Goal: Transaction & Acquisition: Purchase product/service

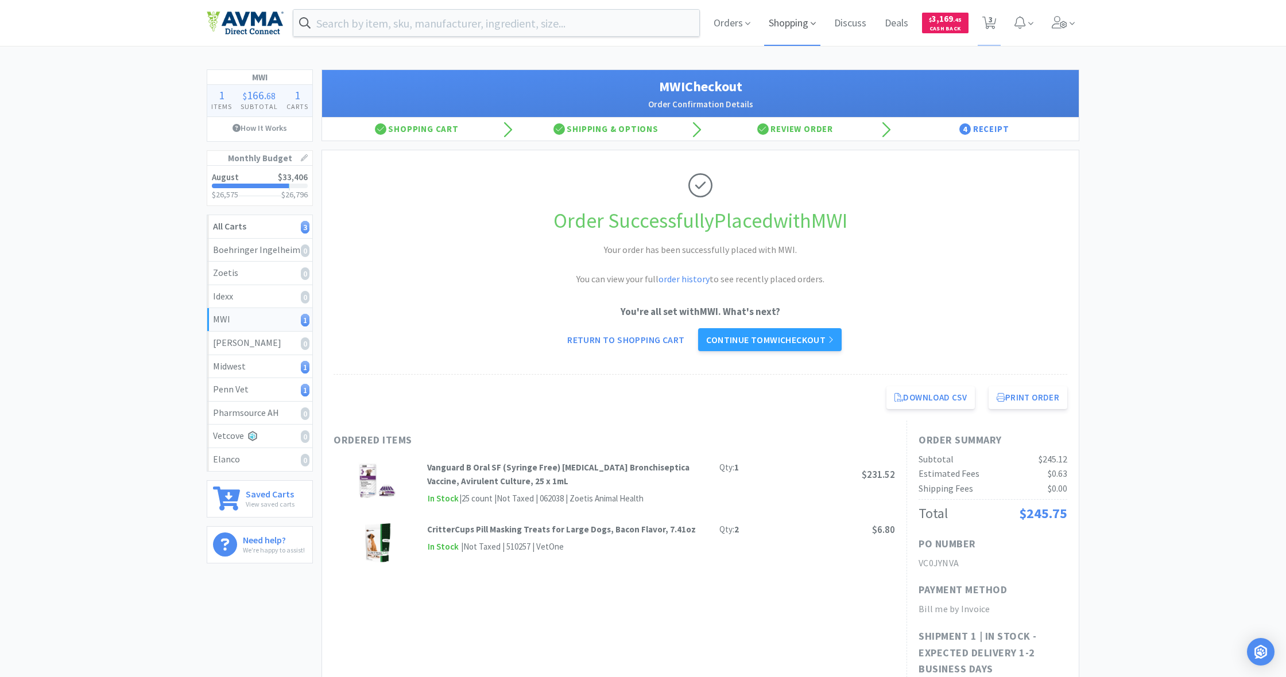
click at [779, 22] on span "Shopping" at bounding box center [792, 23] width 56 height 46
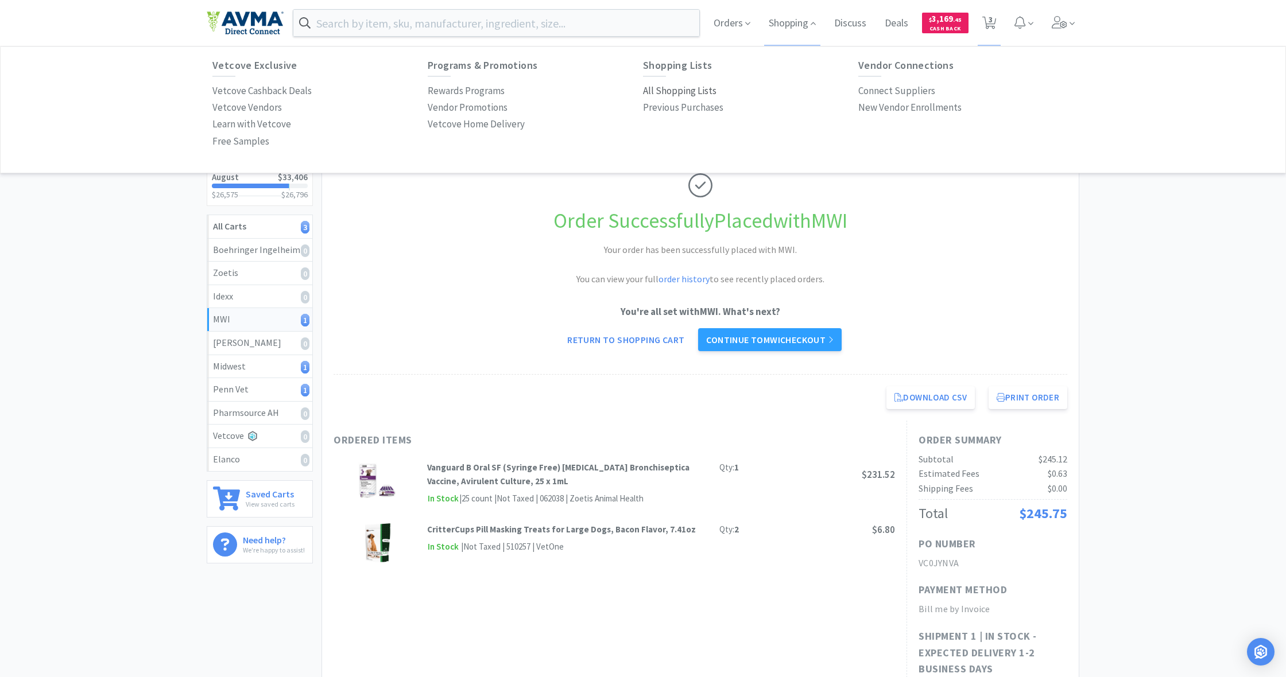
click at [663, 91] on p "All Shopping Lists" at bounding box center [679, 90] width 73 height 15
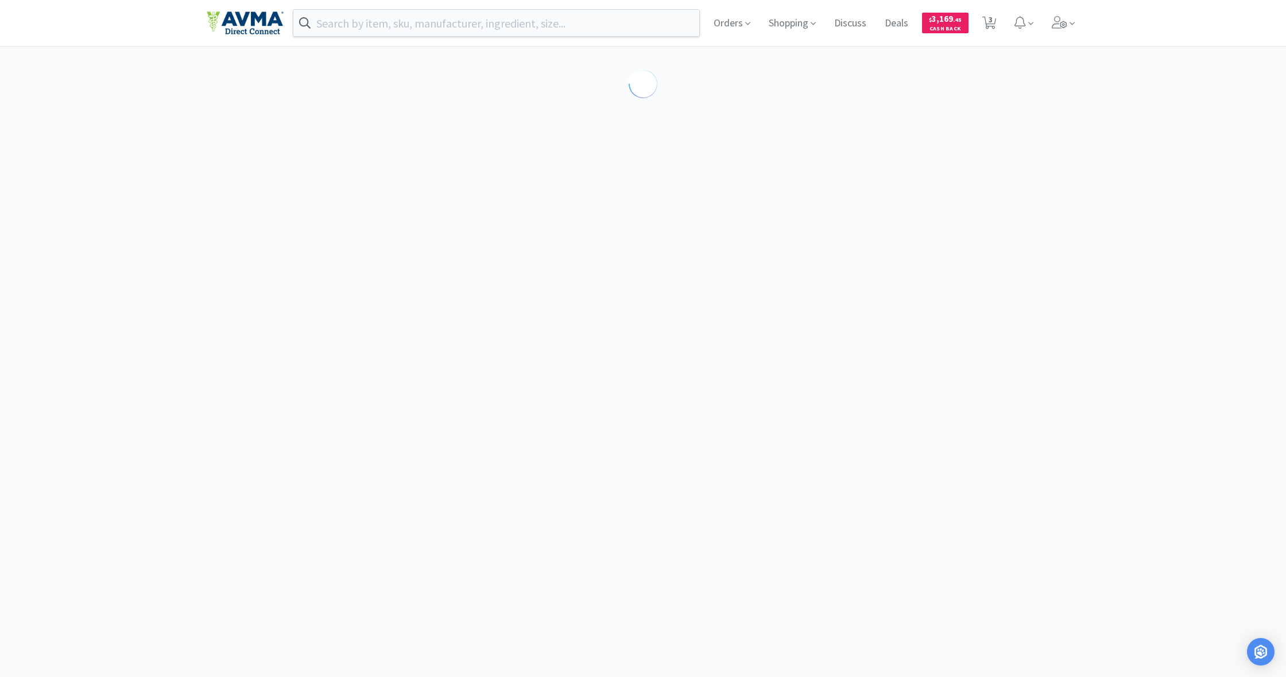
select select "1"
select select "12"
select select "1"
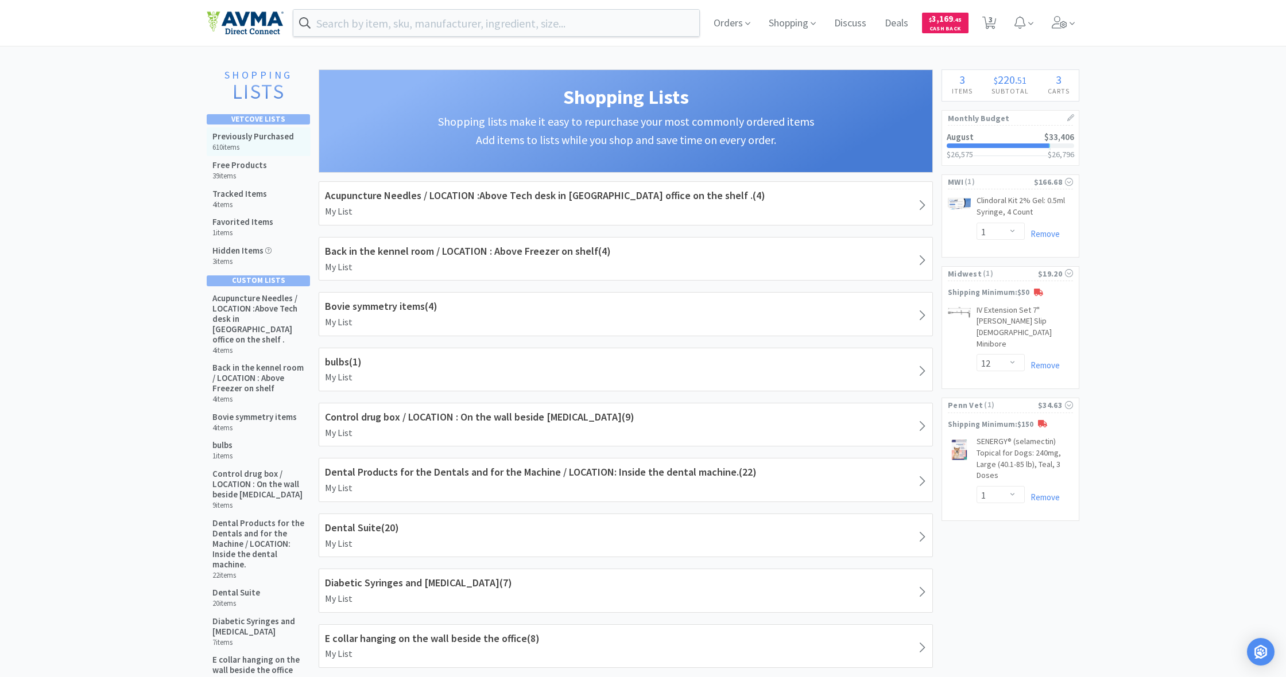
click at [250, 140] on h5 "Previously Purchased" at bounding box center [252, 136] width 81 height 10
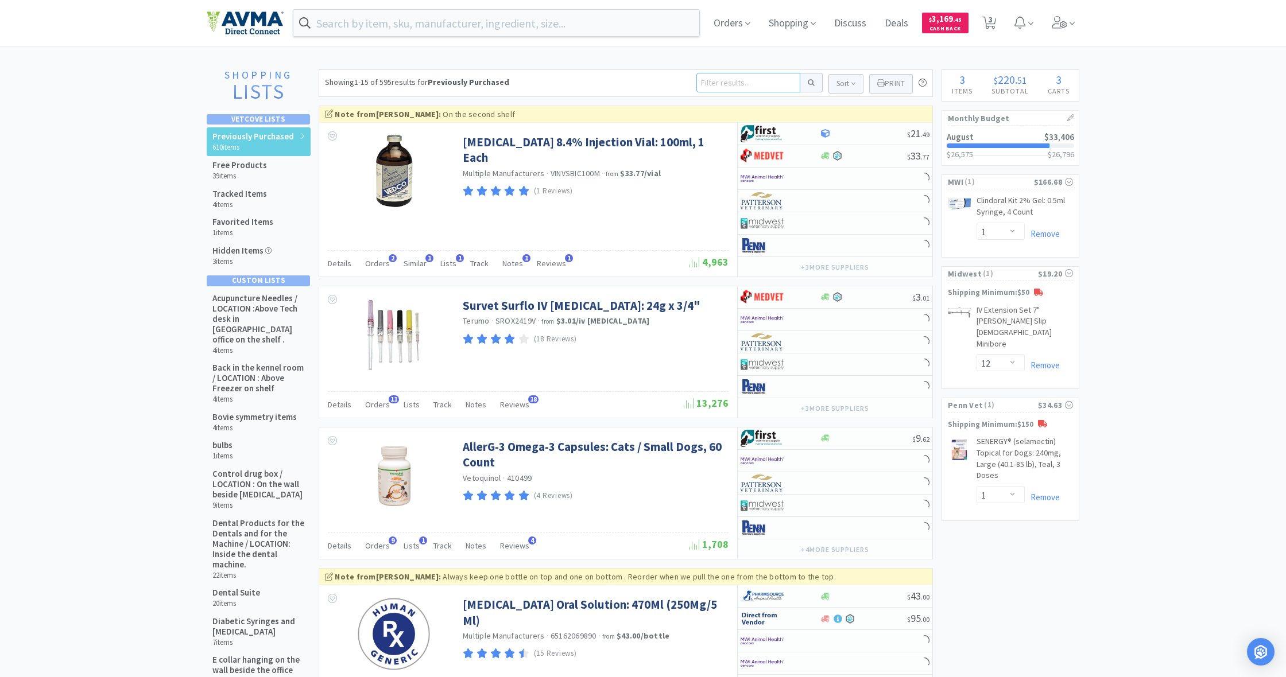
click at [712, 82] on input at bounding box center [748, 83] width 104 height 20
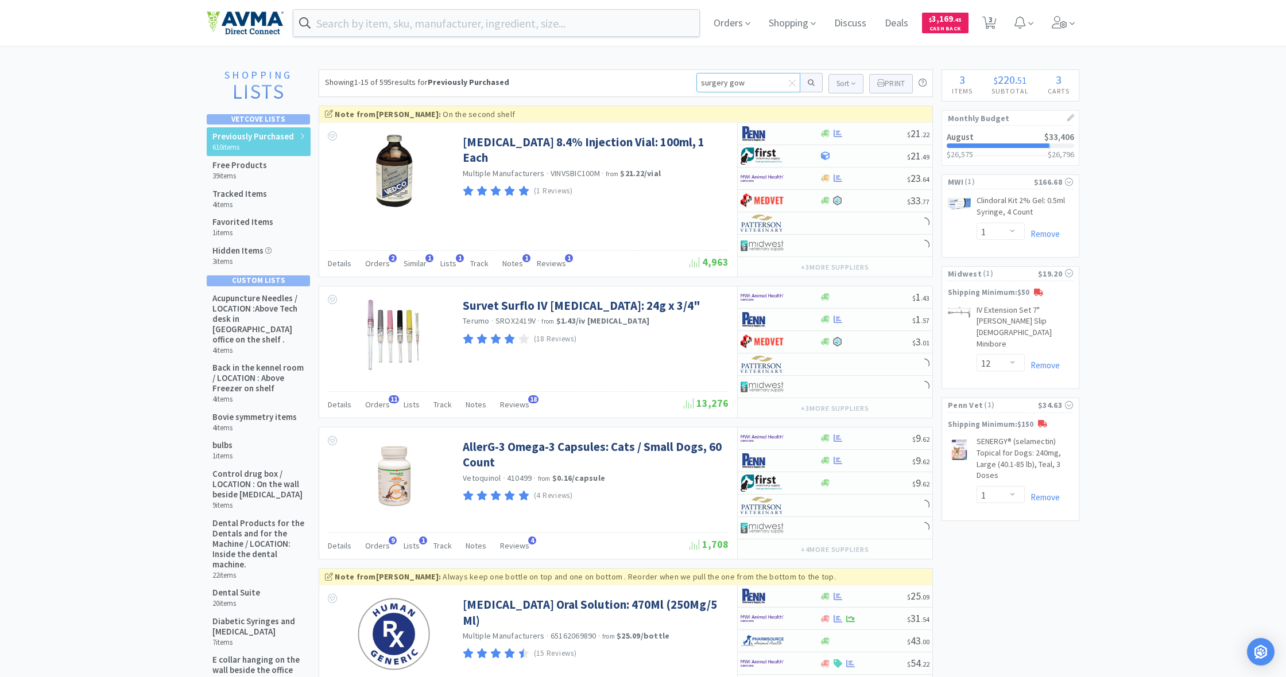
type input "surgery gown"
click at [809, 83] on button at bounding box center [811, 83] width 22 height 20
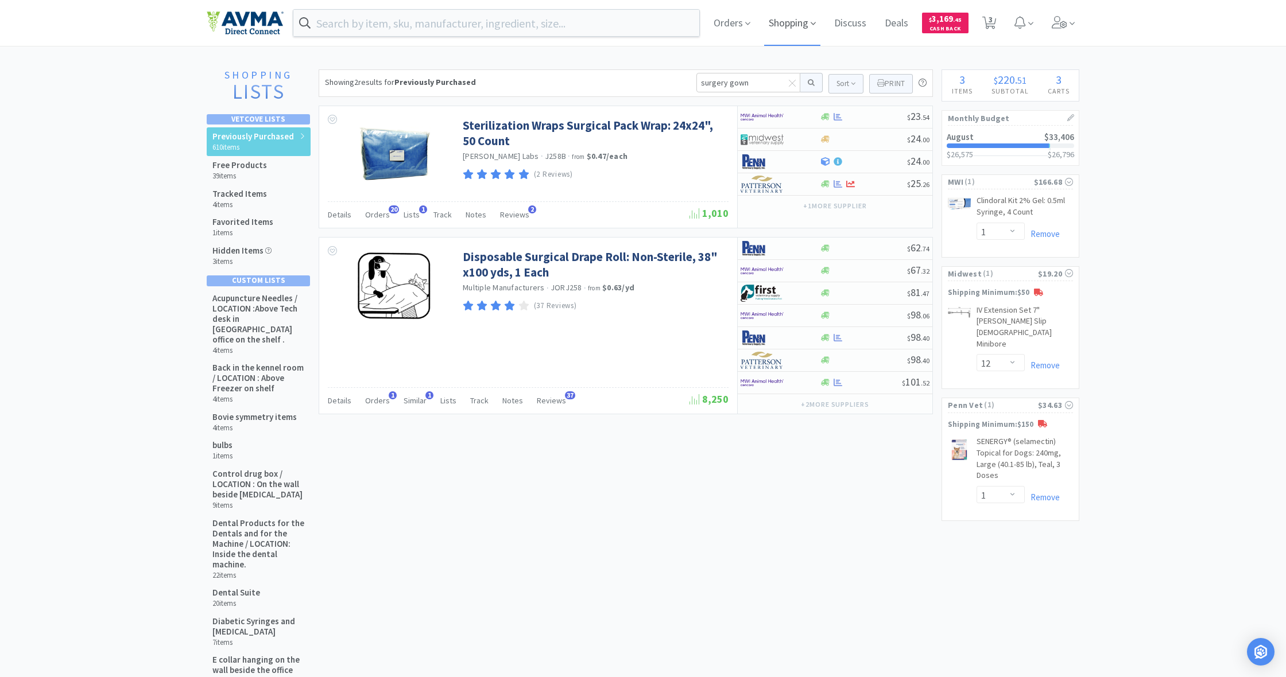
click at [793, 27] on span "Shopping" at bounding box center [792, 23] width 56 height 46
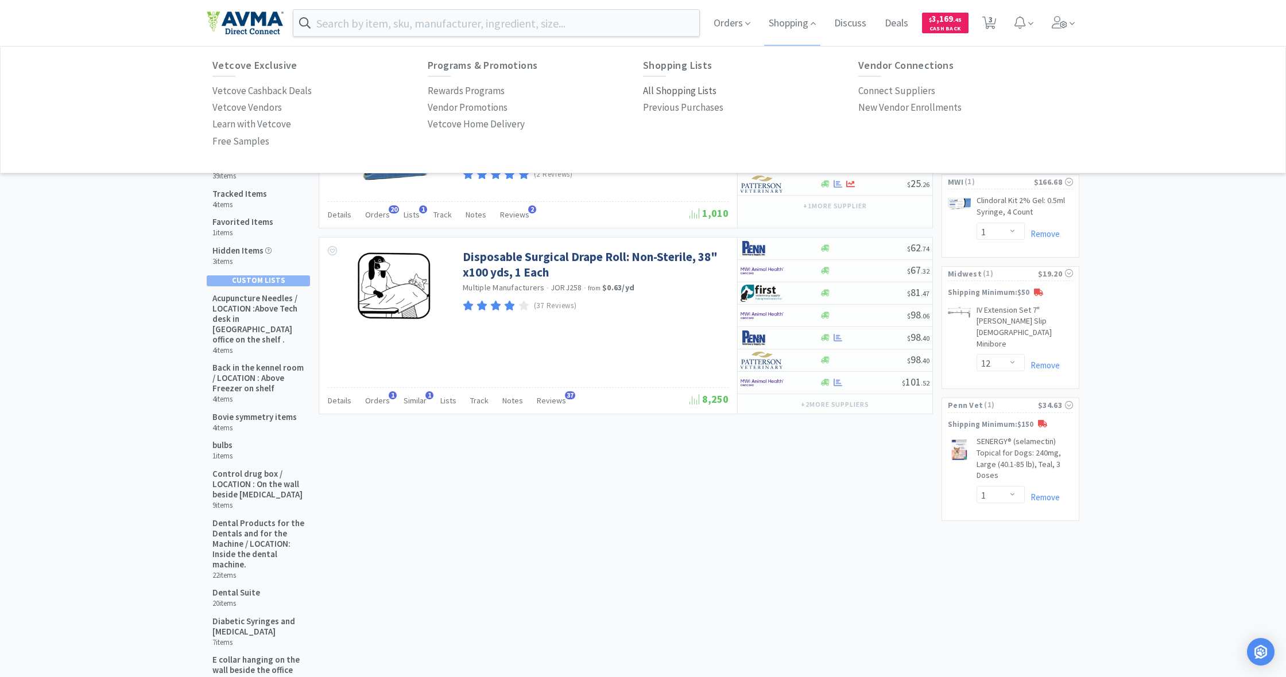
click at [661, 95] on p "All Shopping Lists" at bounding box center [679, 90] width 73 height 15
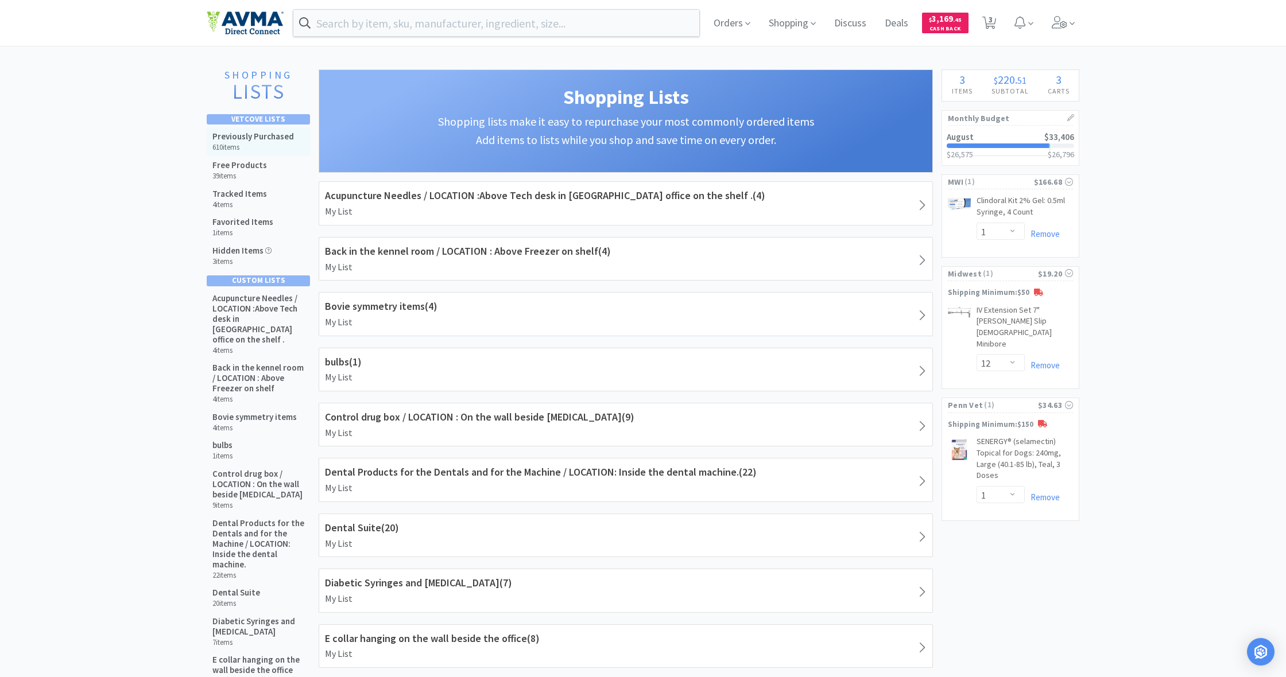
click at [249, 146] on h6 "610 items" at bounding box center [252, 147] width 81 height 9
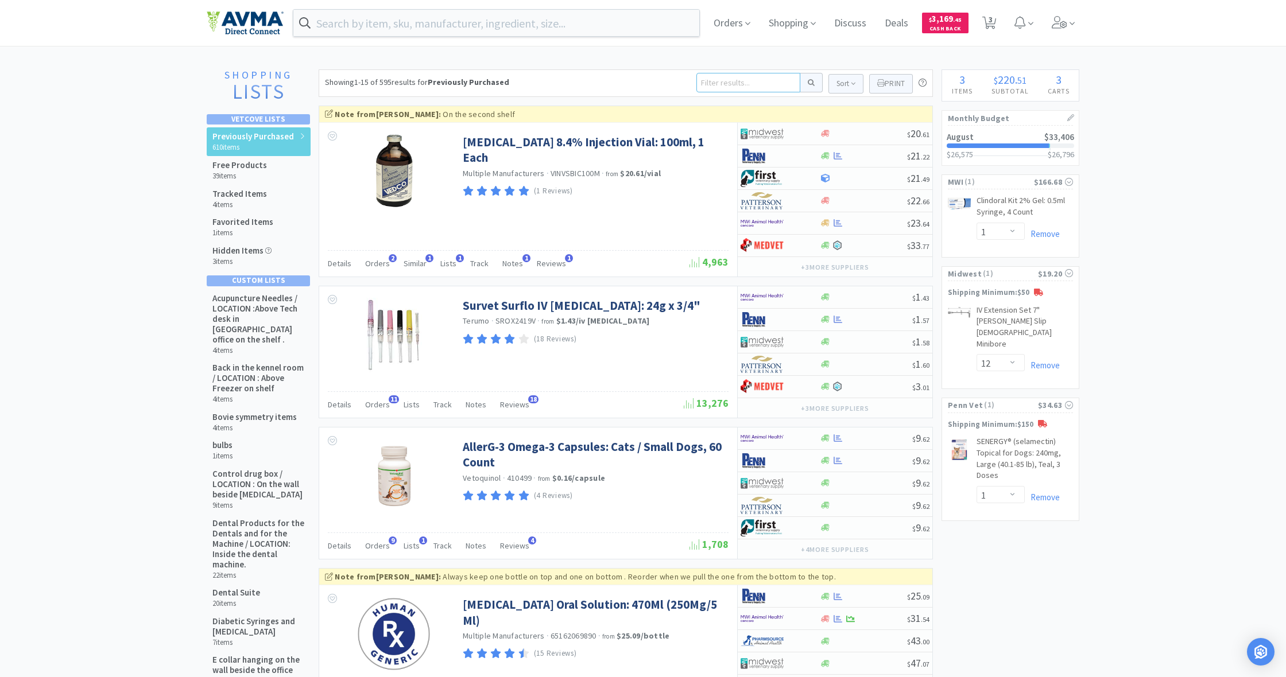
click at [729, 87] on input at bounding box center [748, 83] width 104 height 20
type input "surgery gown"
click at [809, 83] on button at bounding box center [811, 83] width 22 height 20
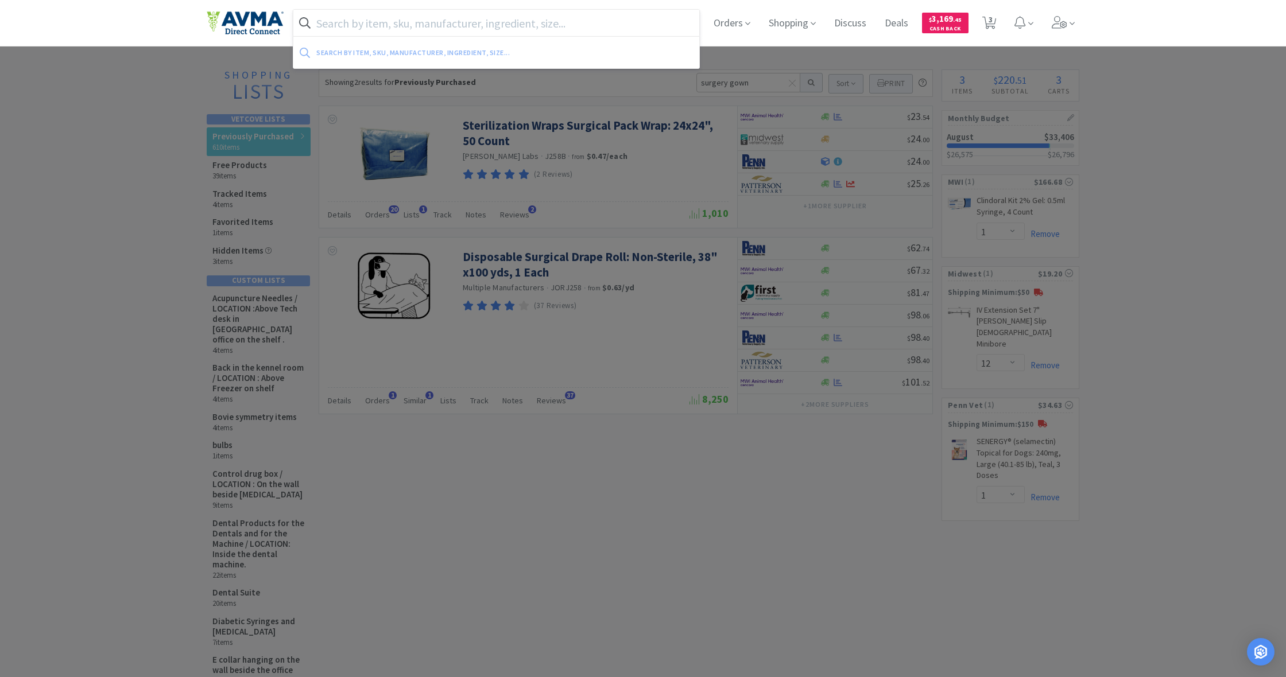
click at [346, 24] on input "text" at bounding box center [496, 23] width 406 height 26
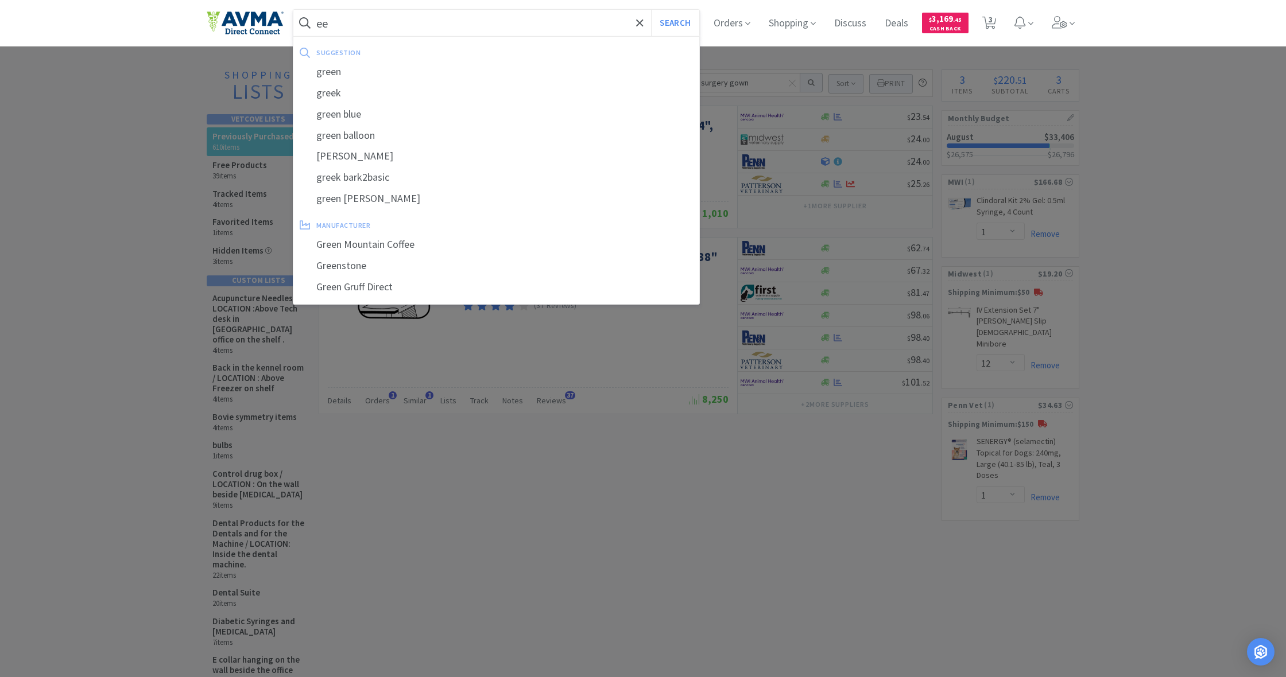
type input "e"
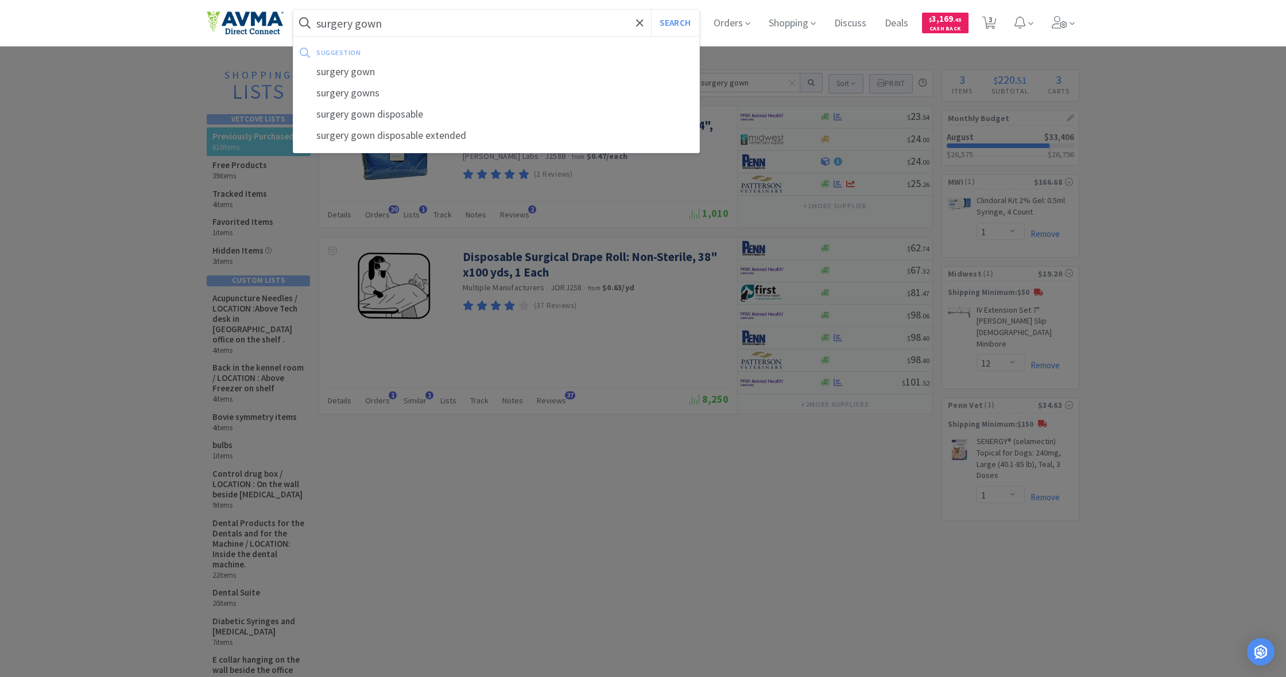
type input "surgery gown"
click at [673, 23] on button "Search" at bounding box center [675, 23] width 48 height 26
select select "1"
select select "12"
select select "1"
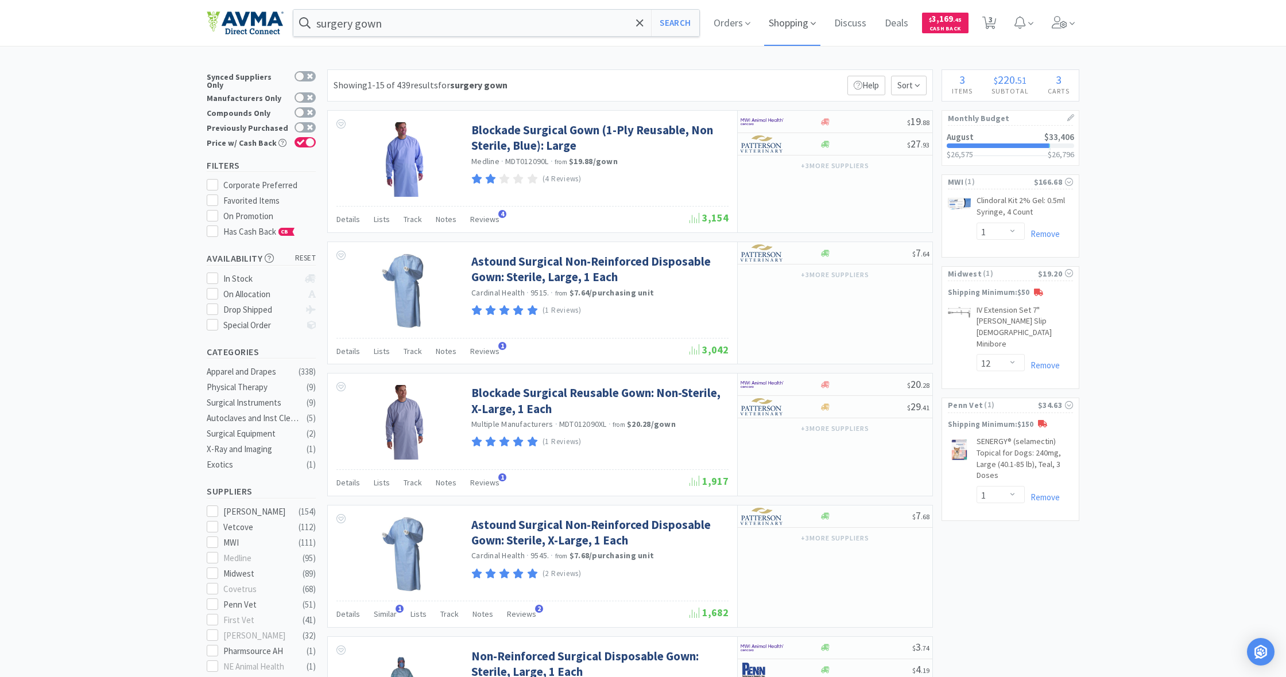
click at [793, 26] on span "Shopping" at bounding box center [792, 23] width 56 height 46
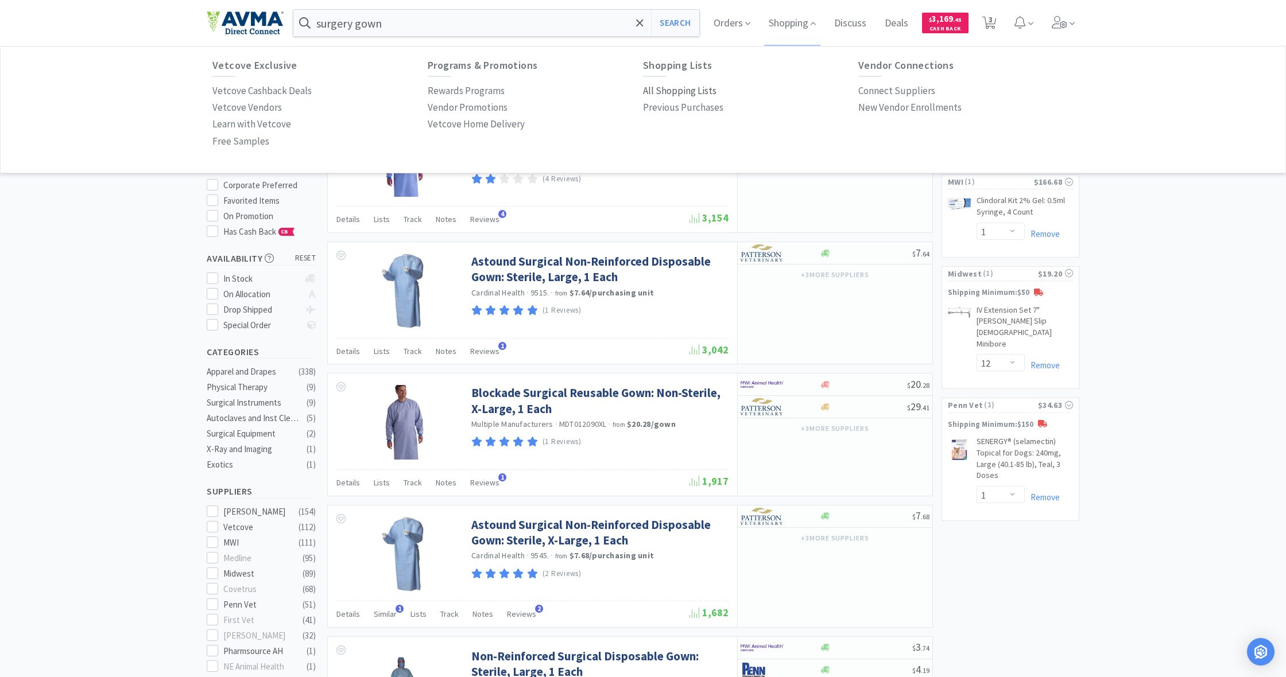
click at [679, 88] on p "All Shopping Lists" at bounding box center [679, 90] width 73 height 15
select select "1"
select select "12"
select select "1"
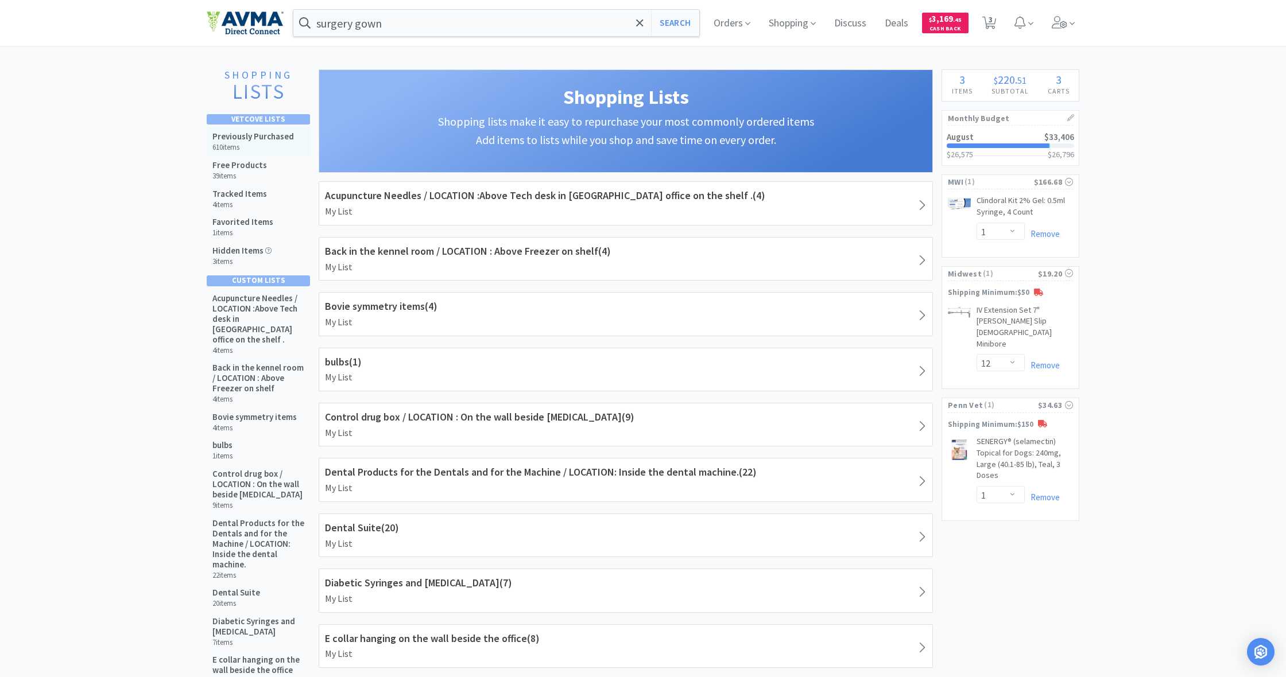
click at [254, 137] on h5 "Previously Purchased" at bounding box center [252, 136] width 81 height 10
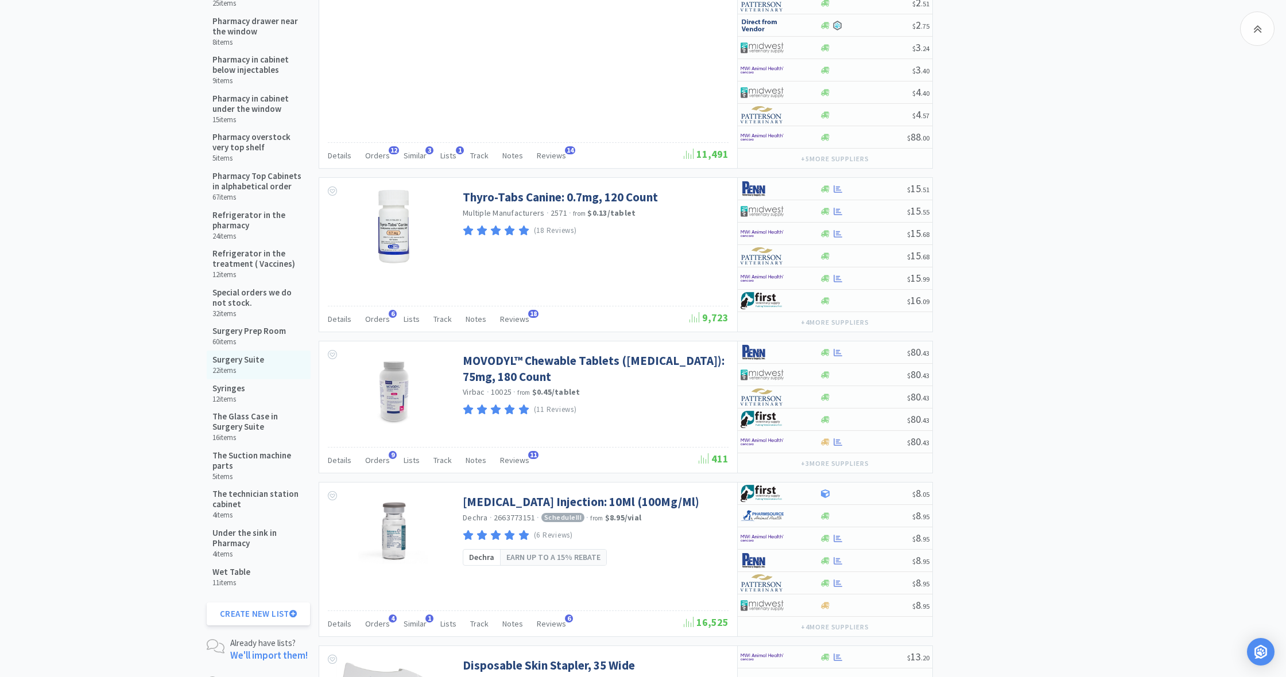
scroll to position [1100, 0]
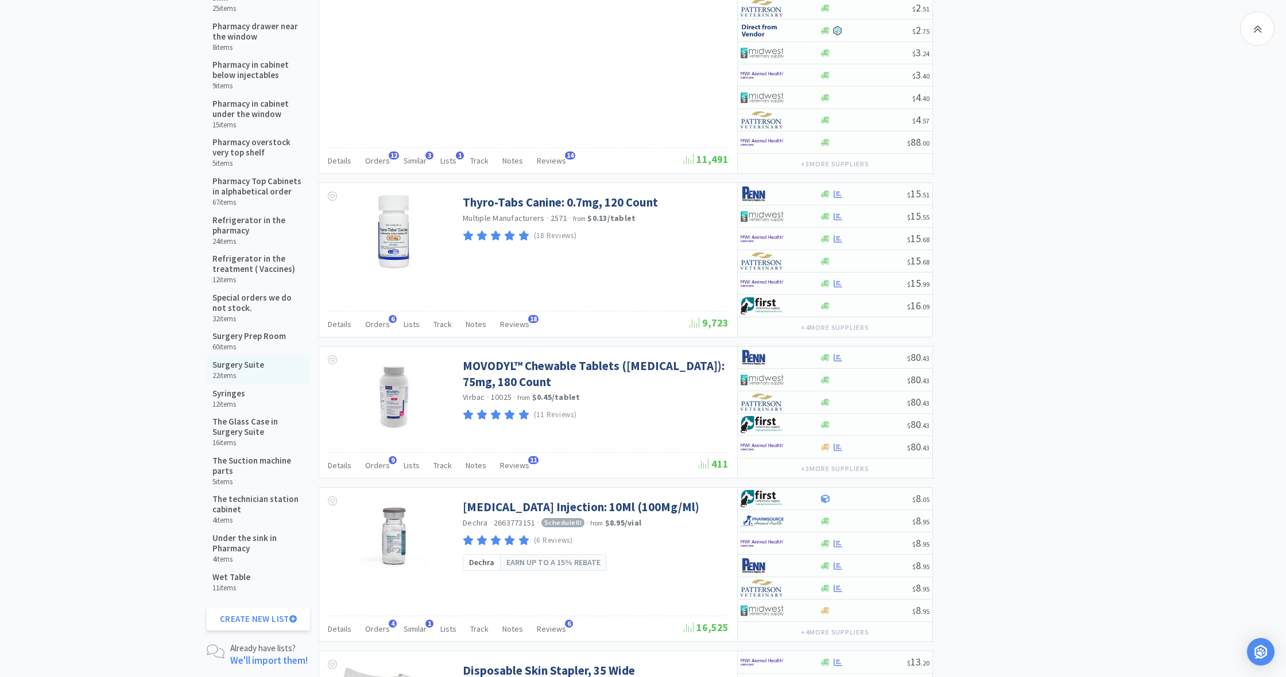
click at [244, 360] on div "Surgery Suite 22 items" at bounding box center [238, 370] width 52 height 21
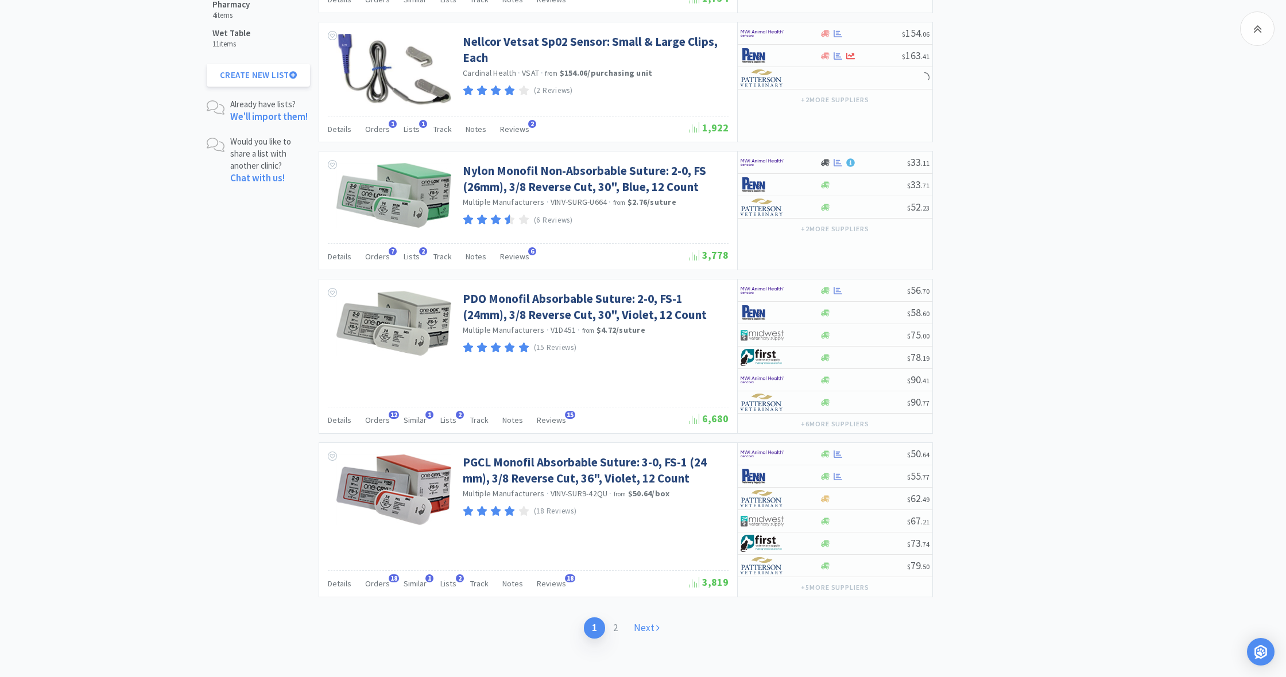
scroll to position [1638, 0]
click at [643, 619] on link "Next" at bounding box center [647, 628] width 42 height 21
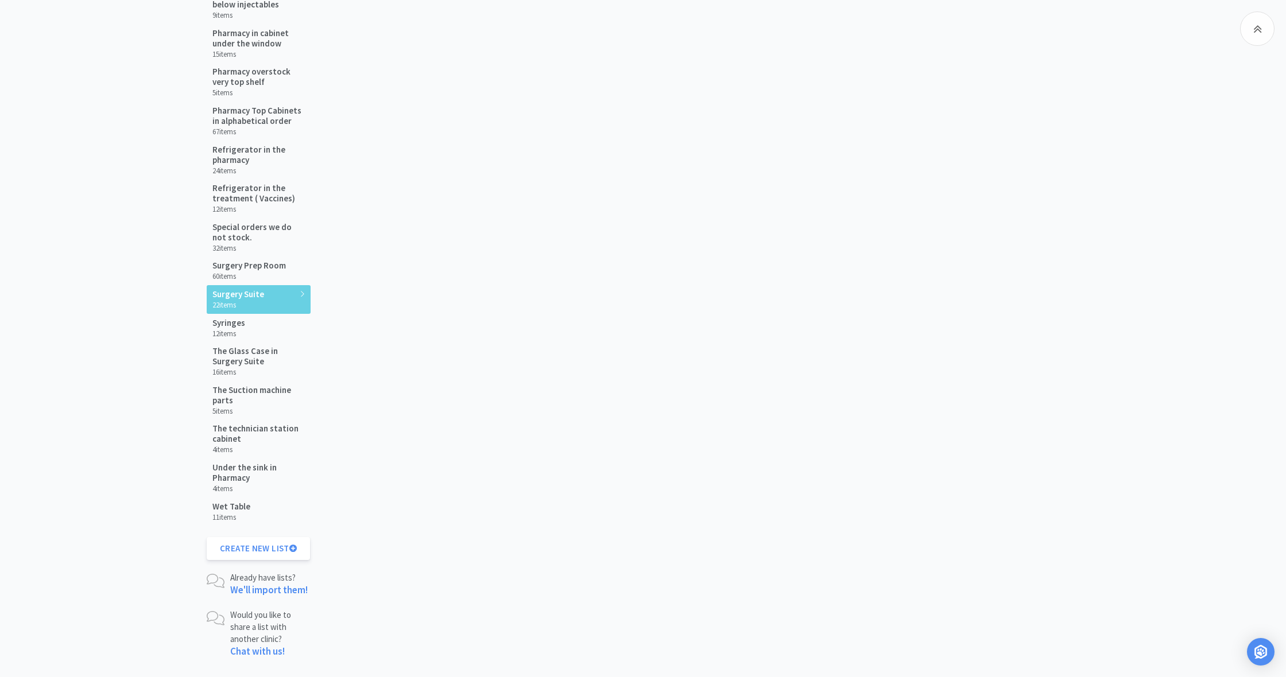
scroll to position [1164, 0]
click at [246, 263] on h5 "Surgery Prep Room" at bounding box center [248, 268] width 73 height 10
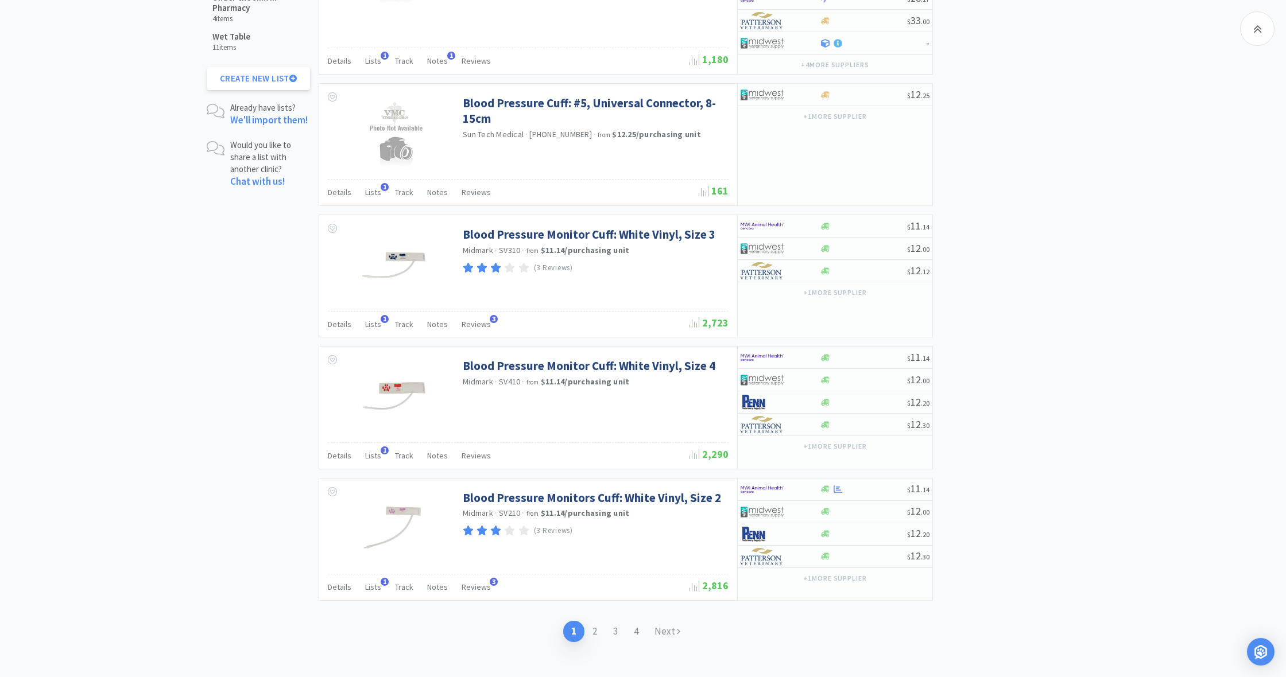
scroll to position [1635, 0]
click at [670, 622] on link "Next" at bounding box center [667, 632] width 42 height 21
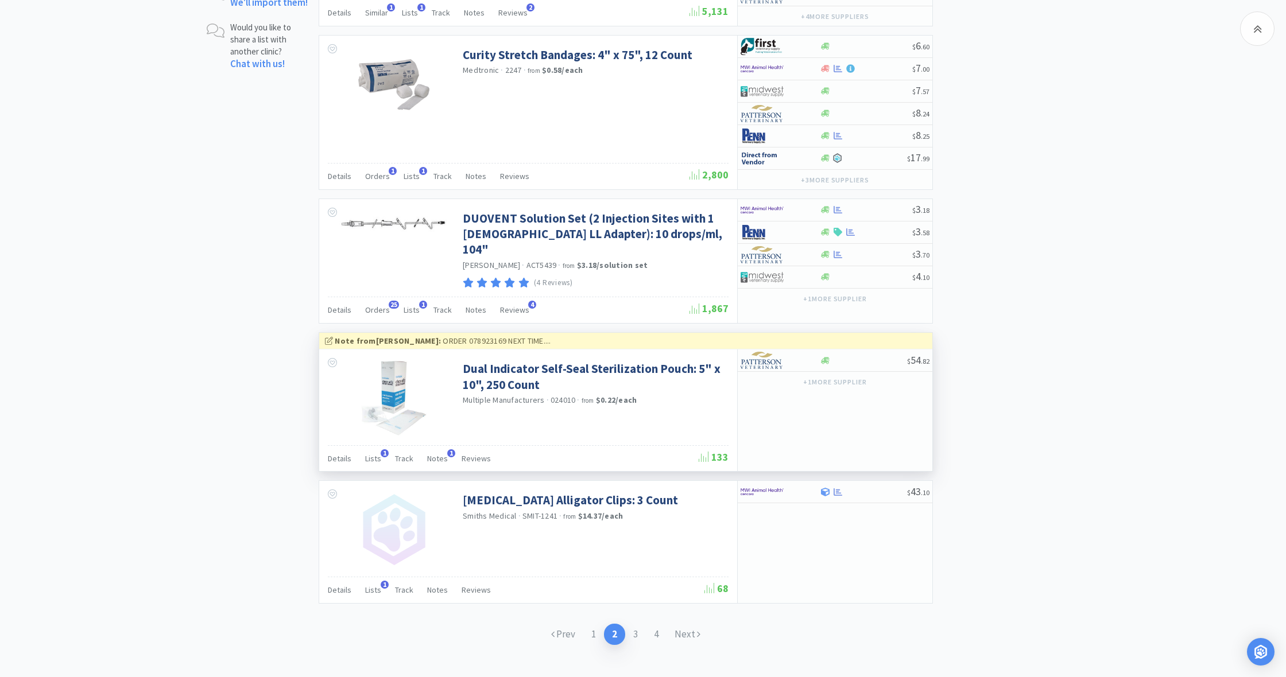
scroll to position [1752, 0]
click at [682, 624] on link "Next" at bounding box center [687, 634] width 42 height 21
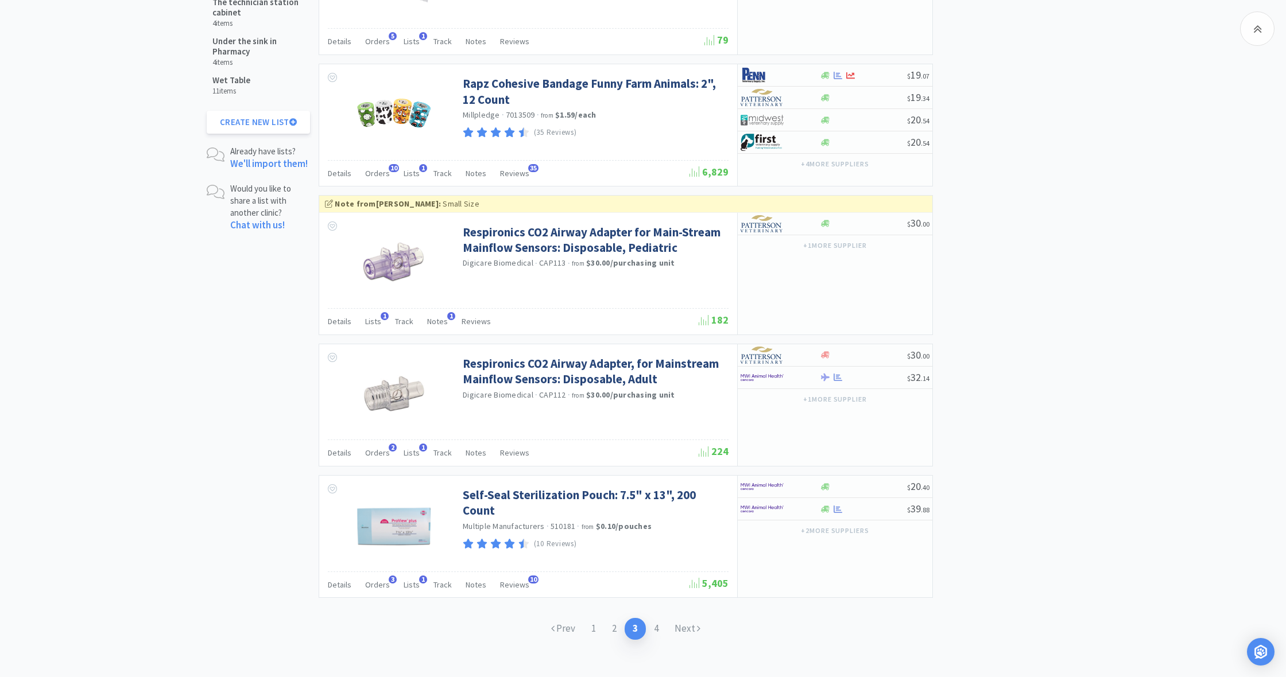
scroll to position [1591, 0]
click at [685, 619] on link "Next" at bounding box center [687, 629] width 42 height 21
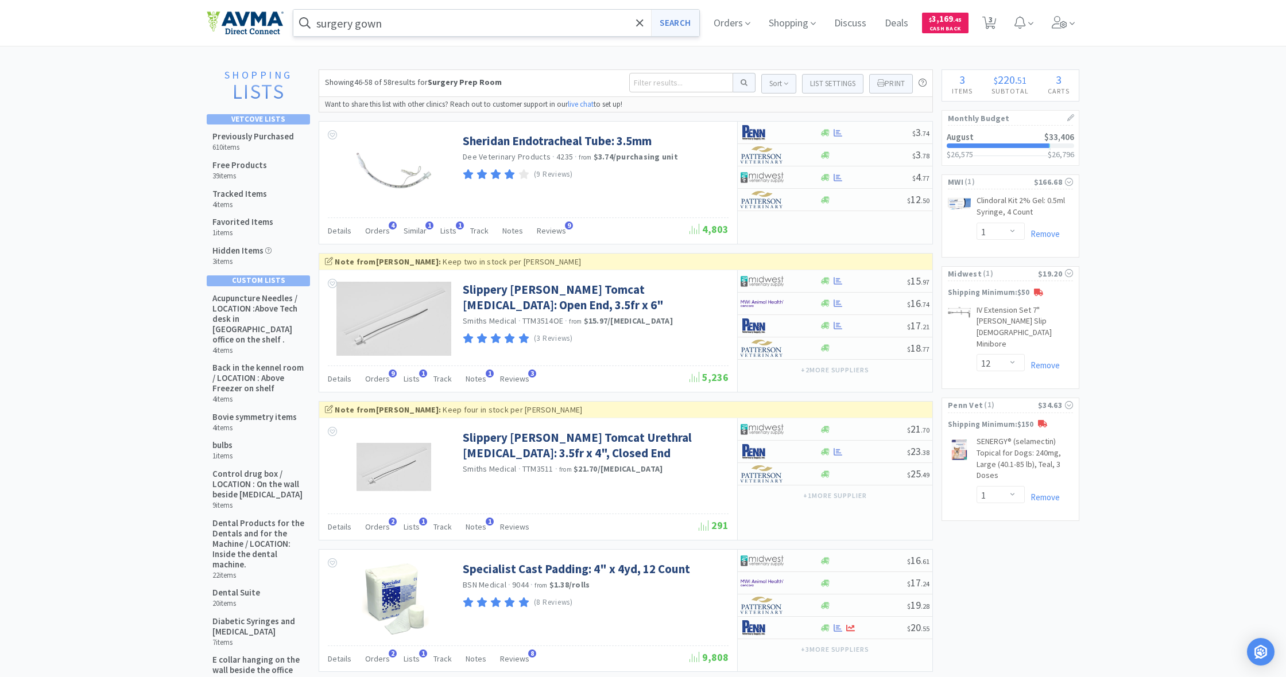
click at [669, 24] on button "Search" at bounding box center [675, 23] width 48 height 26
select select "1"
select select "12"
select select "1"
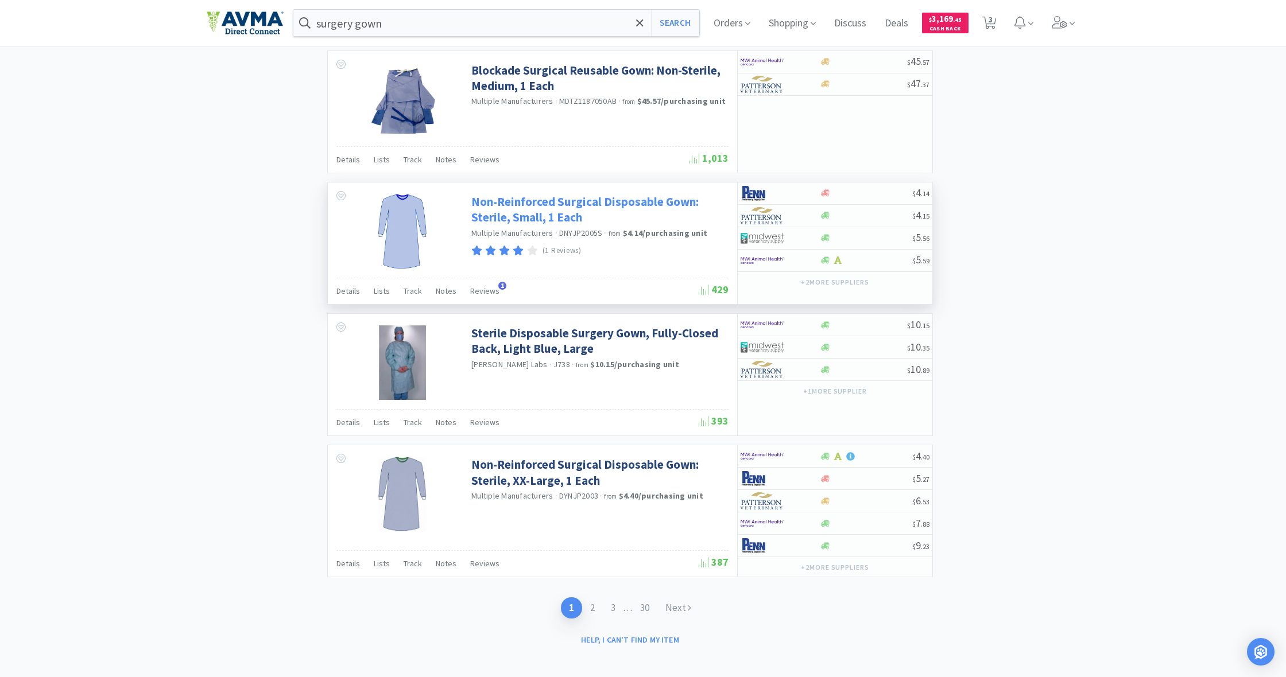
scroll to position [1614, 0]
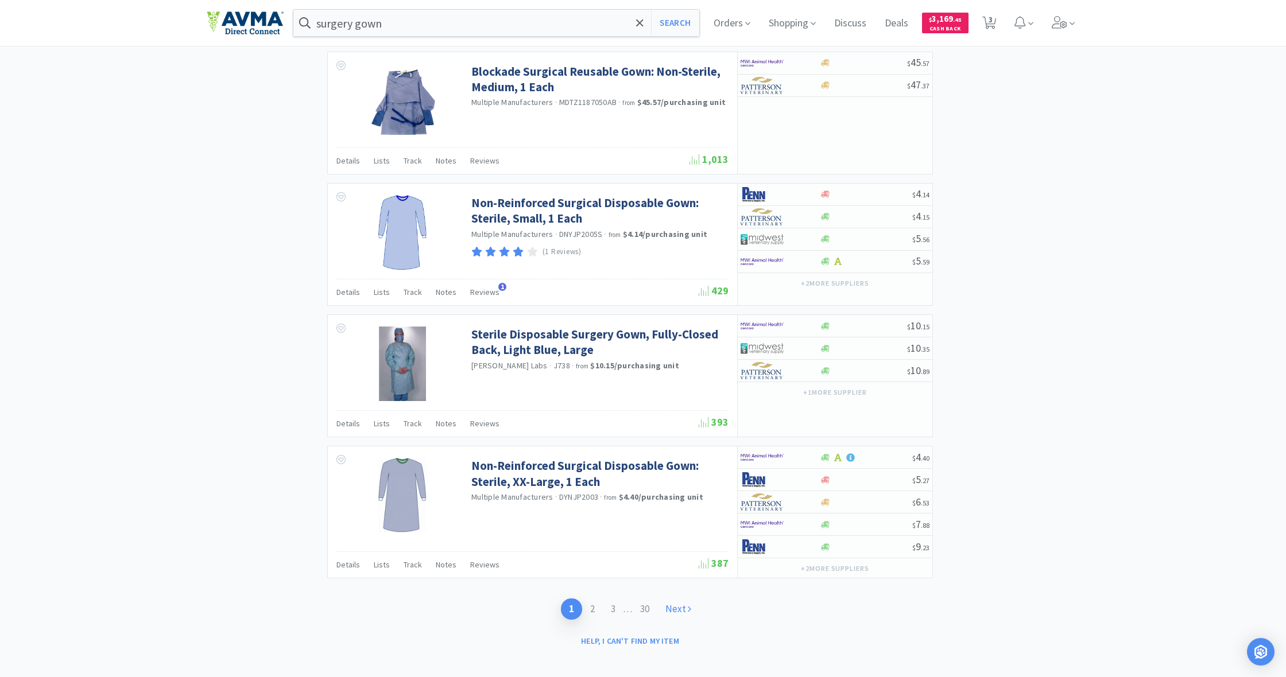
click at [679, 601] on link "Next" at bounding box center [678, 609] width 42 height 21
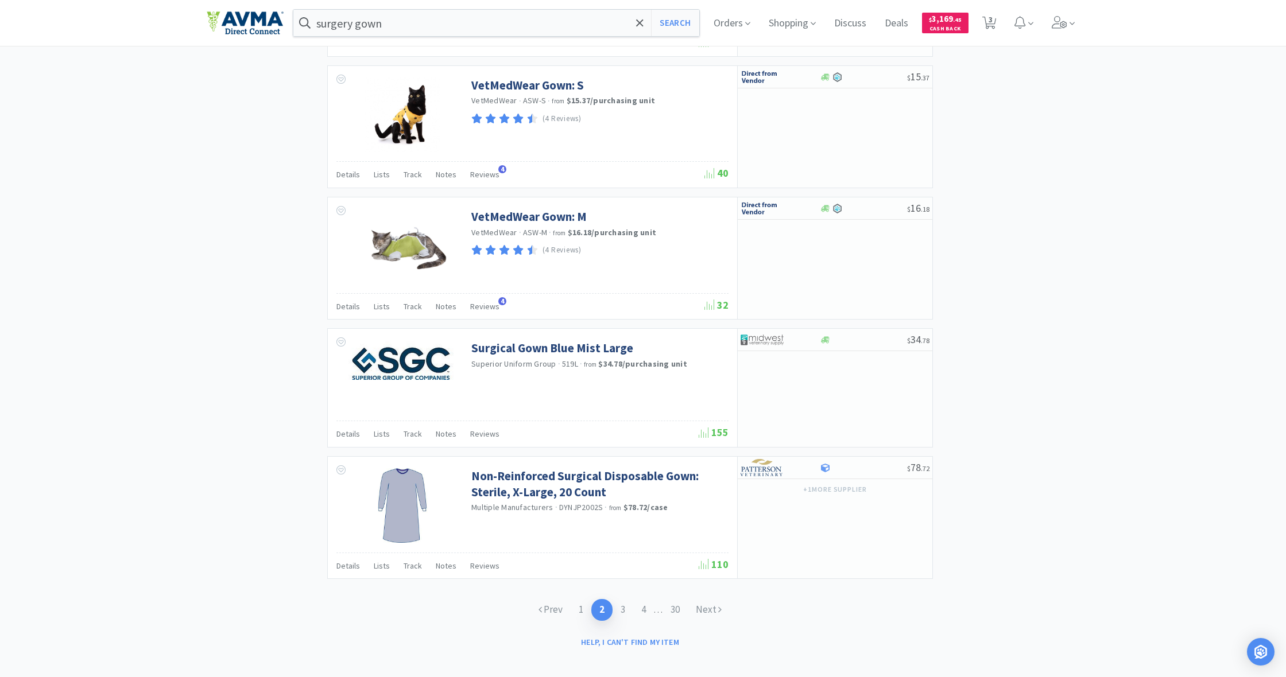
scroll to position [1611, 0]
click at [705, 602] on link "Next" at bounding box center [709, 610] width 42 height 21
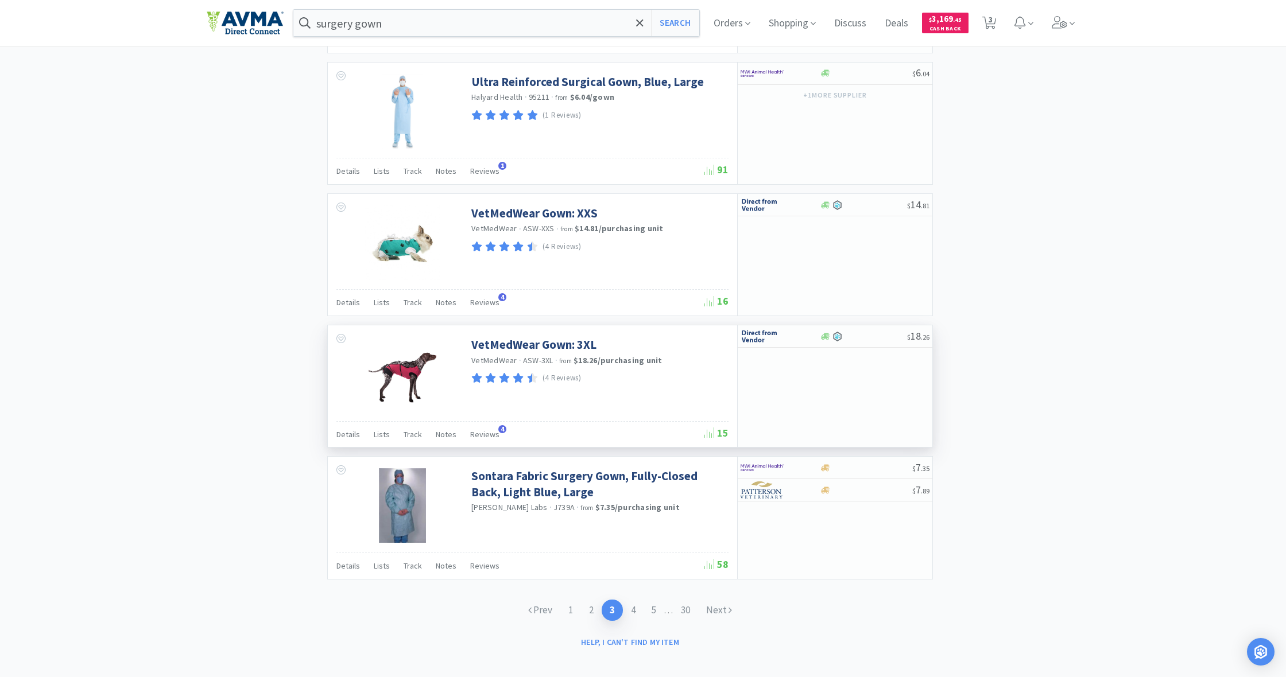
scroll to position [1504, 0]
click at [717, 601] on link "Next" at bounding box center [719, 610] width 42 height 21
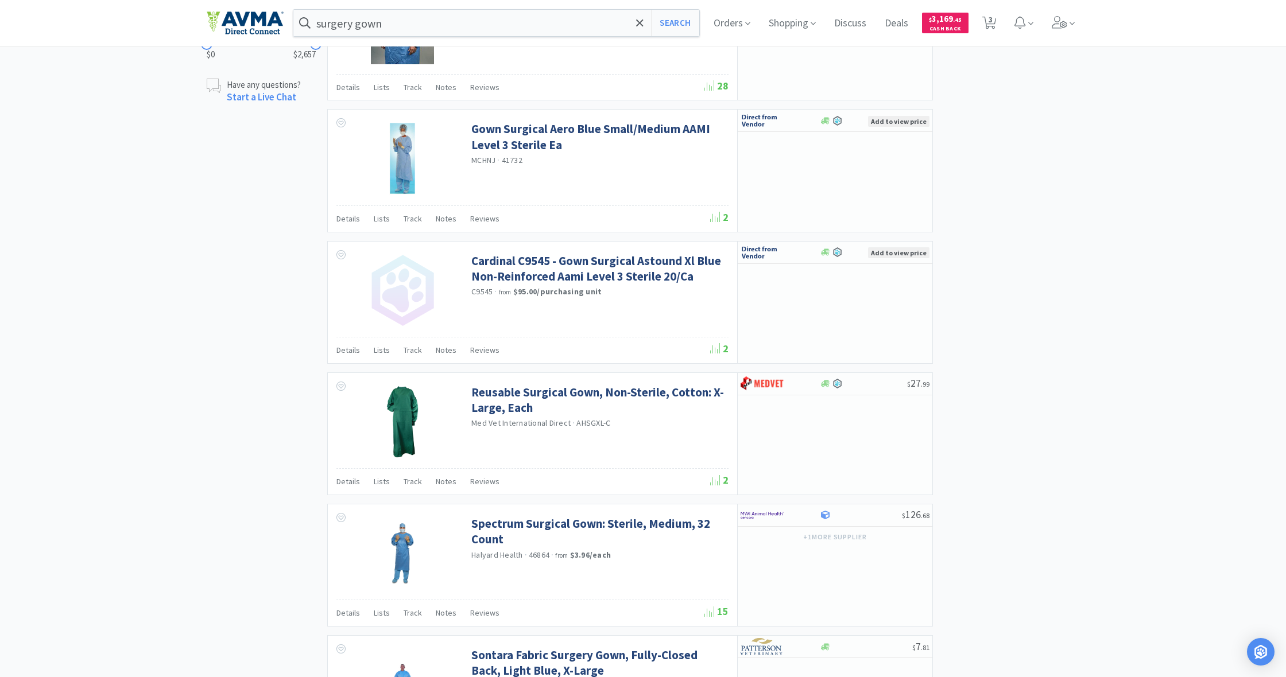
scroll to position [922, 0]
click at [537, 386] on link "Reusable Surgical Gown, Non-Sterile, Cotton: X-Large, Each" at bounding box center [598, 400] width 254 height 32
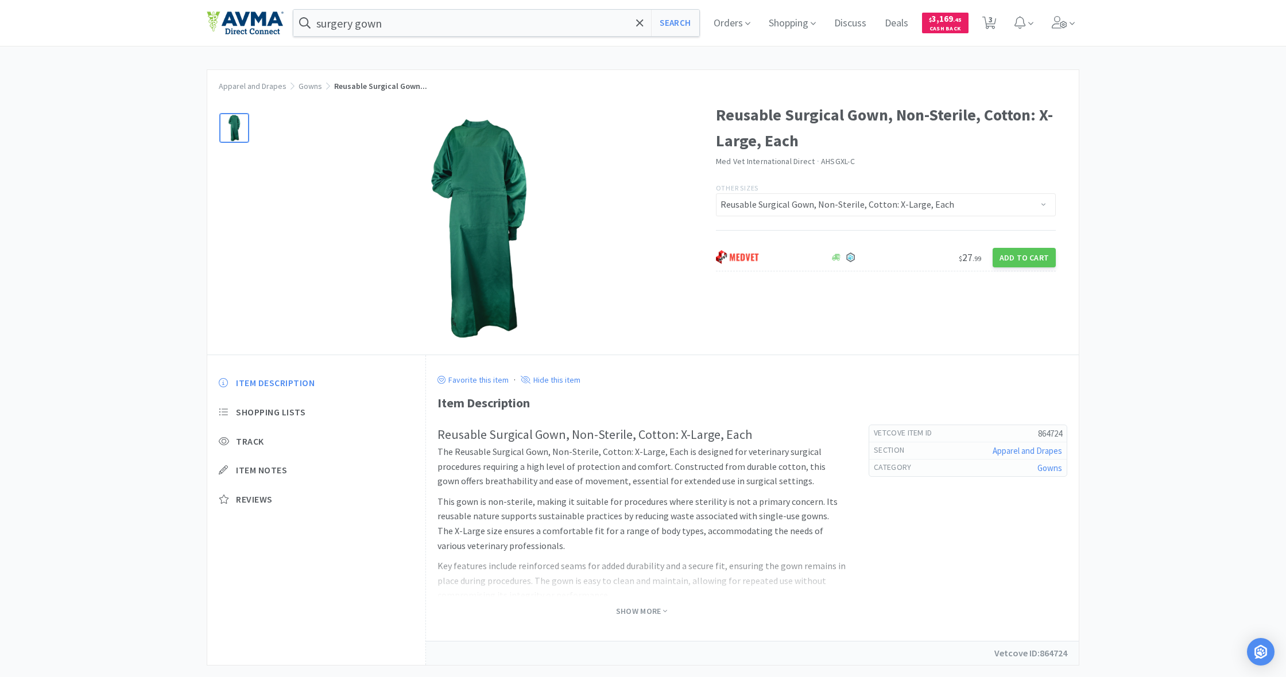
select select "1"
select select "12"
select select "1"
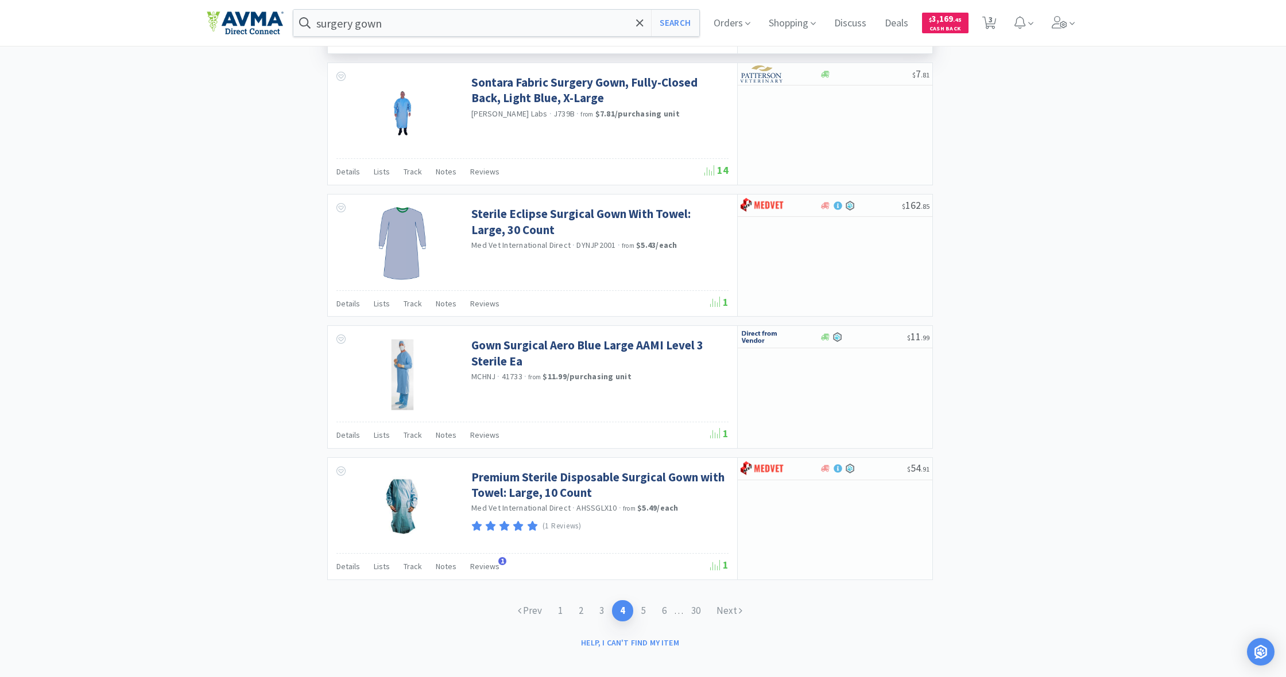
scroll to position [1494, 0]
click at [734, 601] on link "Next" at bounding box center [729, 611] width 42 height 21
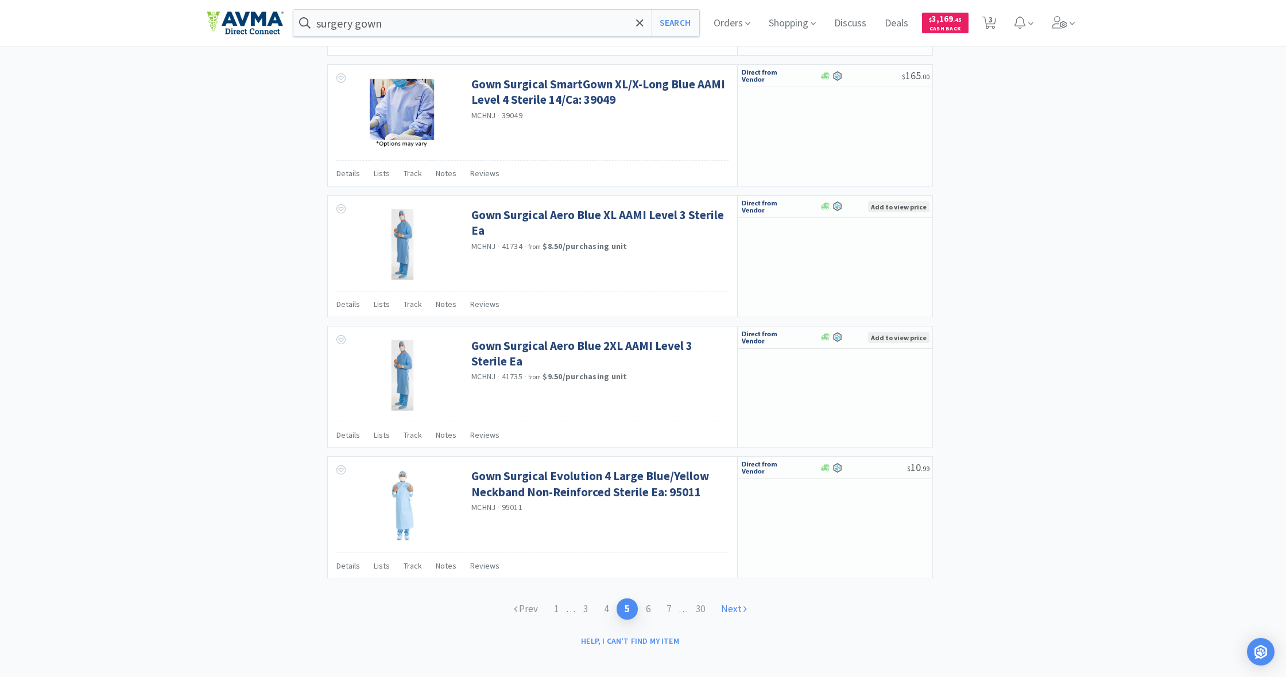
scroll to position [1486, 0]
click at [733, 604] on link "Next" at bounding box center [734, 611] width 42 height 21
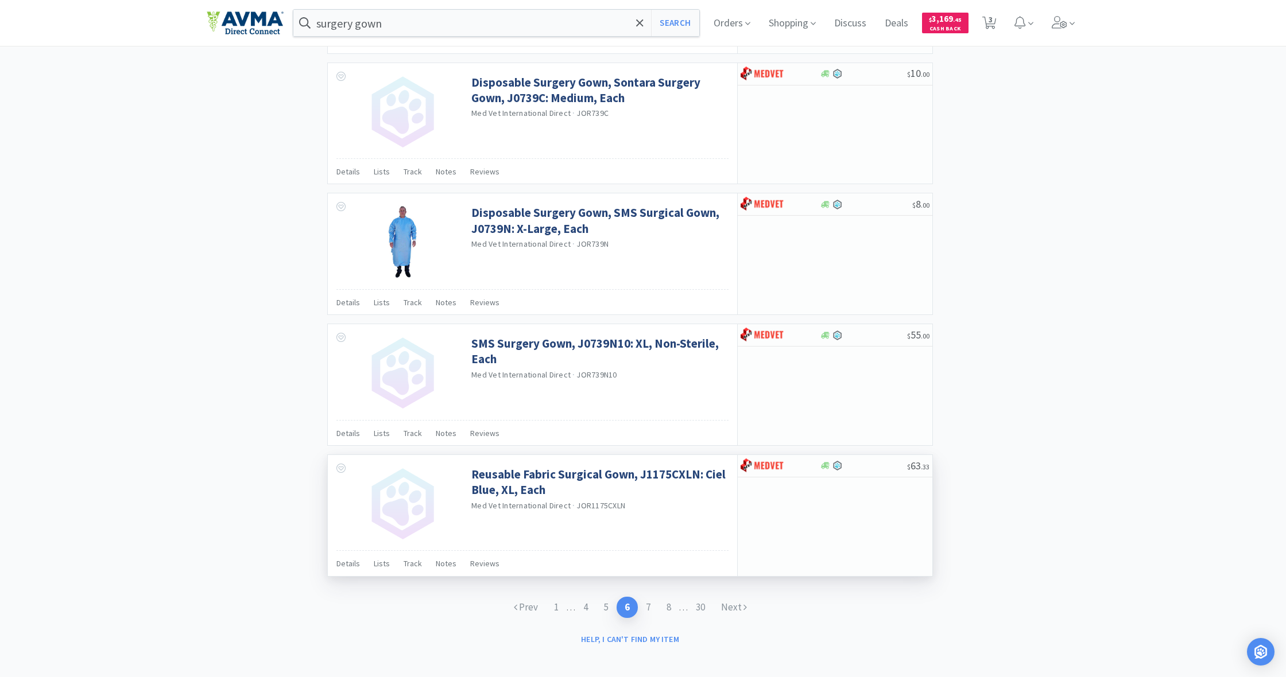
scroll to position [1485, 0]
click at [736, 603] on link "Next" at bounding box center [734, 607] width 42 height 21
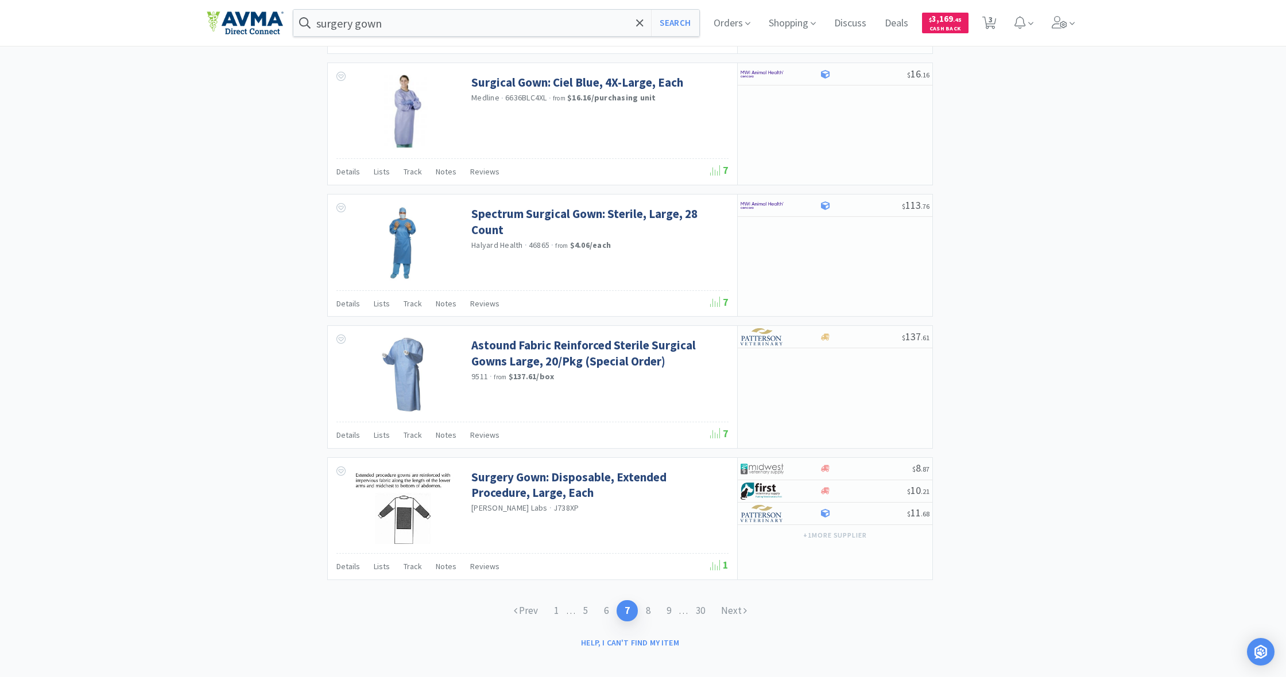
scroll to position [1494, 0]
click at [746, 606] on link "Next" at bounding box center [734, 611] width 42 height 21
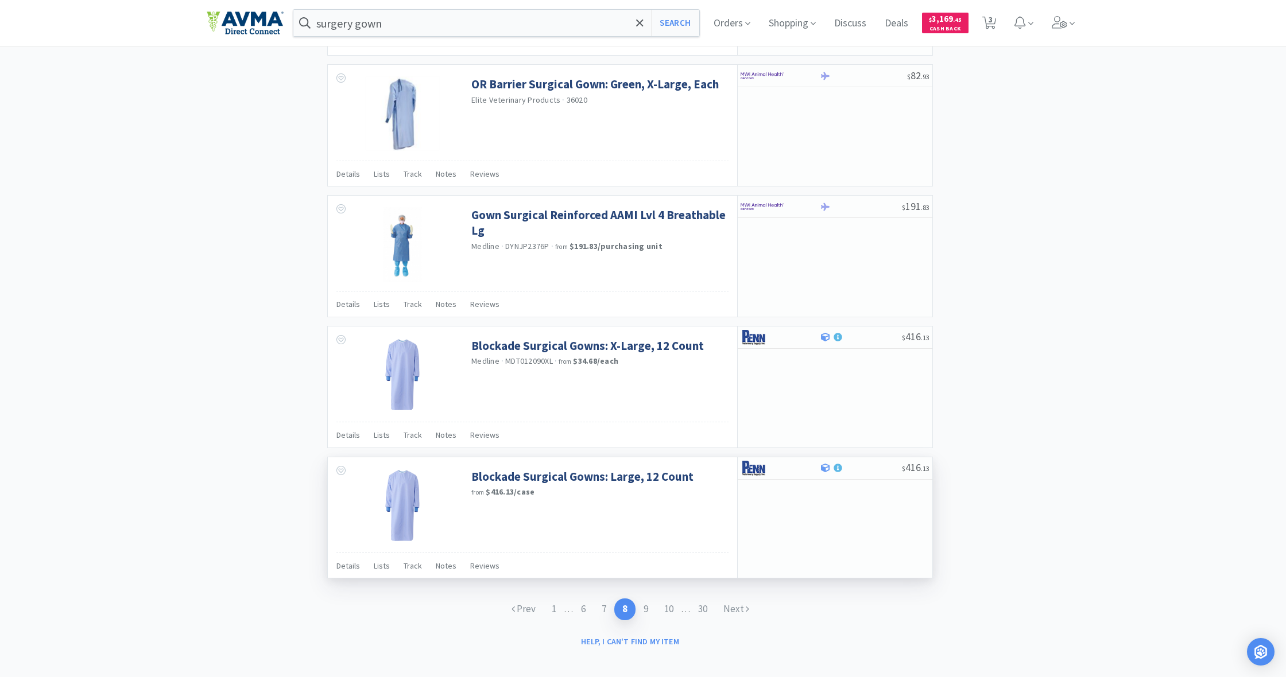
scroll to position [1490, 0]
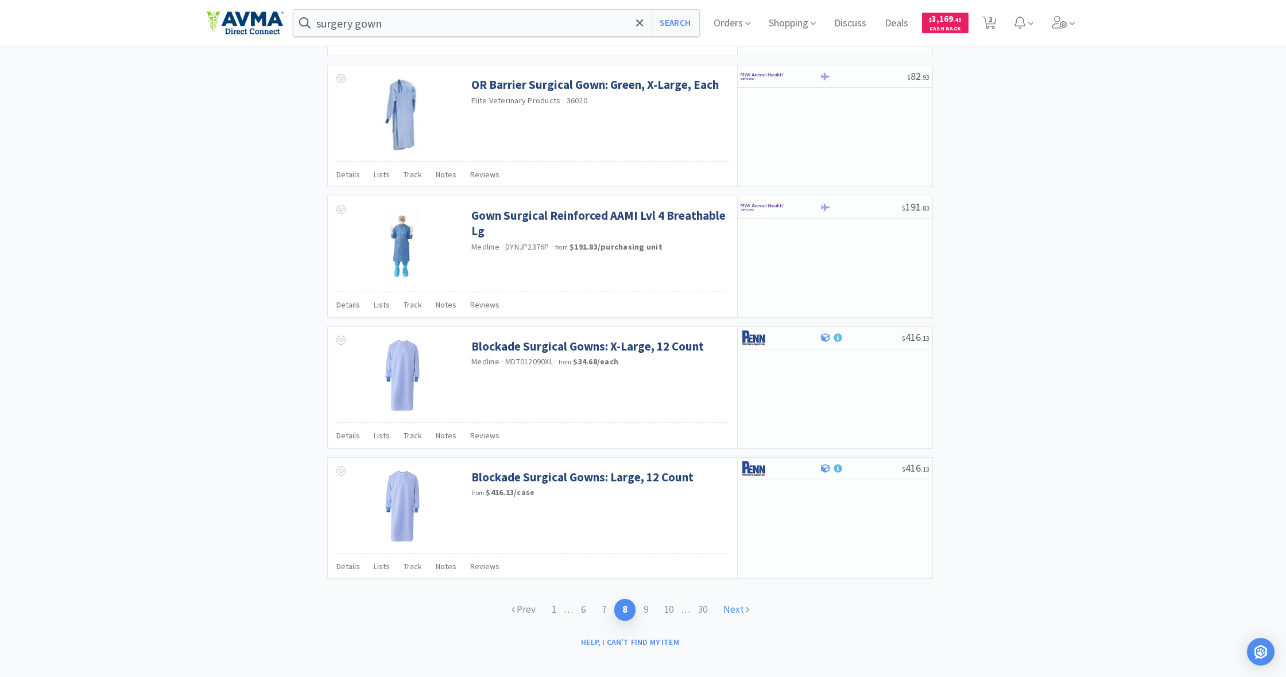
click at [736, 599] on link "Next" at bounding box center [736, 609] width 42 height 21
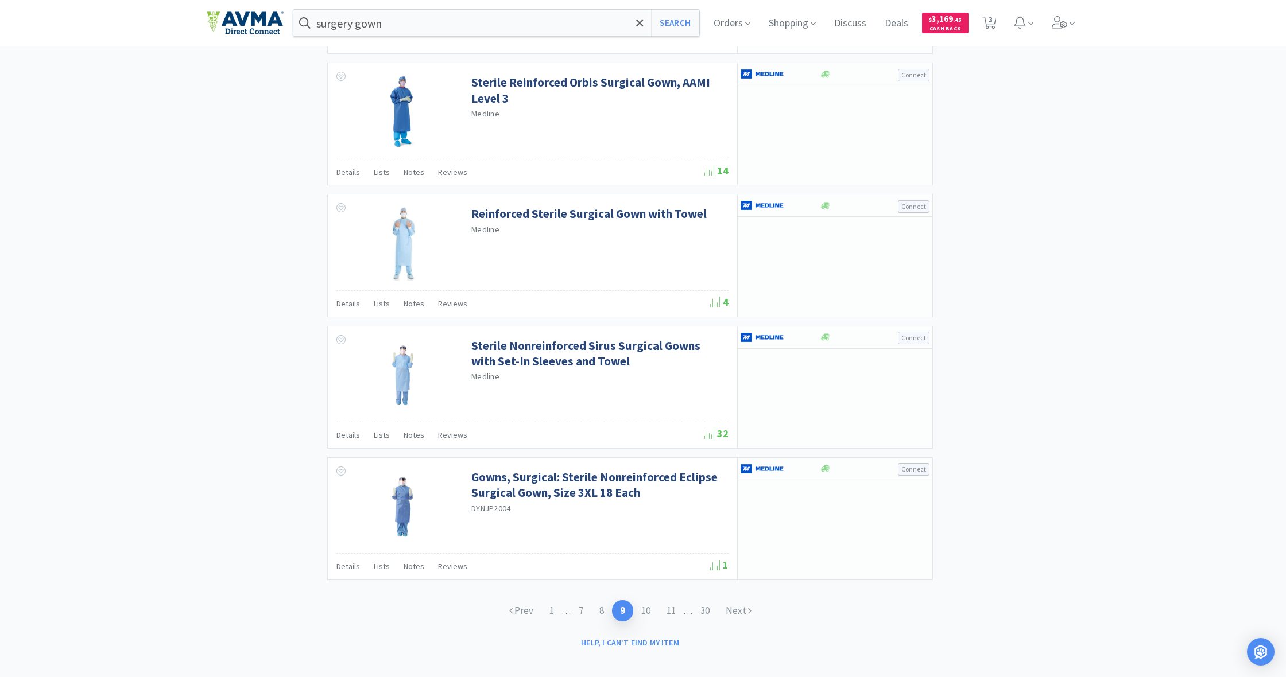
scroll to position [1604, 0]
click at [736, 601] on link "Next" at bounding box center [738, 611] width 42 height 21
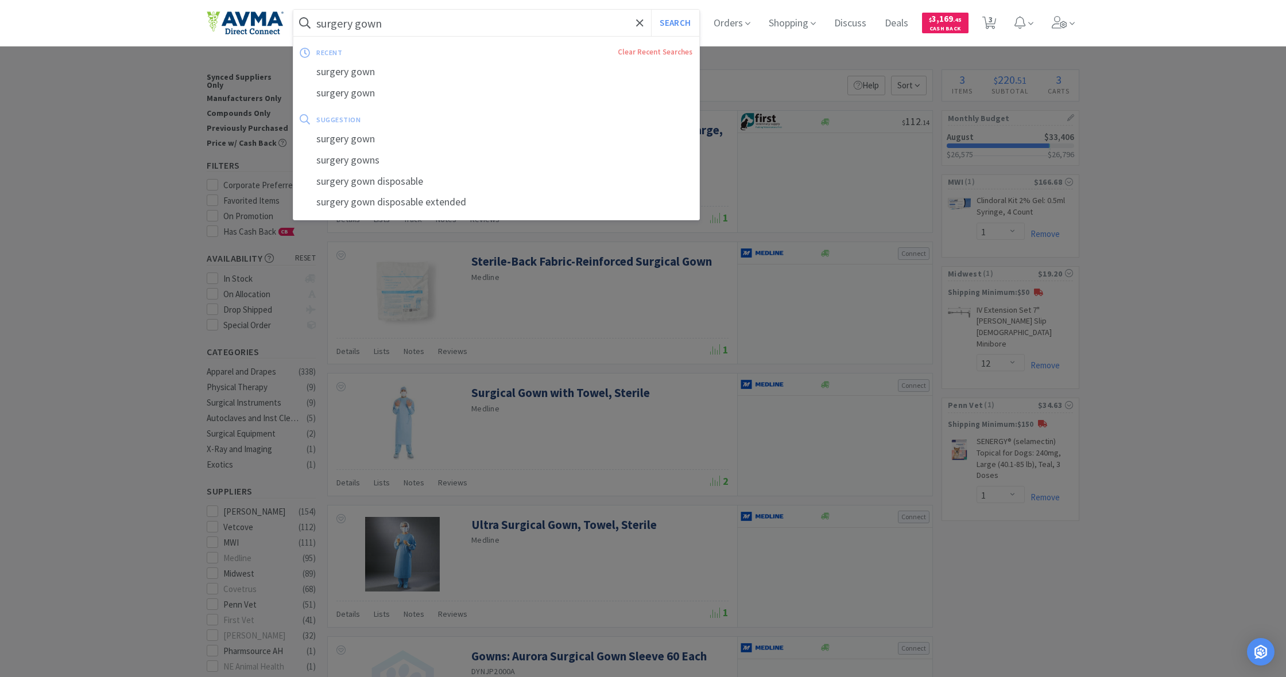
drag, startPoint x: 318, startPoint y: 21, endPoint x: 393, endPoint y: 35, distance: 76.0
click at [393, 35] on input "surgery gown" at bounding box center [496, 23] width 406 height 26
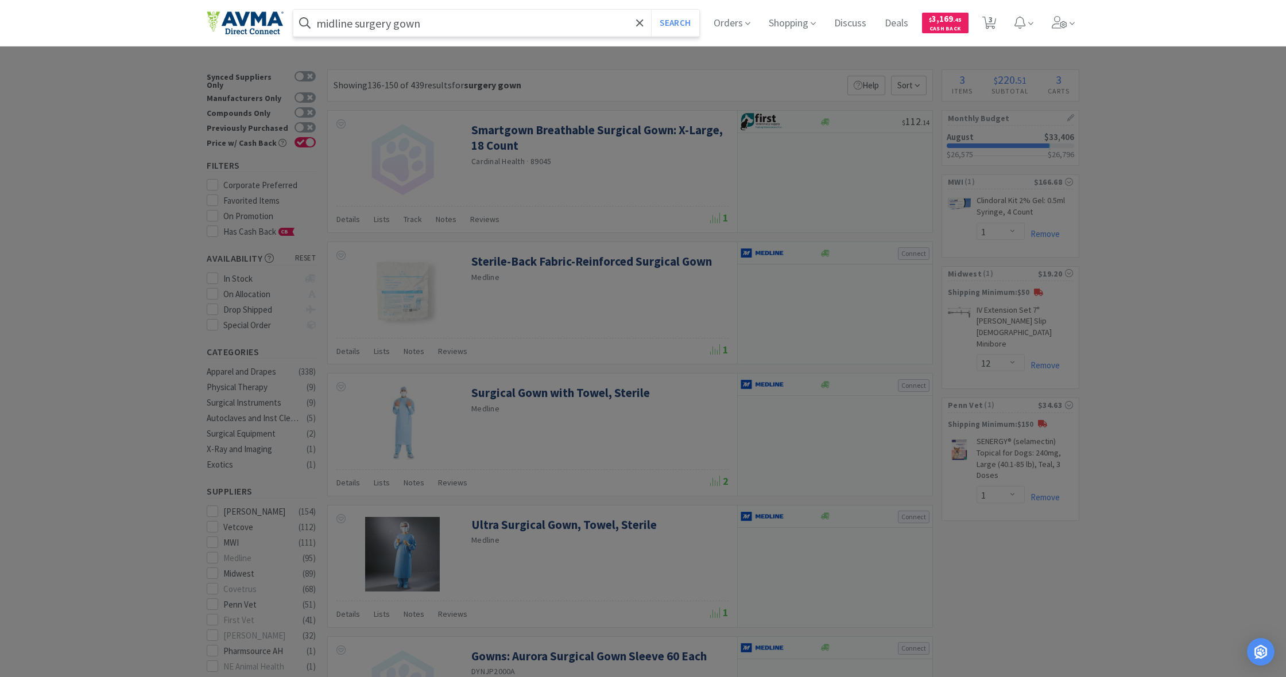
type input "midline surgery gown"
click at [673, 23] on button "Search" at bounding box center [675, 23] width 48 height 26
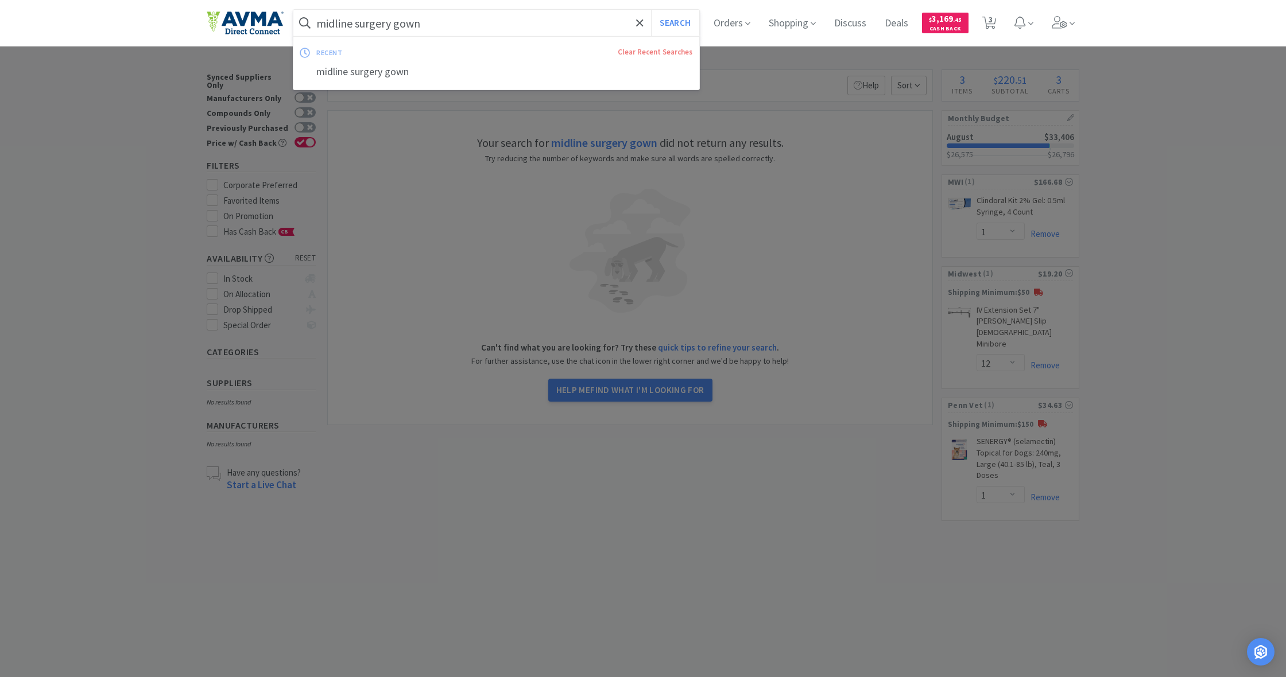
drag, startPoint x: 319, startPoint y: 23, endPoint x: 454, endPoint y: 38, distance: 136.3
click at [454, 36] on div "midline surgery gown Search recent Clear Recent Searches midline surgery gown" at bounding box center [496, 23] width 406 height 26
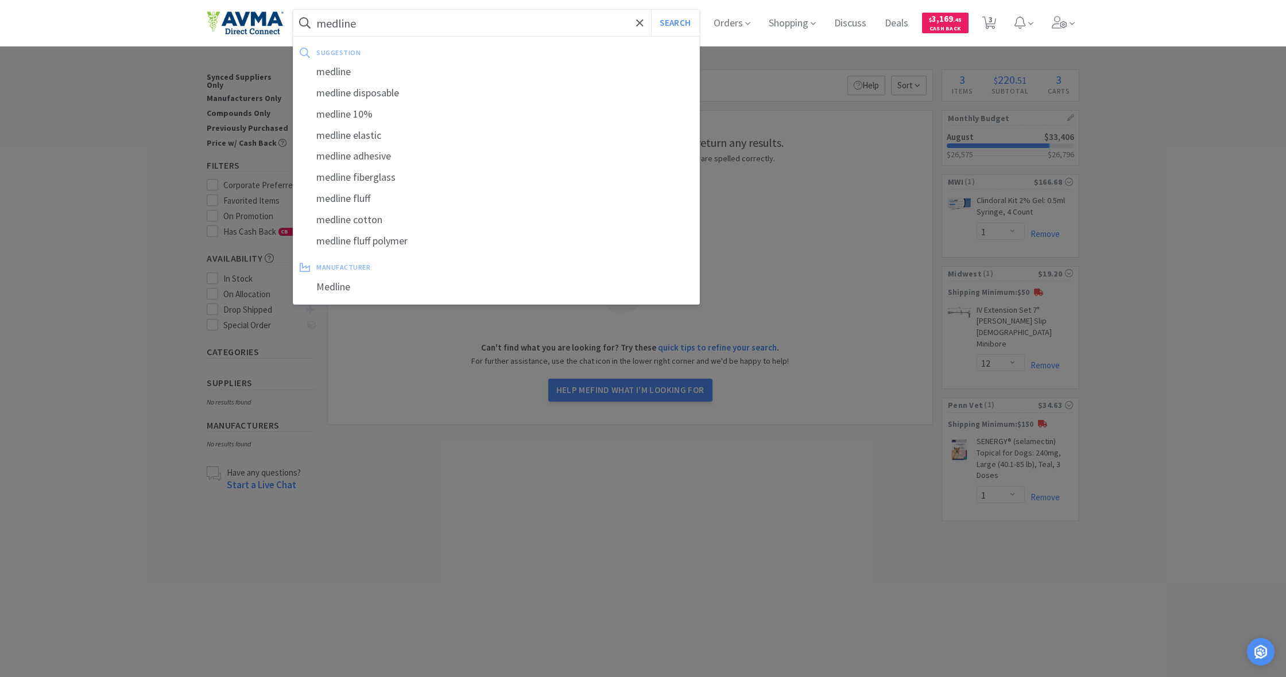
click at [673, 23] on button "Search" at bounding box center [675, 23] width 48 height 26
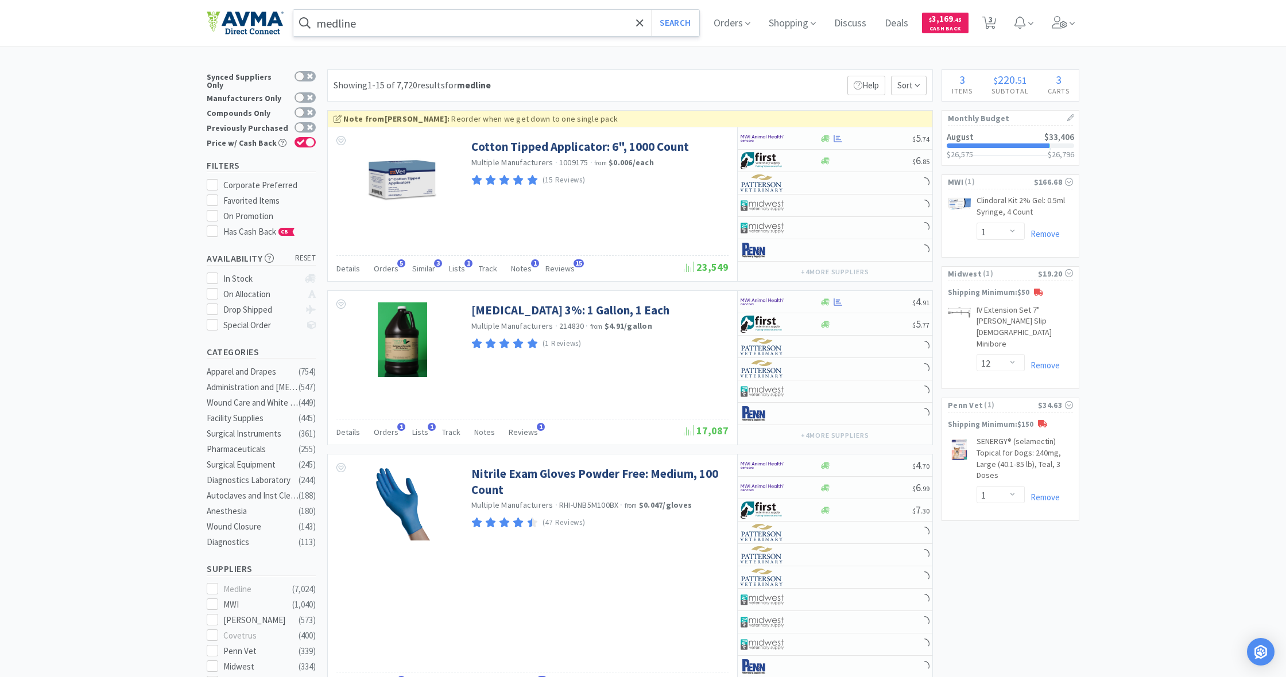
click at [368, 25] on input "medline" at bounding box center [496, 23] width 406 height 26
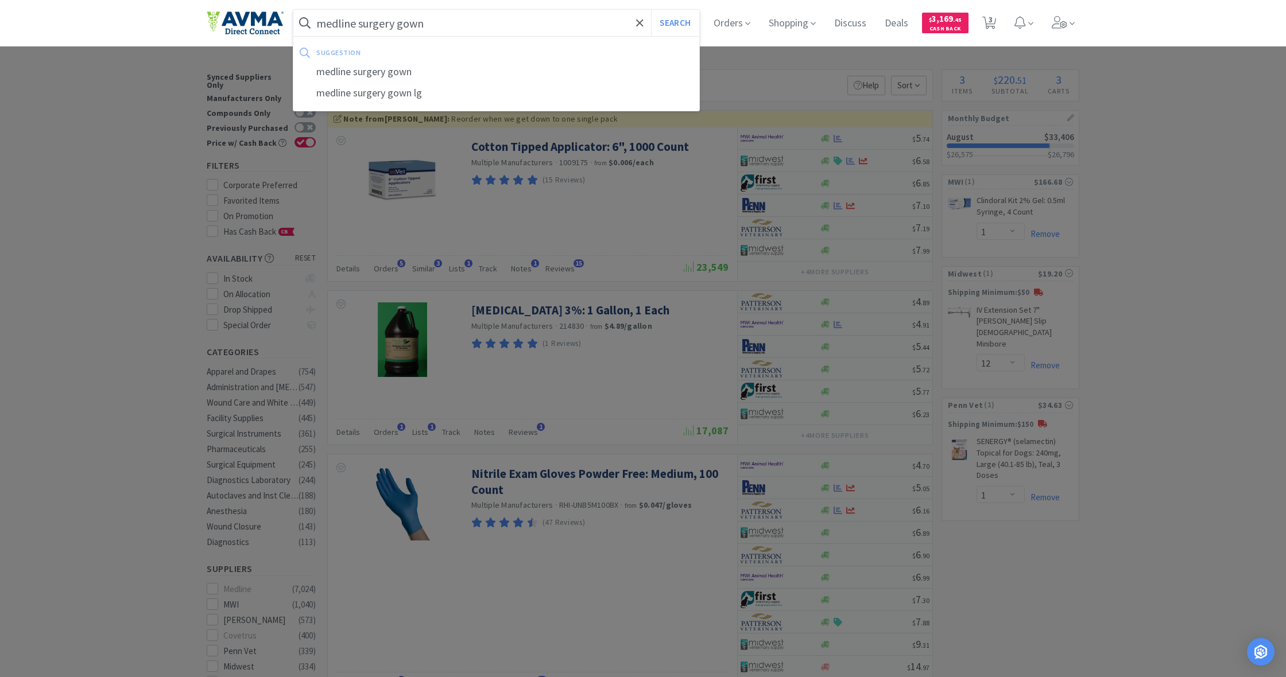
click at [673, 23] on button "Search" at bounding box center [675, 23] width 48 height 26
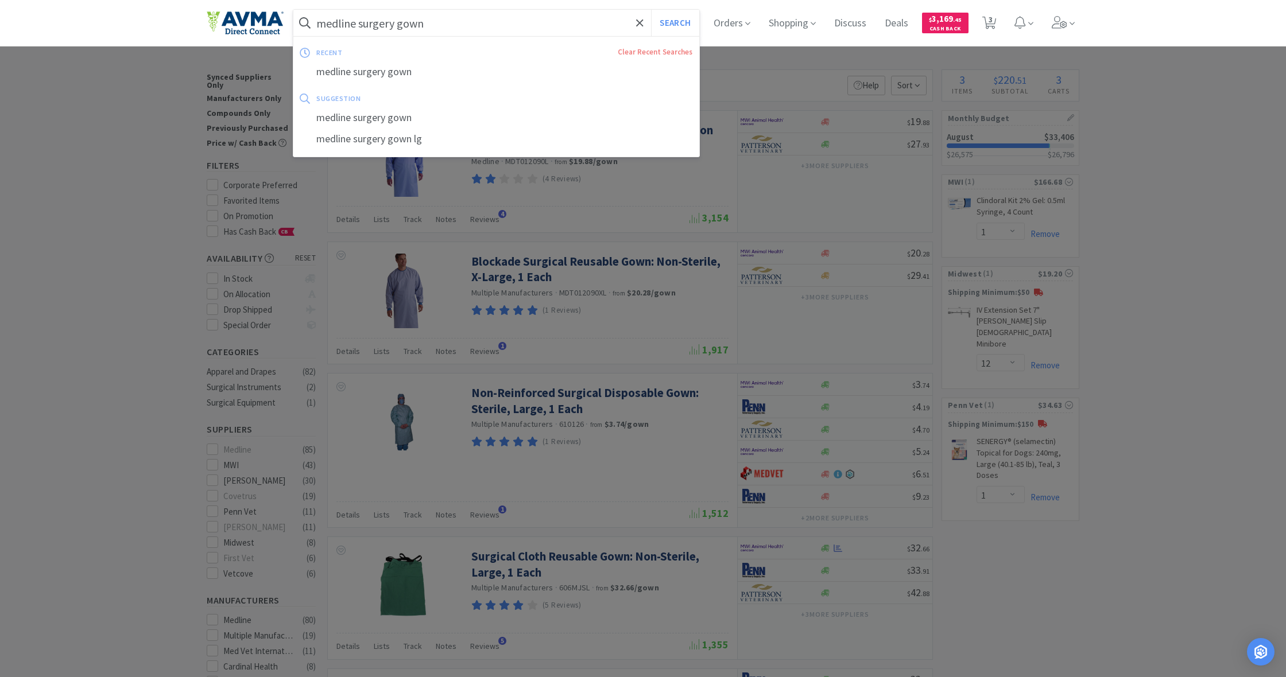
drag, startPoint x: 422, startPoint y: 23, endPoint x: 281, endPoint y: 21, distance: 141.2
click at [281, 21] on div "medline surgery gown Search recent Clear Recent Searches medline surgery gown s…" at bounding box center [643, 23] width 872 height 46
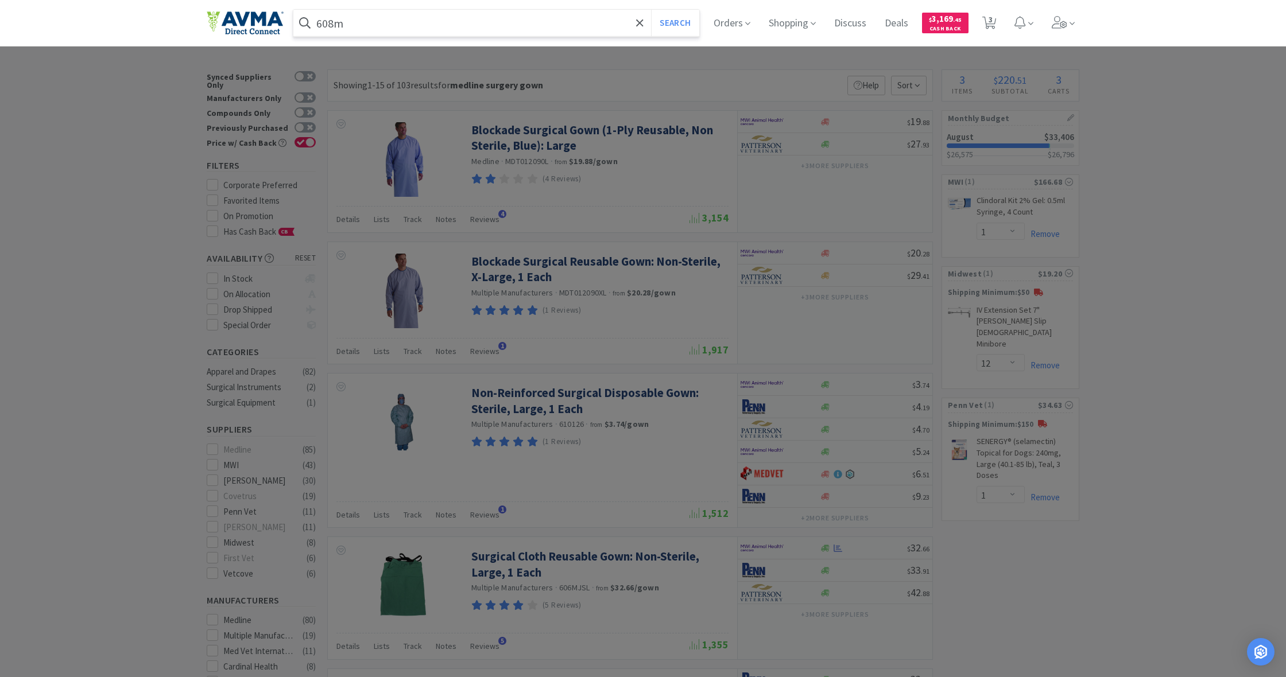
type input "608m"
click at [673, 23] on button "Search" at bounding box center [675, 23] width 48 height 26
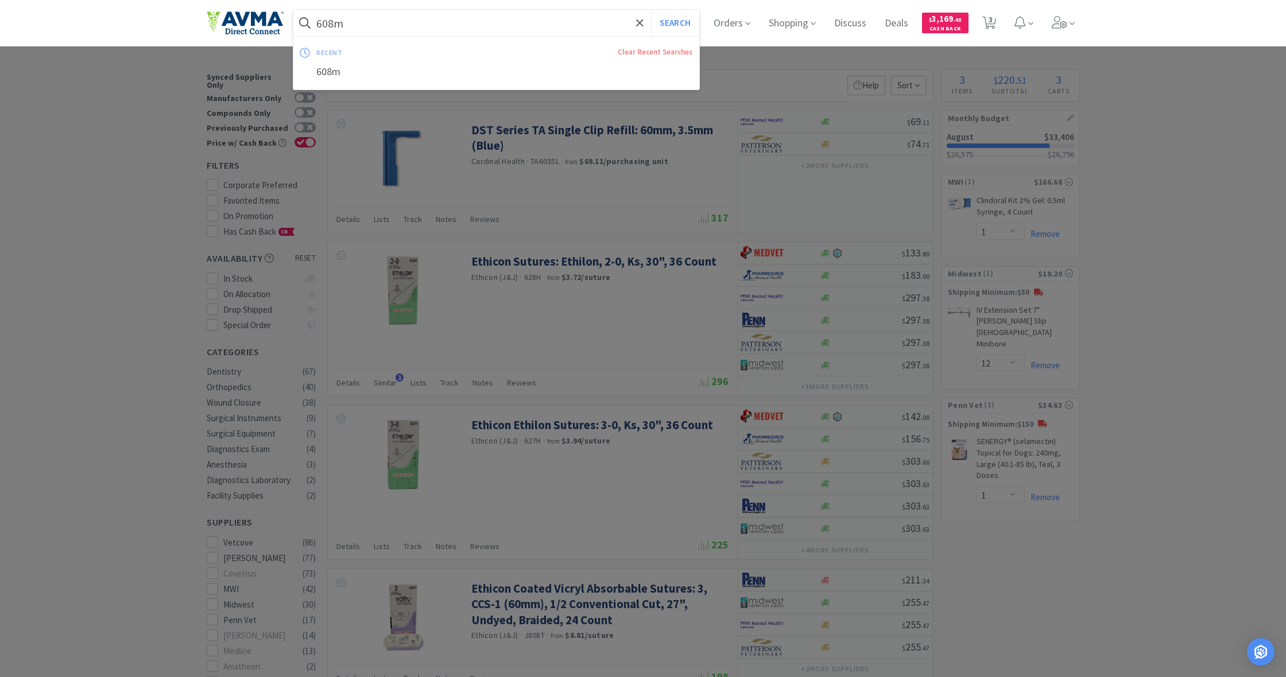
drag, startPoint x: 351, startPoint y: 22, endPoint x: 297, endPoint y: 20, distance: 54.6
click at [297, 20] on form "608m Search" at bounding box center [496, 23] width 406 height 26
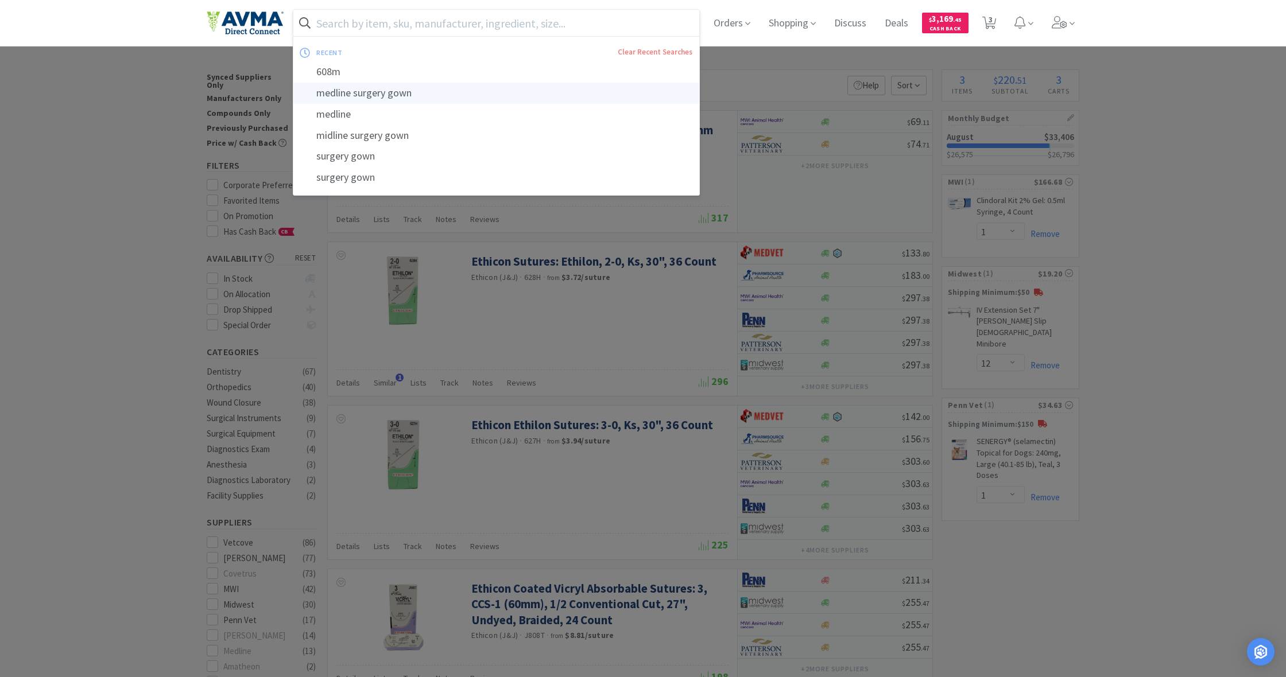
click at [369, 91] on div "medline surgery gown" at bounding box center [496, 93] width 406 height 21
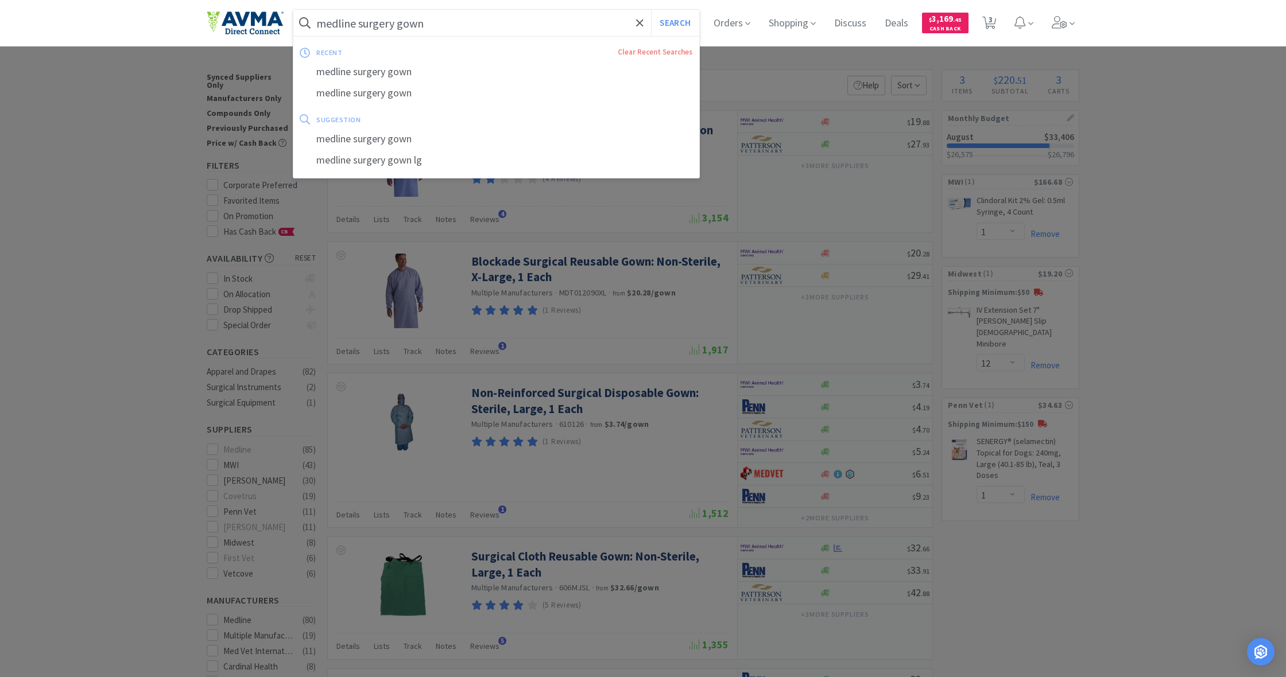
drag, startPoint x: 412, startPoint y: 22, endPoint x: 301, endPoint y: 15, distance: 110.4
click at [301, 15] on form "medline surgery gown Search" at bounding box center [496, 23] width 406 height 26
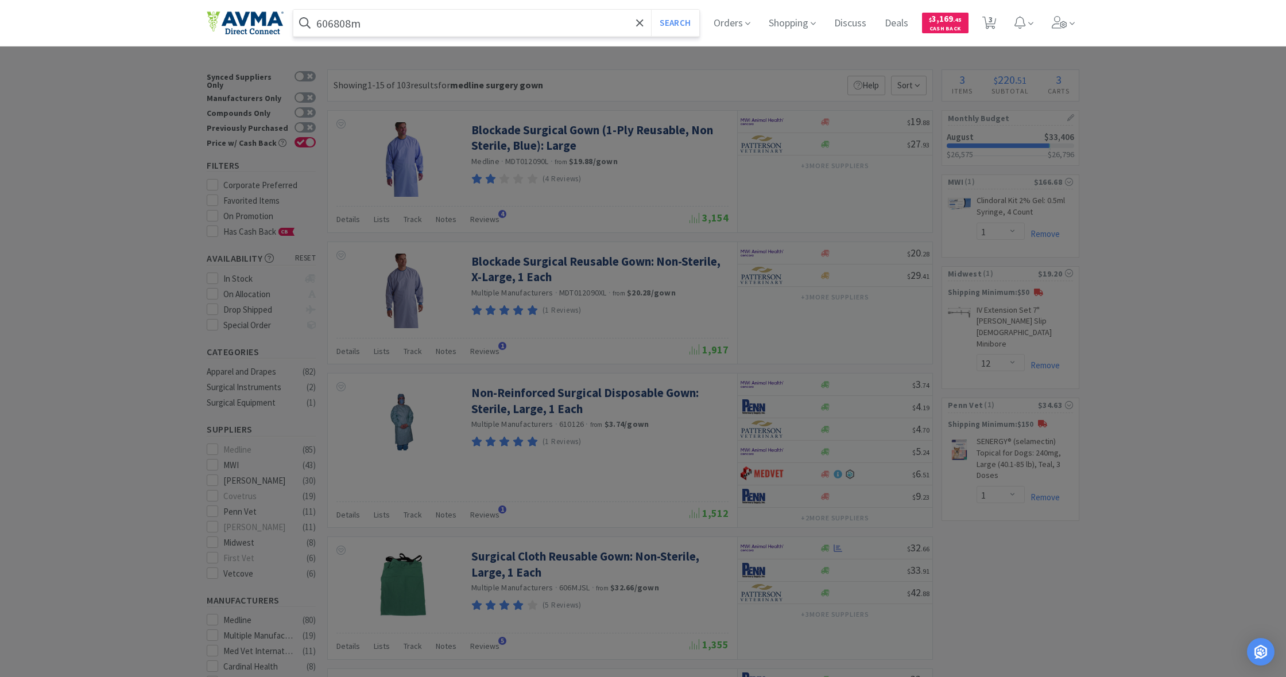
type input "606808m"
click at [673, 23] on button "Search" at bounding box center [675, 23] width 48 height 26
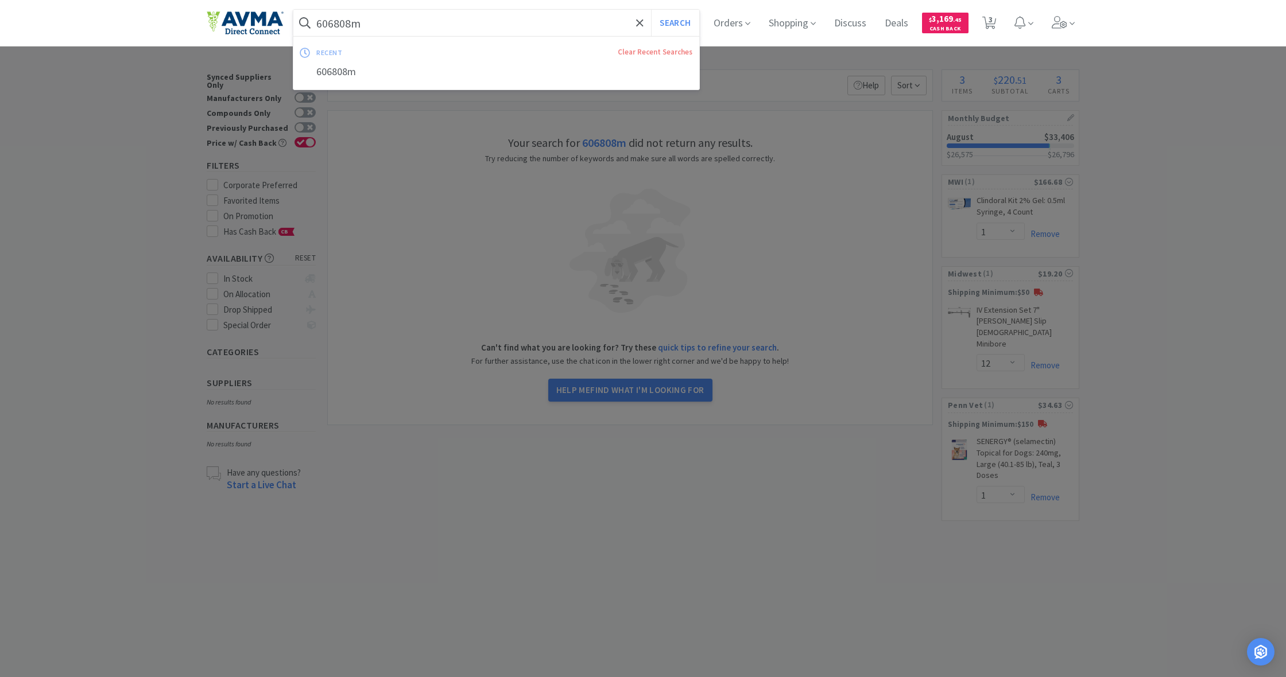
drag, startPoint x: 362, startPoint y: 20, endPoint x: 254, endPoint y: 15, distance: 108.0
click at [254, 15] on div "606808m Search recent Clear Recent Searches 606808m Orders Shopping Discuss Dis…" at bounding box center [643, 23] width 872 height 46
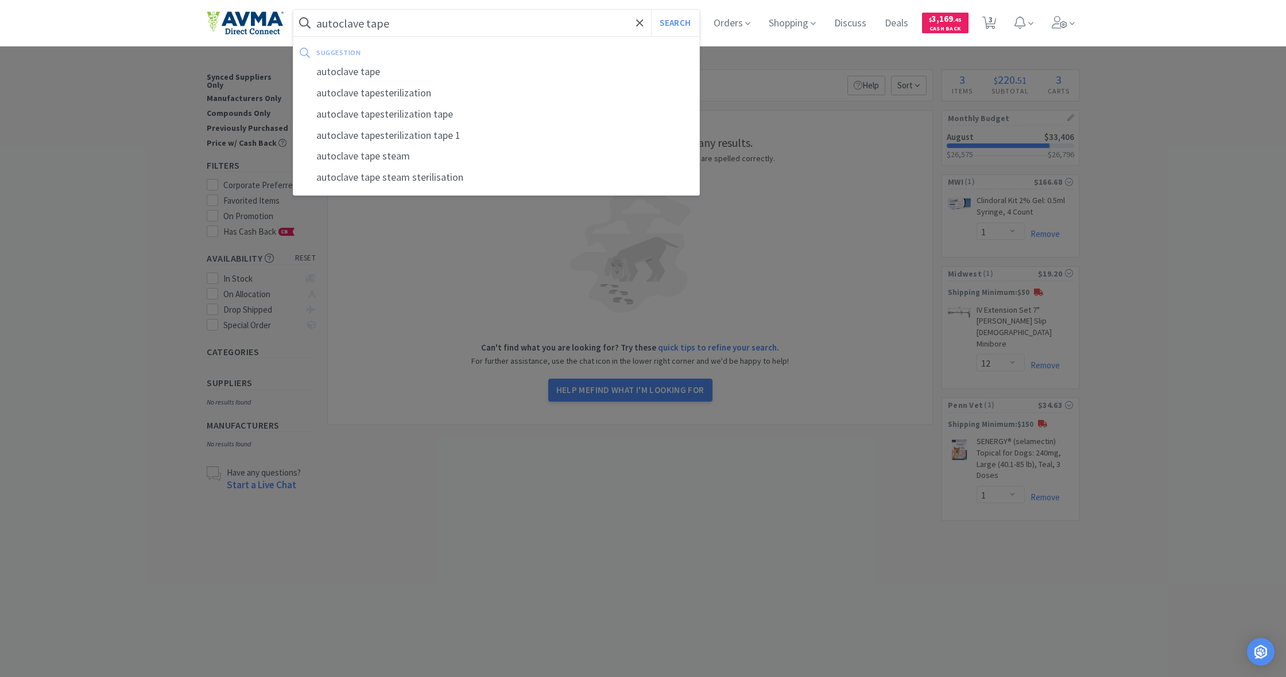
type input "autoclave tape"
click at [673, 23] on button "Search" at bounding box center [675, 23] width 48 height 26
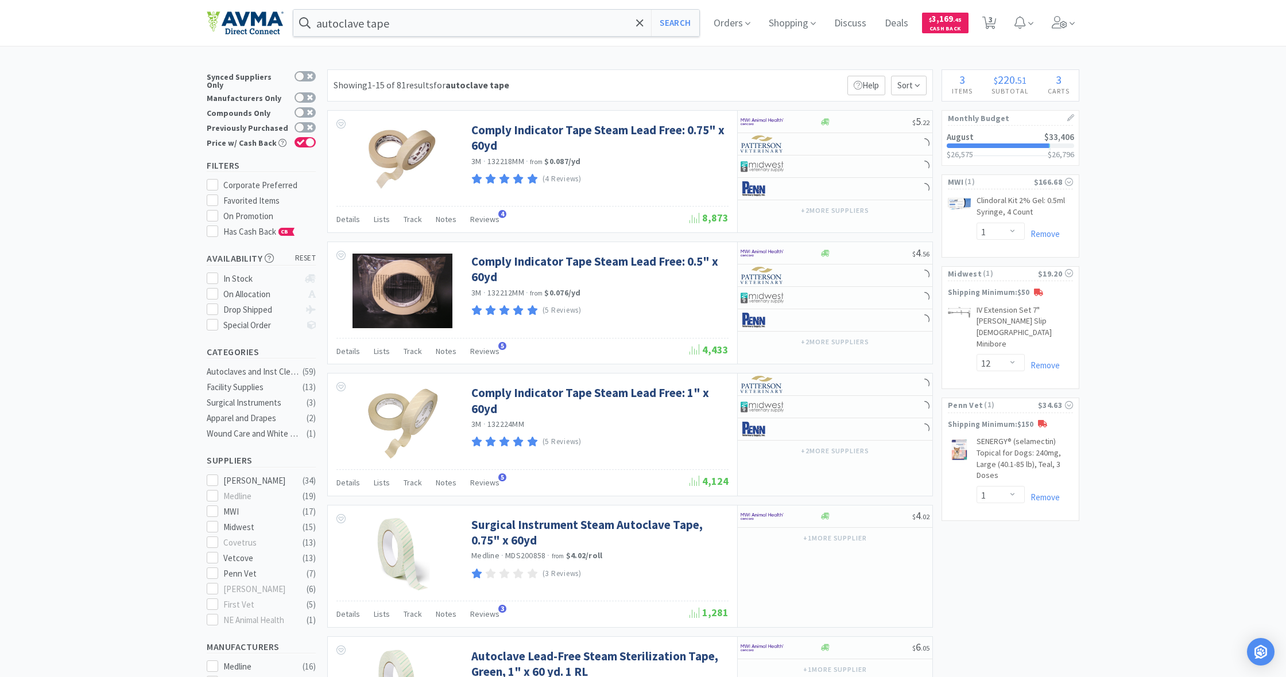
scroll to position [29, 0]
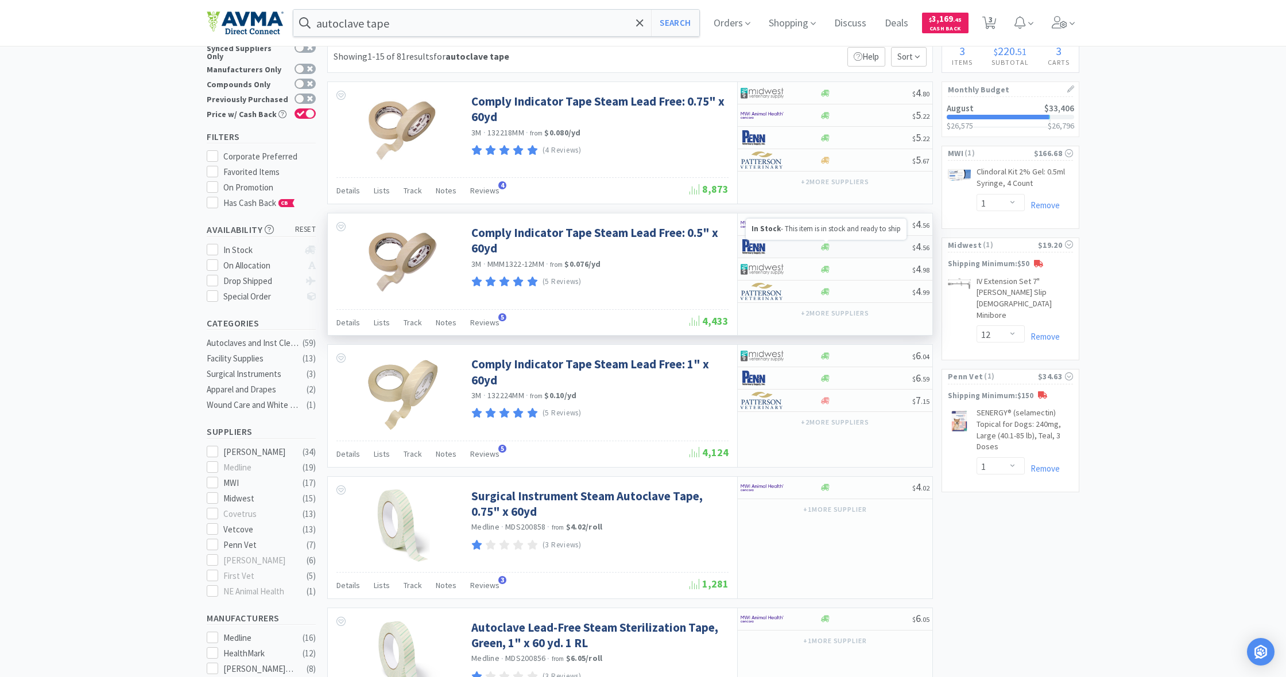
click at [825, 245] on icon at bounding box center [825, 246] width 9 height 7
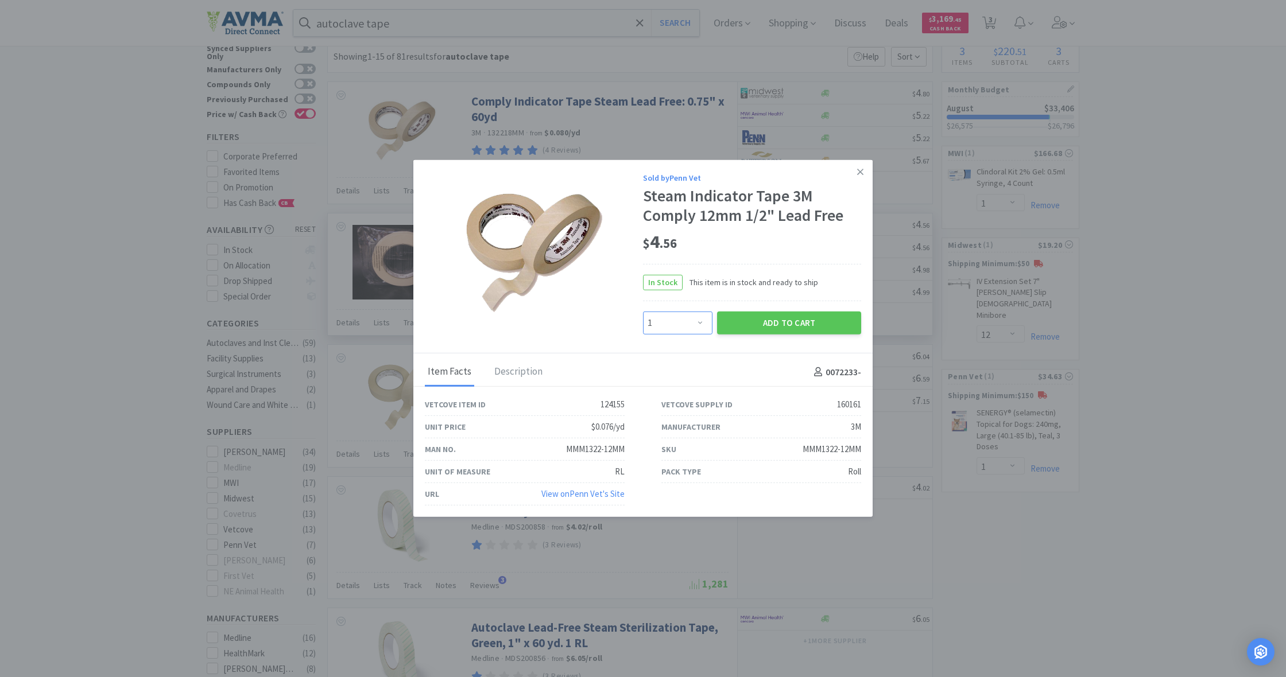
select select "3"
drag, startPoint x: 701, startPoint y: 322, endPoint x: 763, endPoint y: 335, distance: 63.4
click at [763, 335] on div "Enter Quantity 1 2 3 4 5 6 7 8 9 10 11 12 13 14 15 16 17 18 19 20 Enter Quantit…" at bounding box center [751, 323] width 223 height 28
click at [764, 327] on button "Add to Cart" at bounding box center [789, 323] width 144 height 23
select select "3"
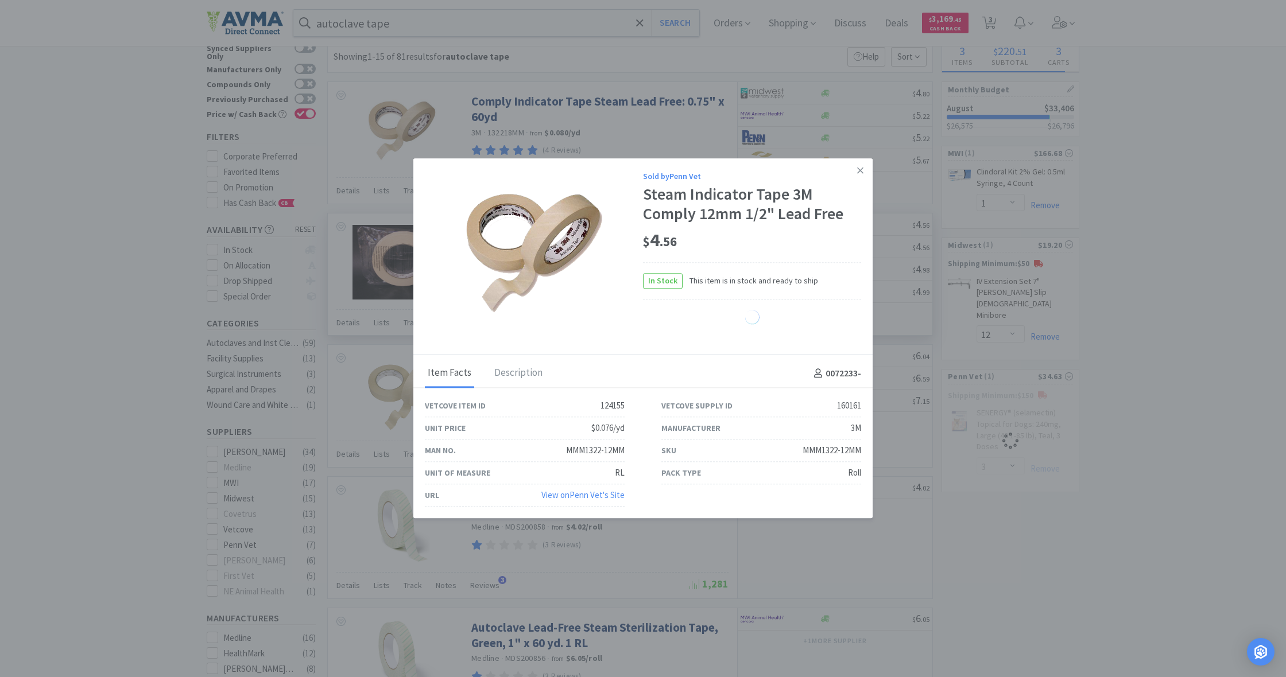
select select "1"
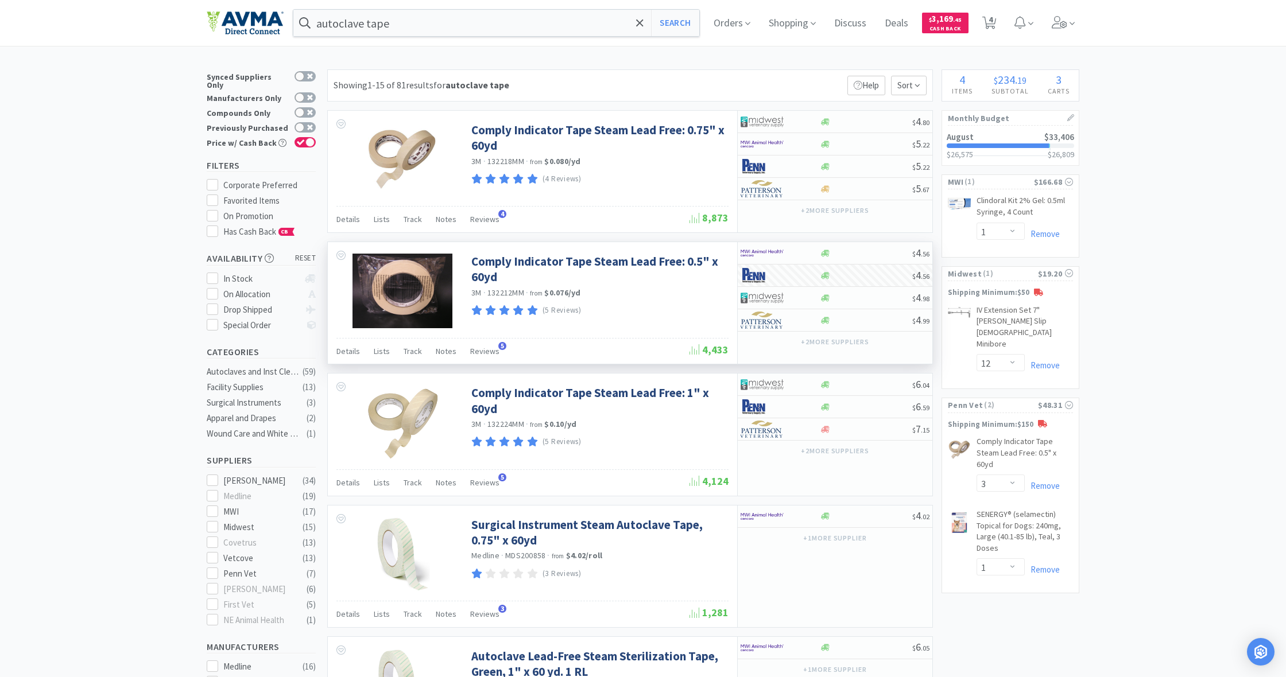
scroll to position [0, 0]
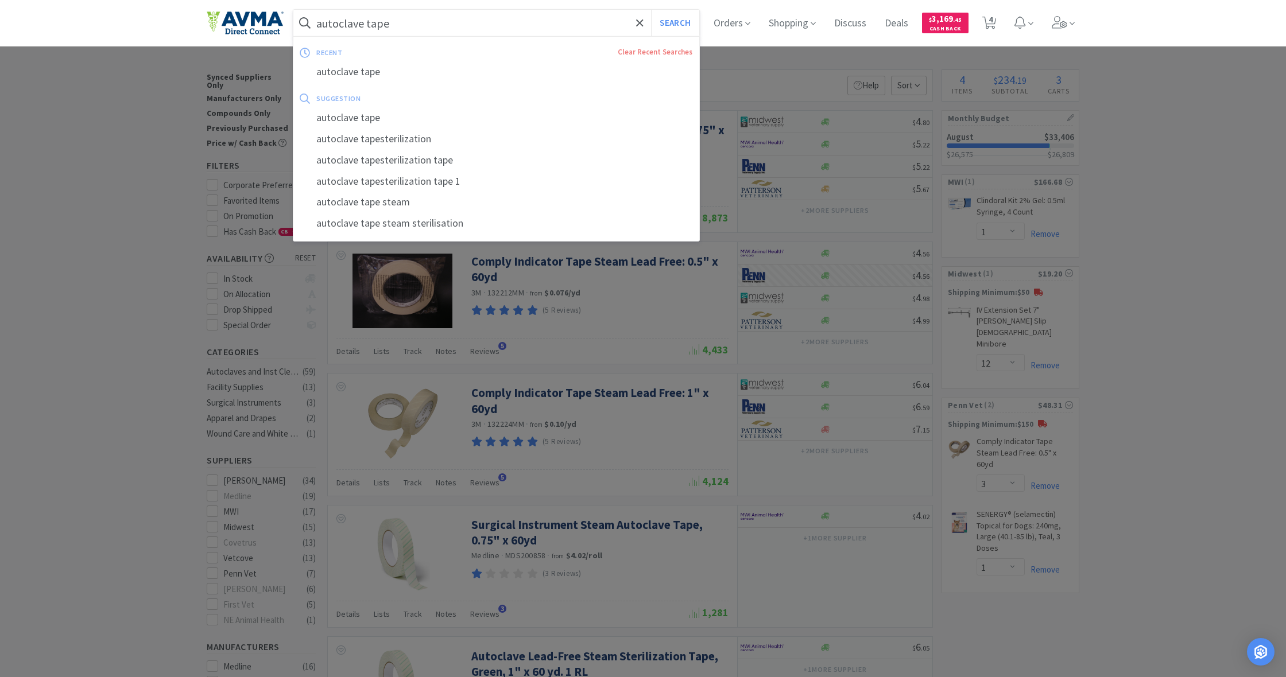
drag, startPoint x: 391, startPoint y: 22, endPoint x: 324, endPoint y: 22, distance: 67.2
click at [324, 22] on input "autoclave tape" at bounding box center [496, 23] width 406 height 26
drag, startPoint x: 316, startPoint y: 21, endPoint x: 387, endPoint y: 33, distance: 72.8
click at [387, 33] on form "autoclave tape Search" at bounding box center [496, 23] width 406 height 26
click at [395, 25] on input "autoclave tape" at bounding box center [496, 23] width 406 height 26
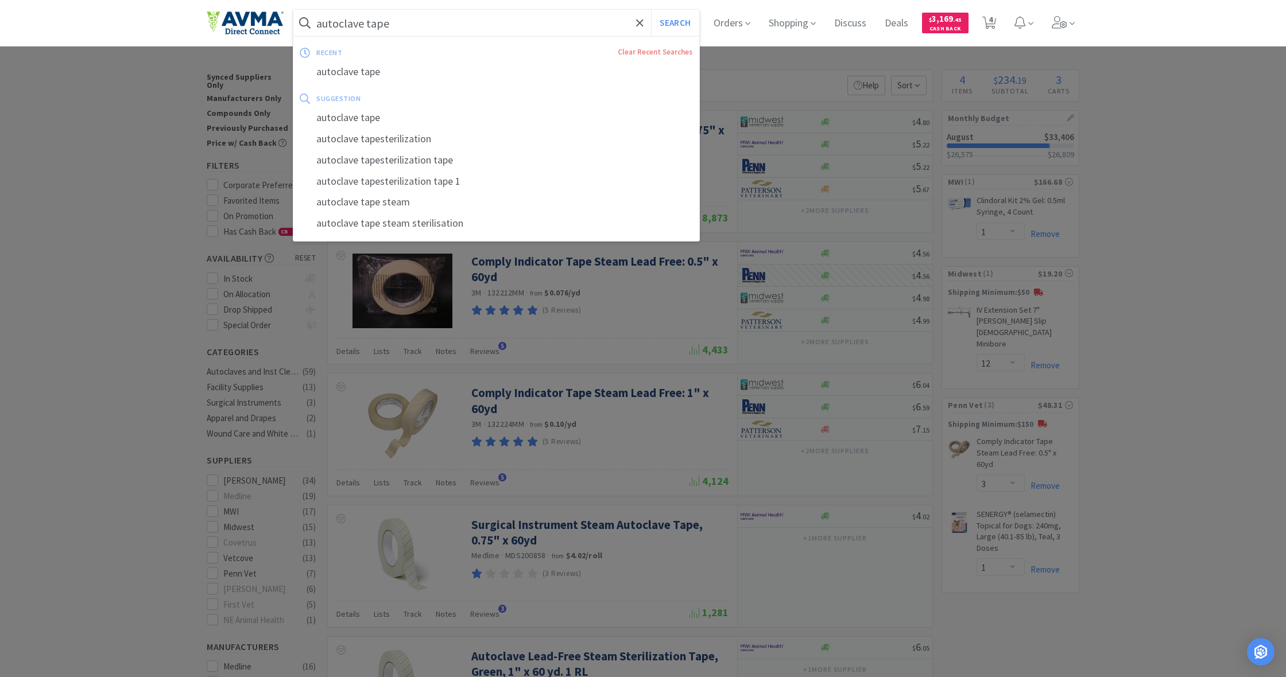
drag, startPoint x: 392, startPoint y: 23, endPoint x: 306, endPoint y: 20, distance: 85.6
click at [306, 20] on form "autoclave tape Search" at bounding box center [496, 23] width 406 height 26
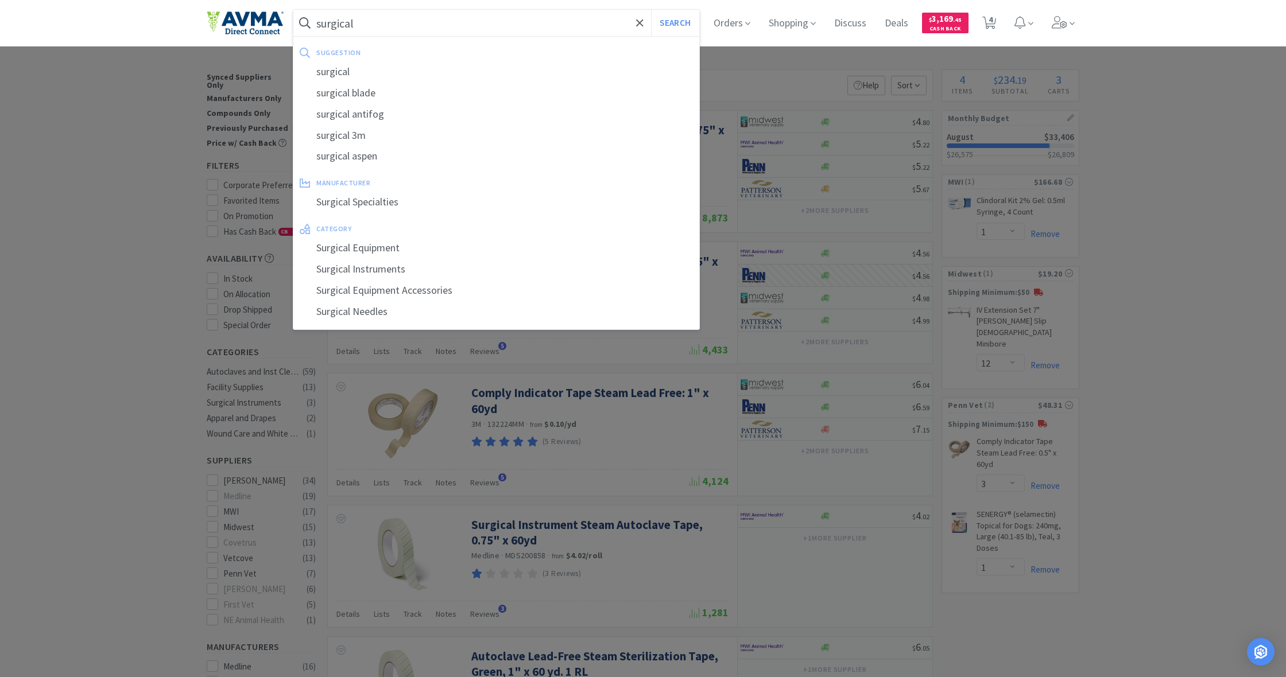
click at [673, 23] on button "Search" at bounding box center [675, 23] width 48 height 26
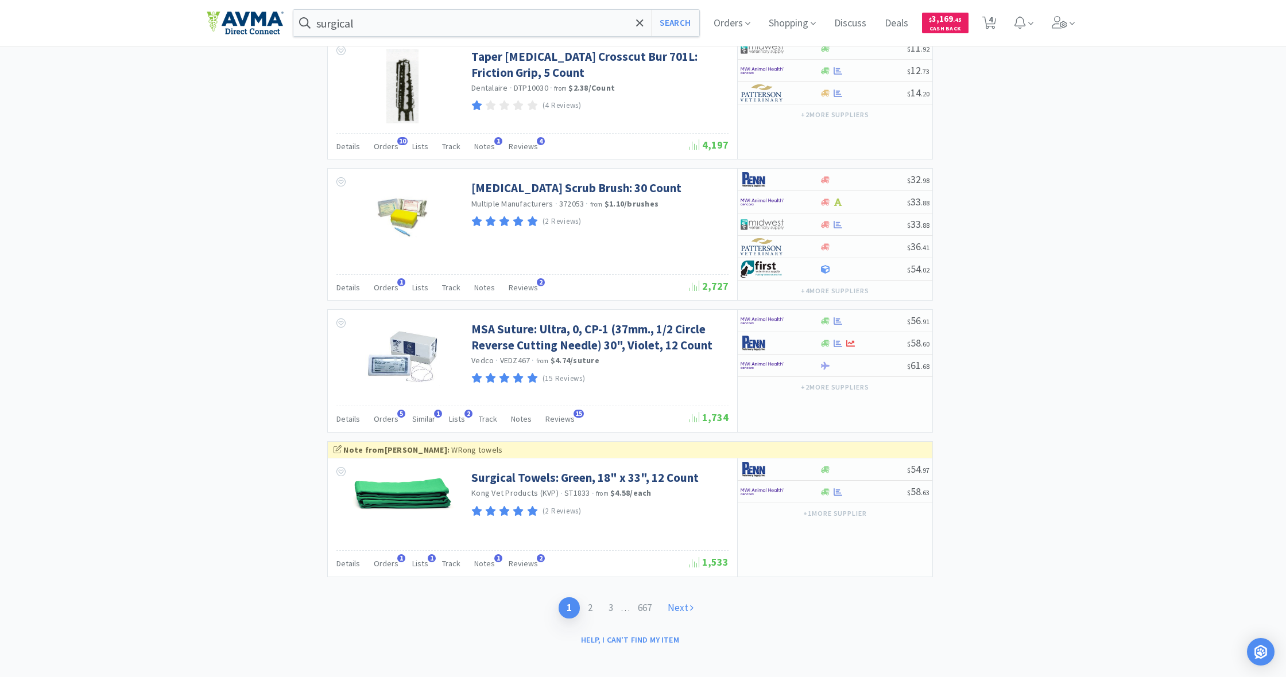
scroll to position [1914, 0]
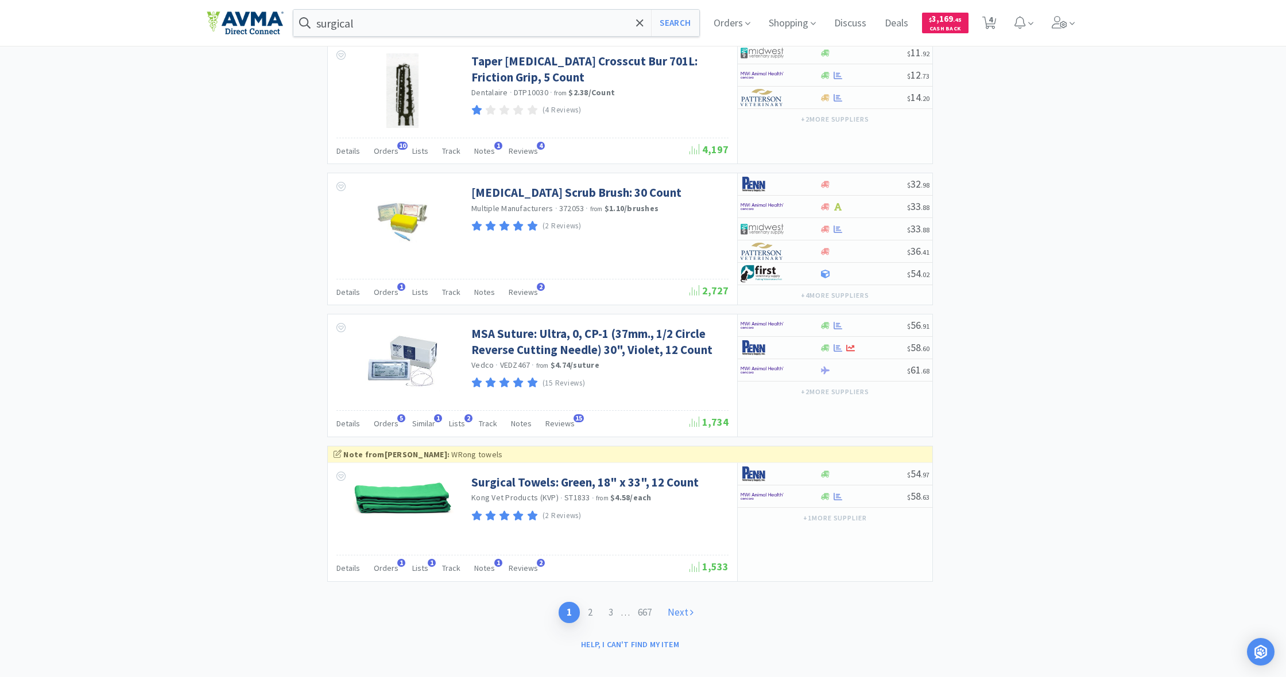
click at [679, 602] on link "Next" at bounding box center [680, 612] width 42 height 21
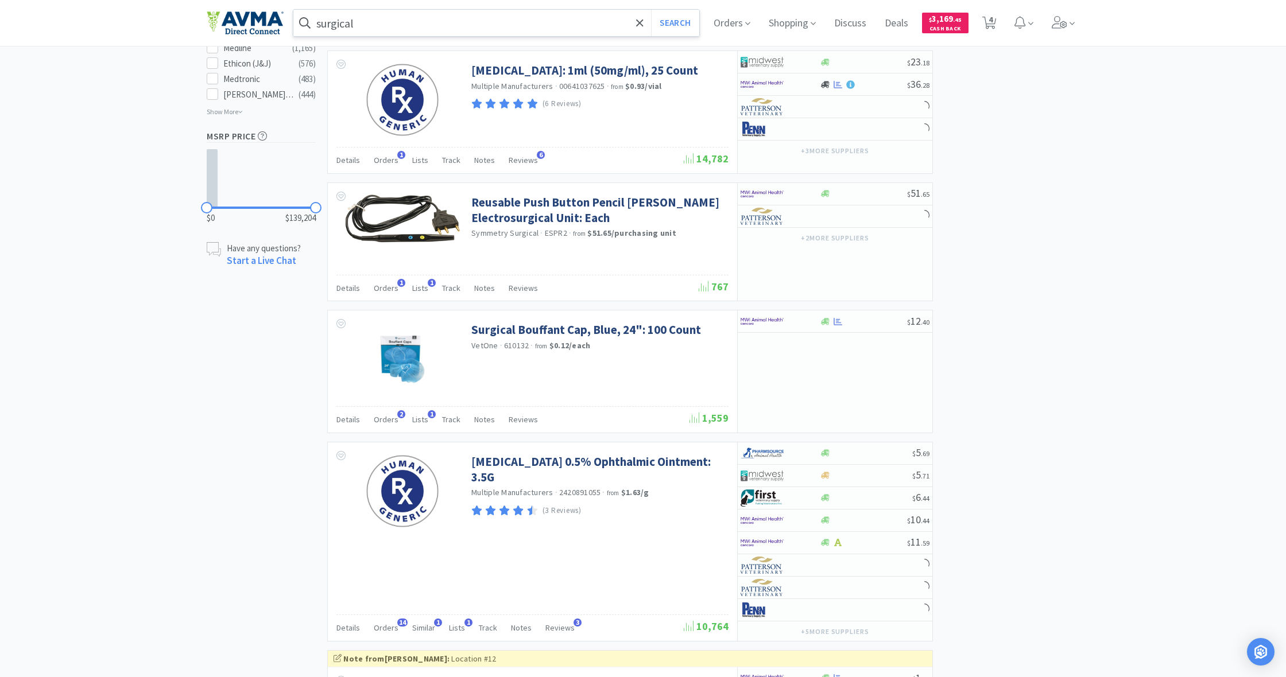
click at [360, 23] on input "surgical" at bounding box center [496, 23] width 406 height 26
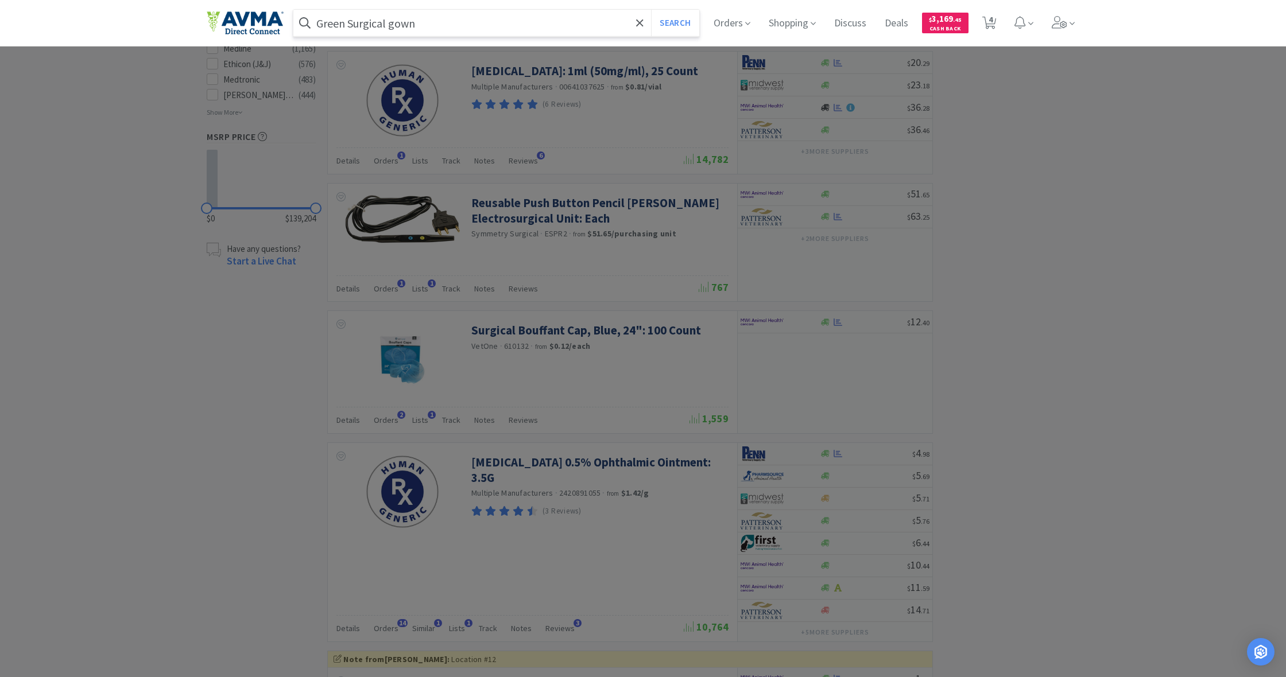
type input "Green Surgical gown"
click at [673, 23] on button "Search" at bounding box center [675, 23] width 48 height 26
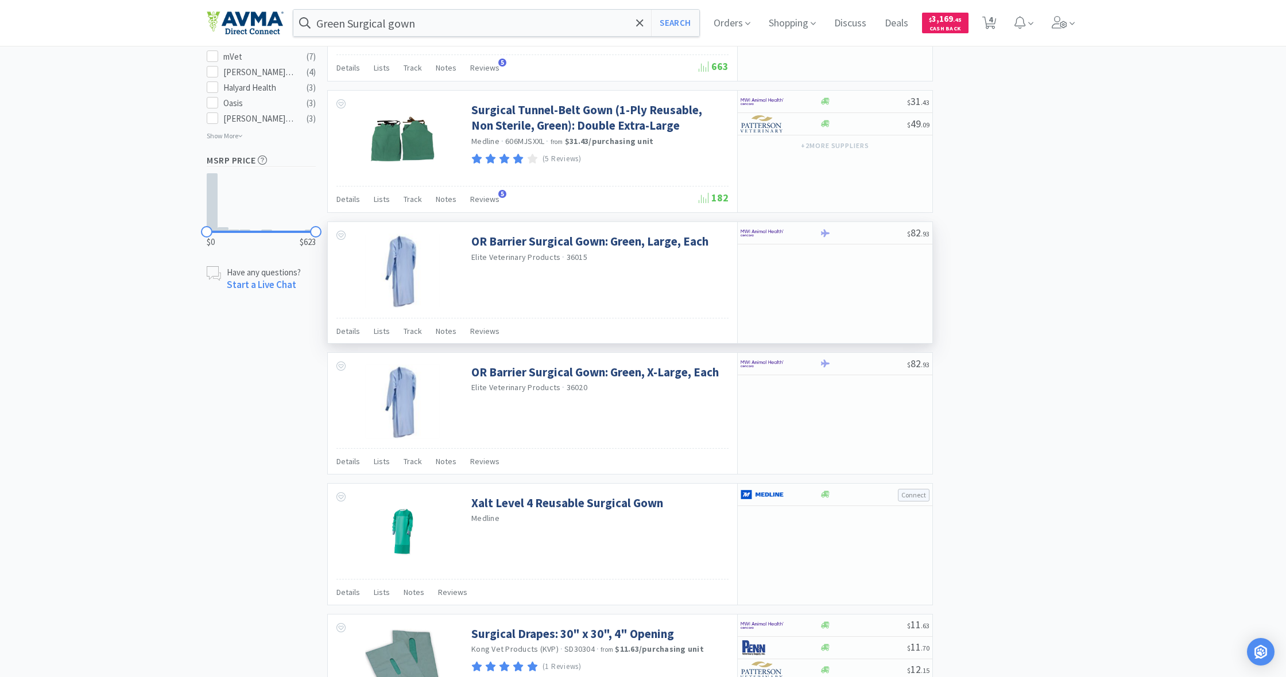
scroll to position [658, 0]
click at [559, 237] on link "OR Barrier Surgical Gown: Green, Large, Each" at bounding box center [589, 239] width 237 height 15
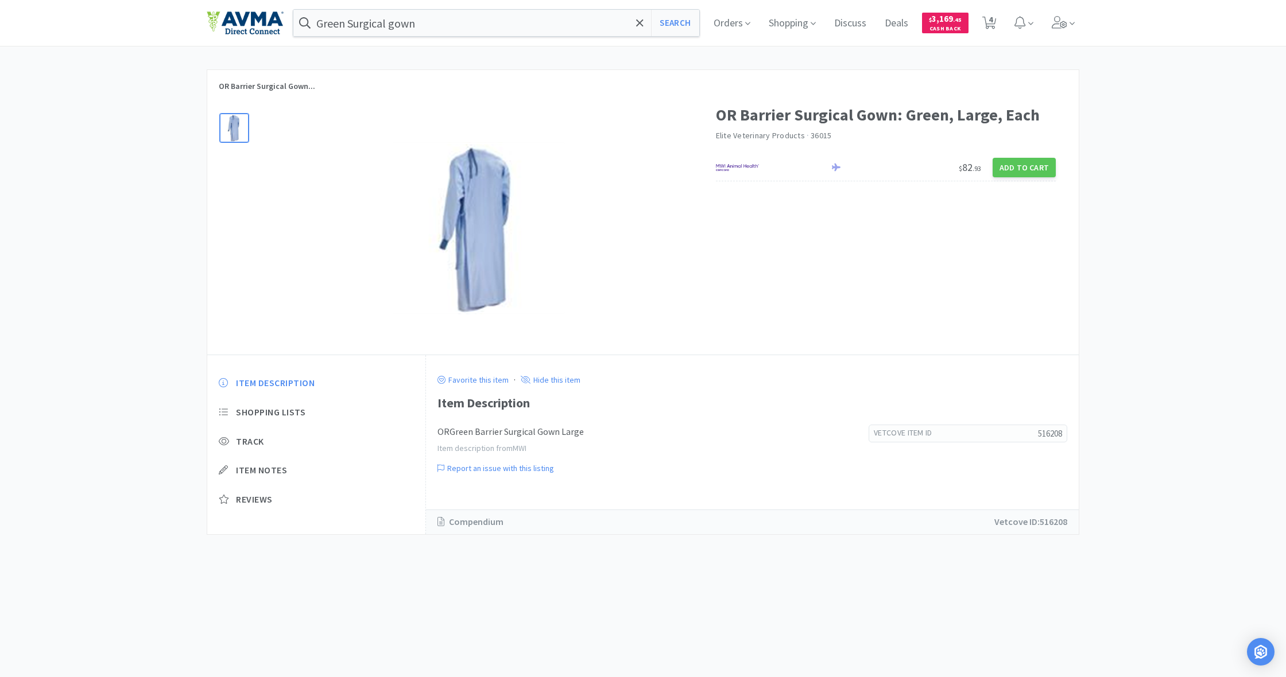
select select "1"
select select "12"
select select "3"
select select "1"
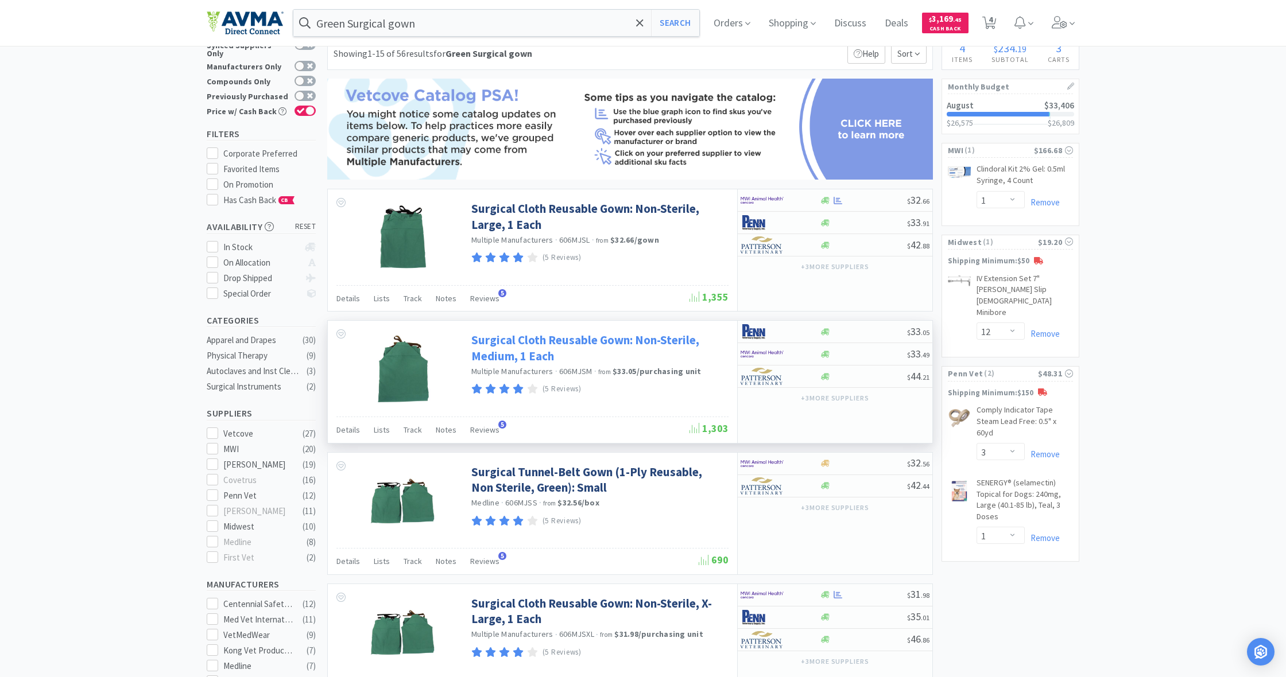
scroll to position [29, 0]
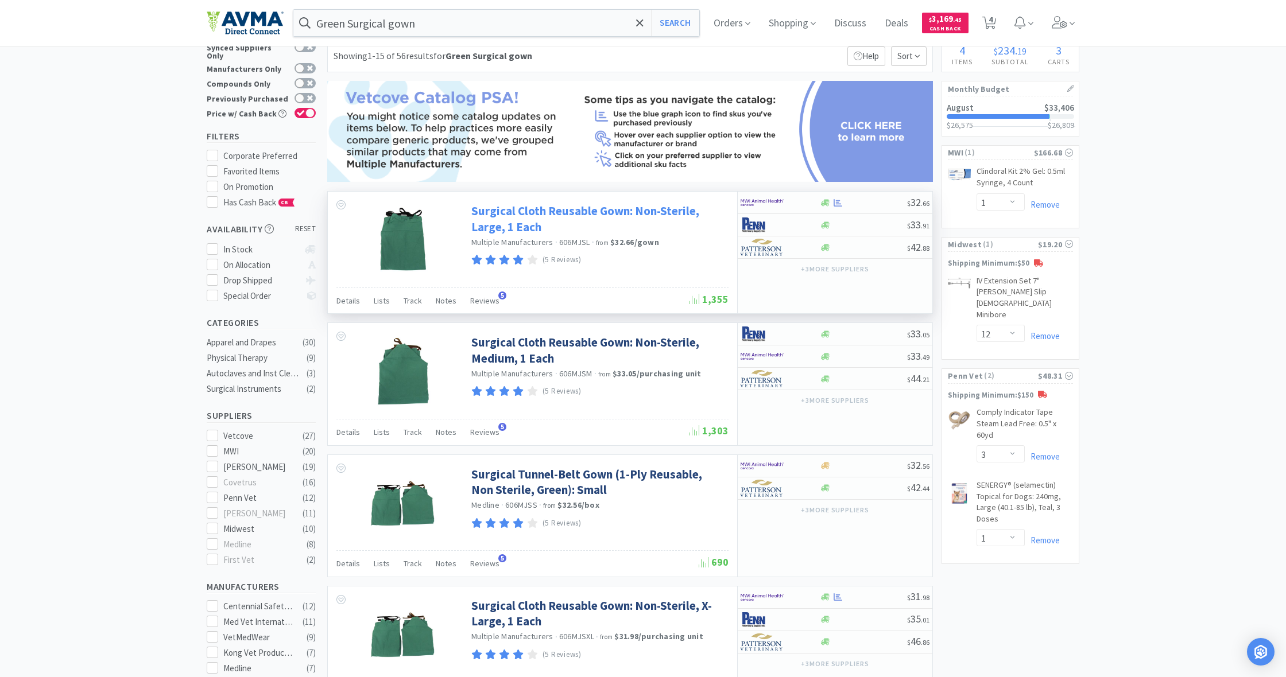
click at [532, 212] on link "Surgical Cloth Reusable Gown: Non-Sterile, Large, 1 Each" at bounding box center [598, 219] width 254 height 32
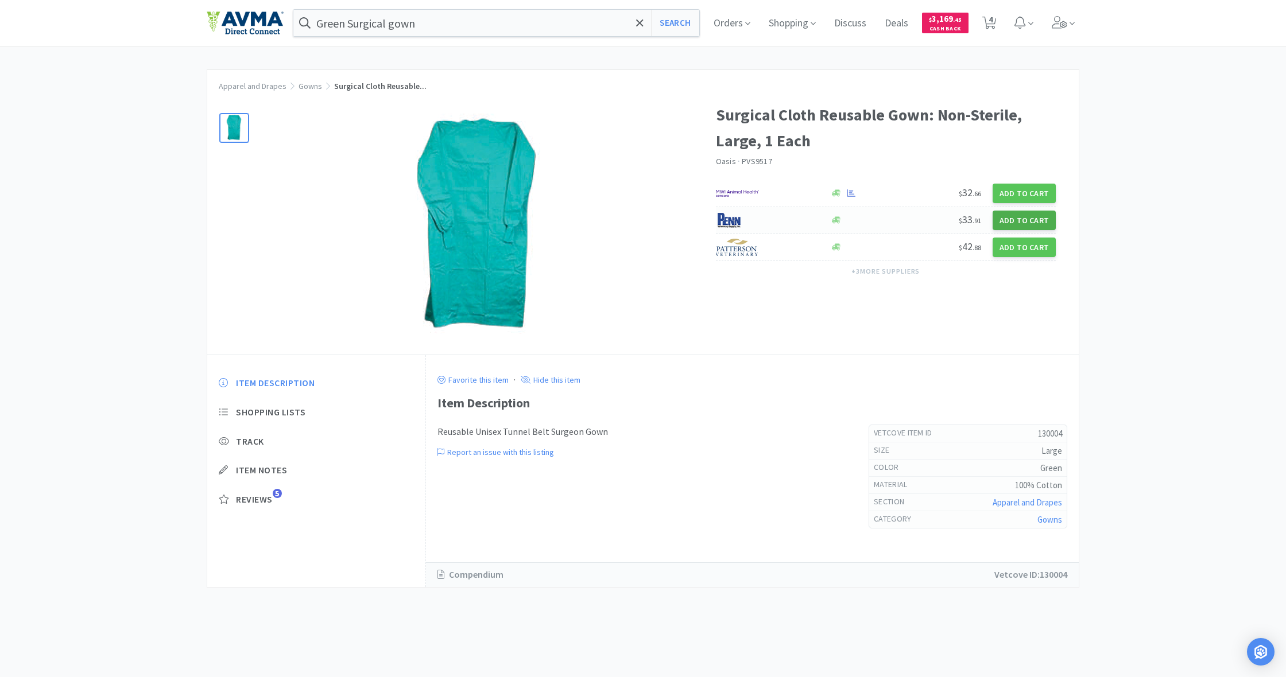
click at [1025, 219] on button "Add to Cart" at bounding box center [1023, 221] width 63 height 20
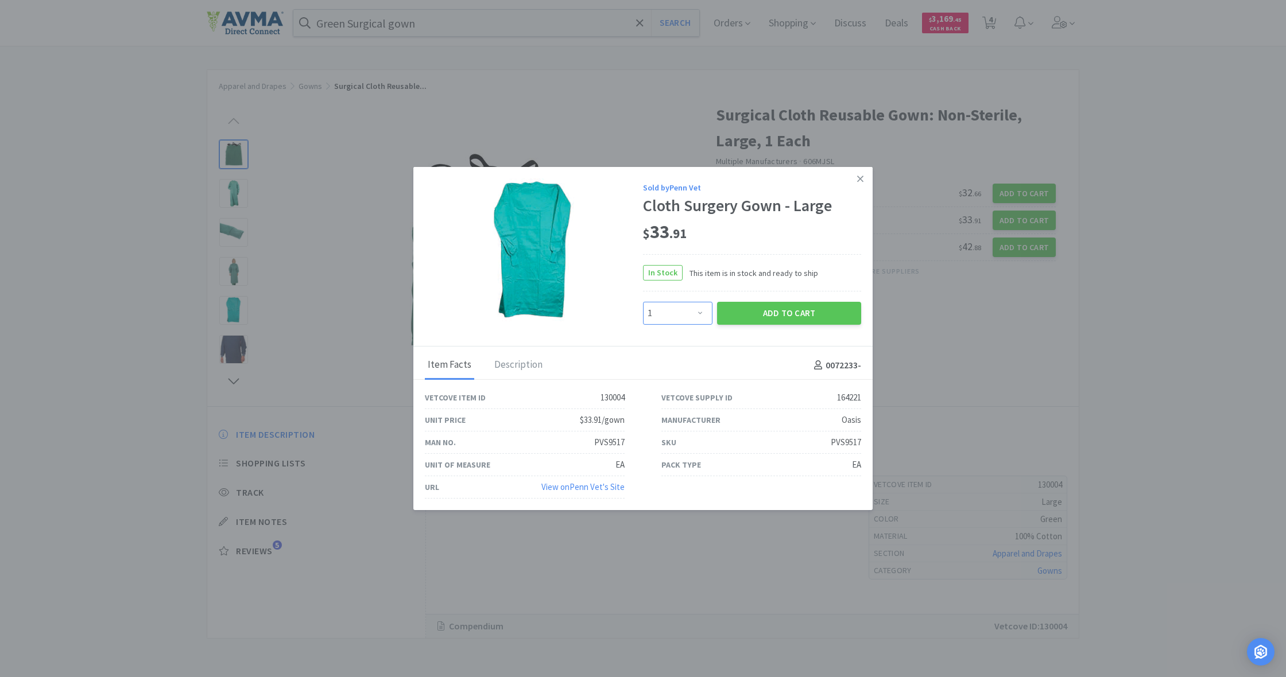
select select "3"
click at [787, 315] on button "Add to Cart" at bounding box center [789, 313] width 144 height 23
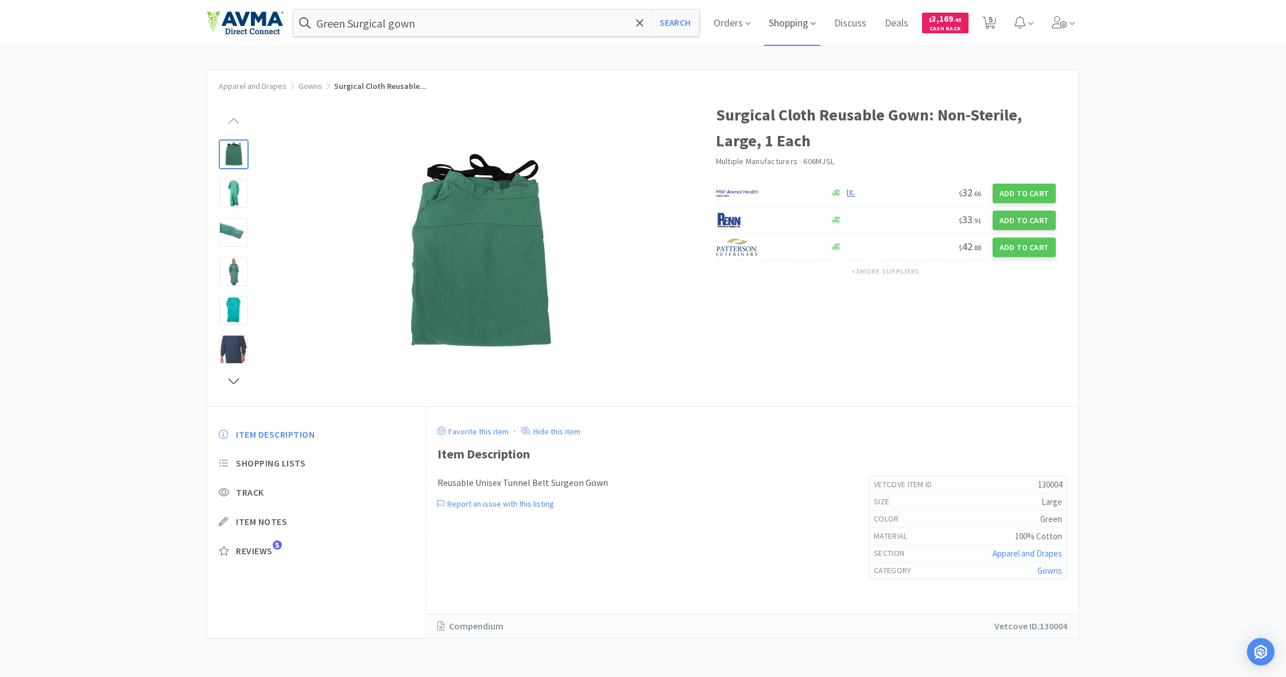
drag, startPoint x: 792, startPoint y: 25, endPoint x: 786, endPoint y: 27, distance: 6.7
click at [792, 25] on span "Shopping" at bounding box center [792, 23] width 56 height 46
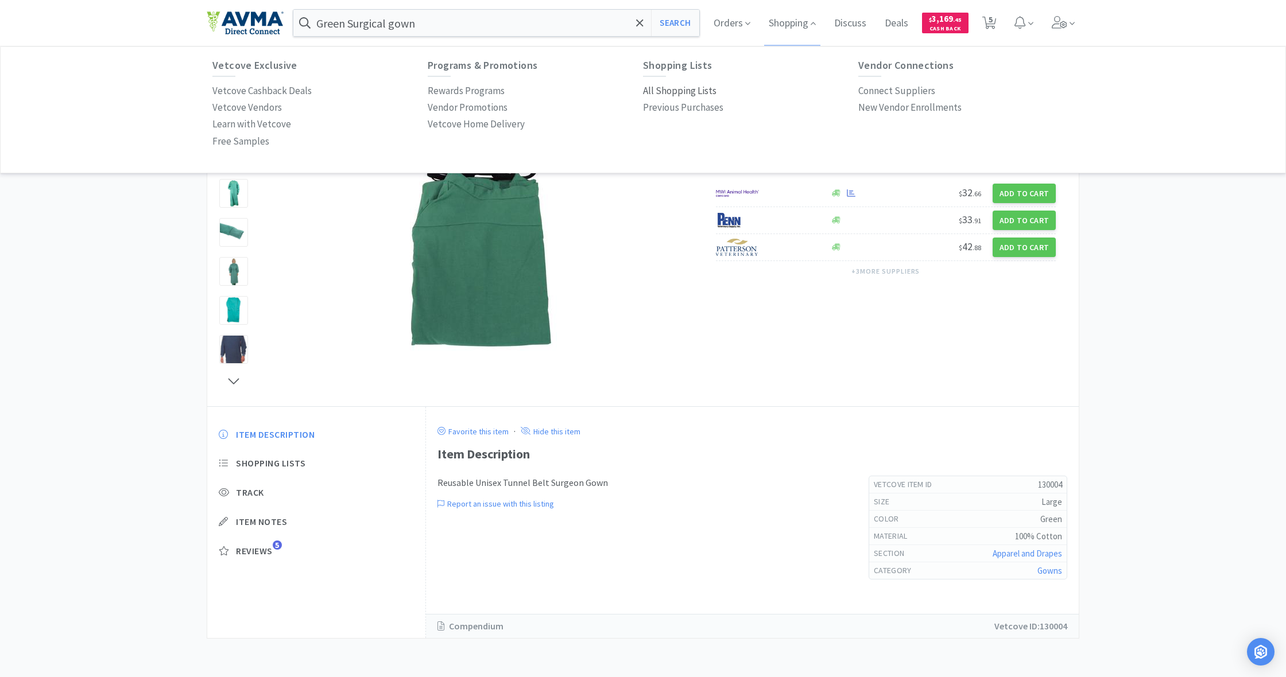
click at [679, 90] on p "All Shopping Lists" at bounding box center [679, 90] width 73 height 15
select select "1"
select select "12"
select select "3"
select select "1"
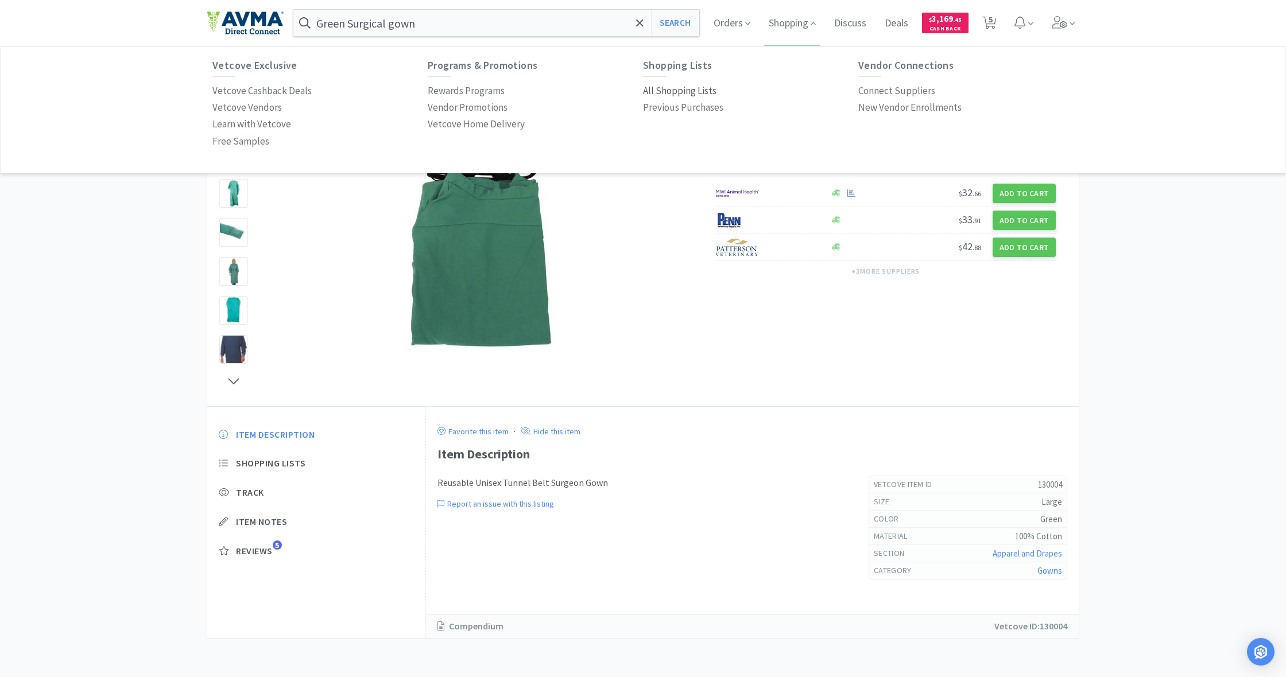
select select "3"
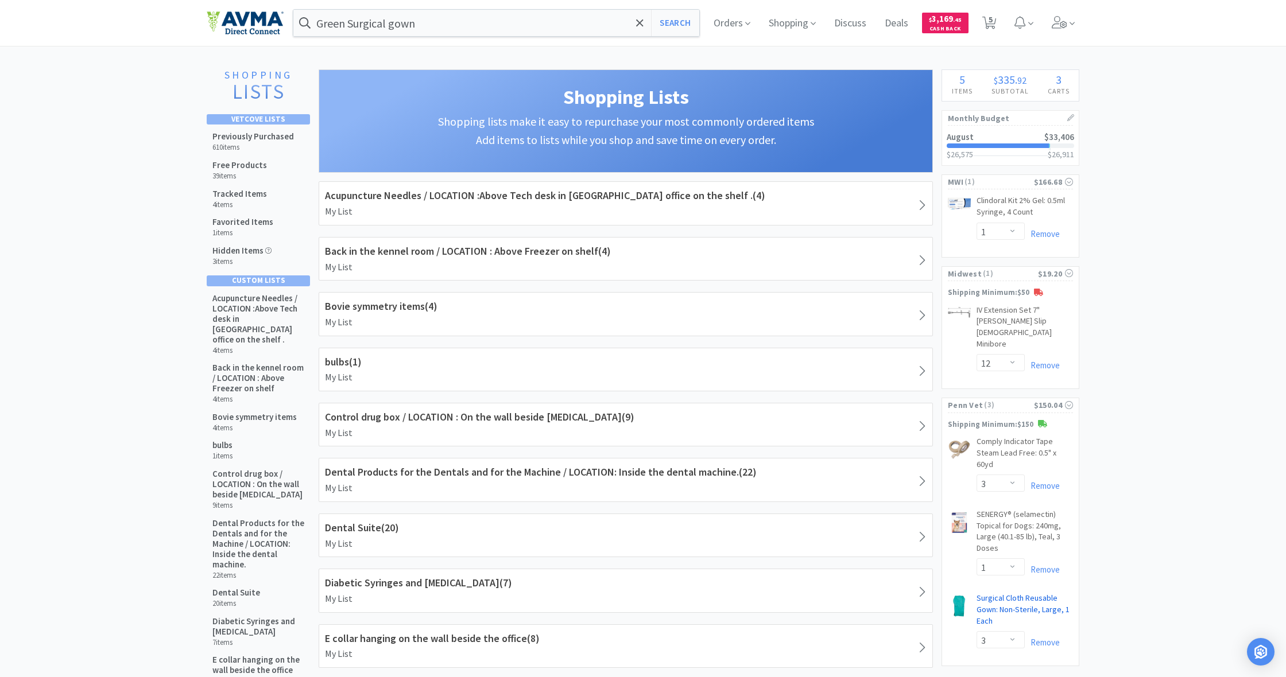
click at [1004, 593] on link "Surgical Cloth Reusable Gown: Non-Sterile, Large, 1 Each CB" at bounding box center [1024, 612] width 96 height 38
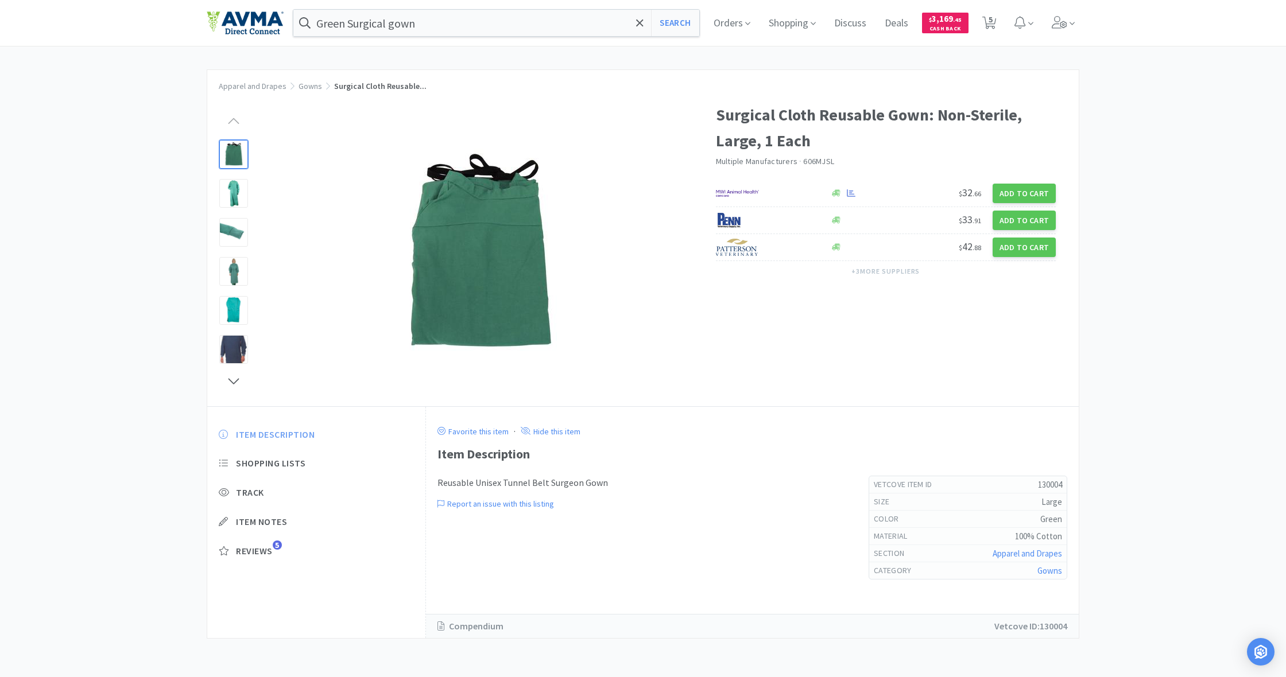
click at [253, 432] on span "Item Description" at bounding box center [275, 435] width 79 height 12
click at [254, 461] on span "Shopping Lists" at bounding box center [270, 463] width 69 height 12
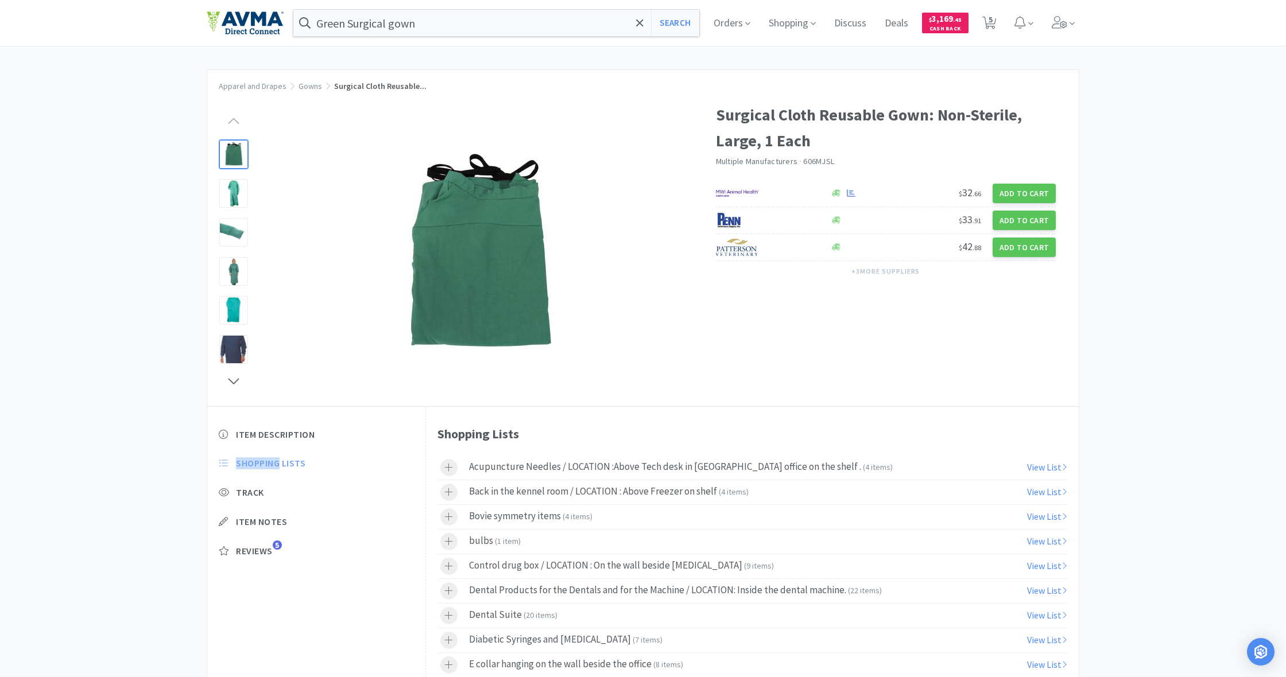
click at [254, 461] on span "Shopping Lists" at bounding box center [270, 463] width 69 height 12
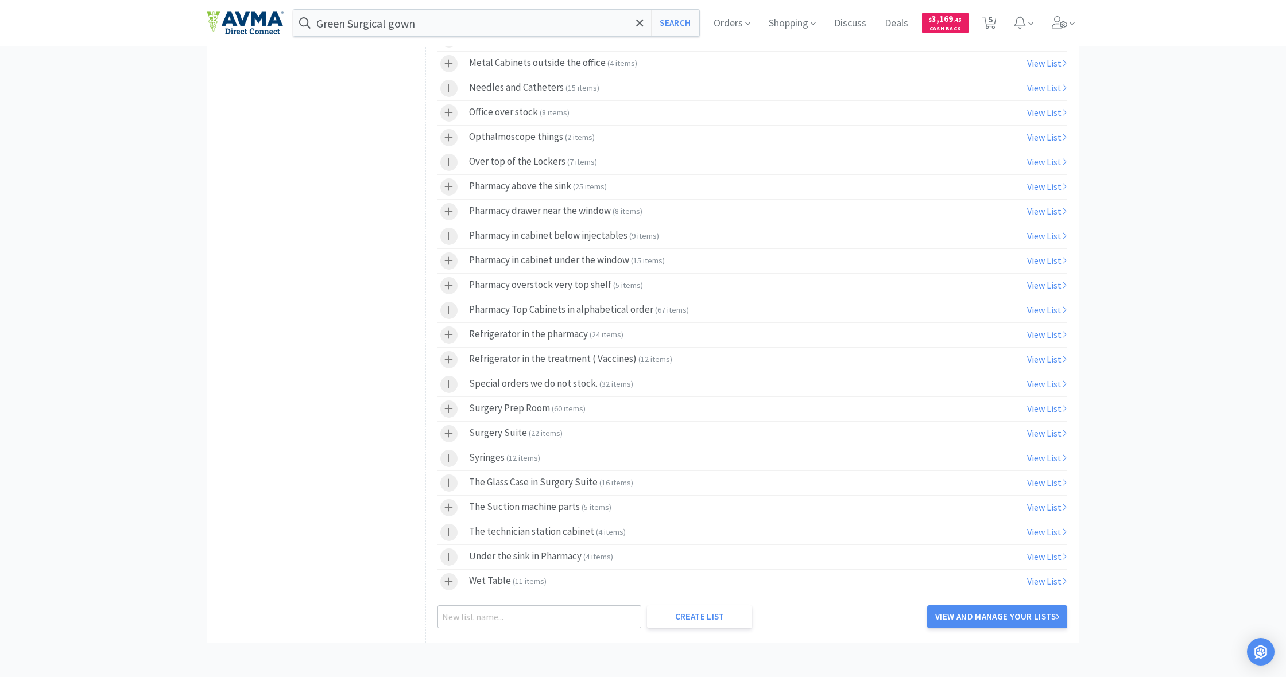
scroll to position [798, 0]
click at [449, 430] on icon at bounding box center [448, 434] width 9 height 10
click at [447, 430] on icon at bounding box center [448, 434] width 9 height 10
click at [451, 409] on icon at bounding box center [448, 411] width 9 height 10
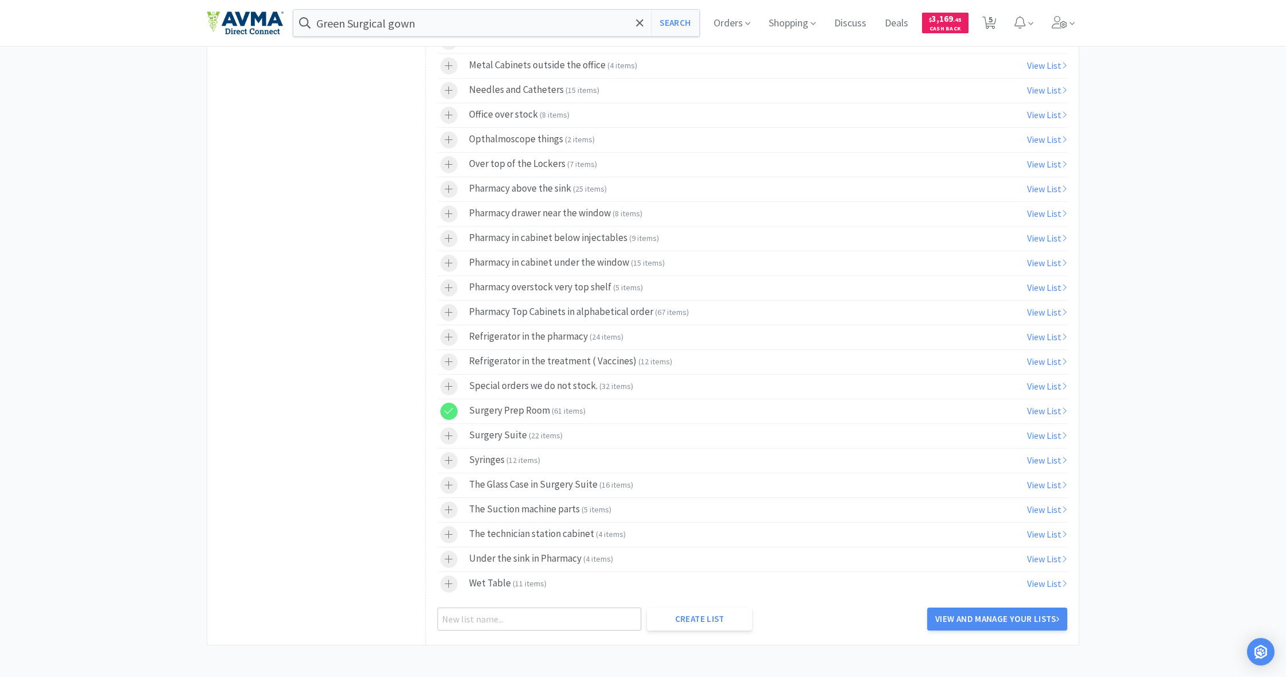
click at [289, 356] on div "Item Description Shopping Lists Track Item Notes Reviews 5" at bounding box center [316, 127] width 218 height 1035
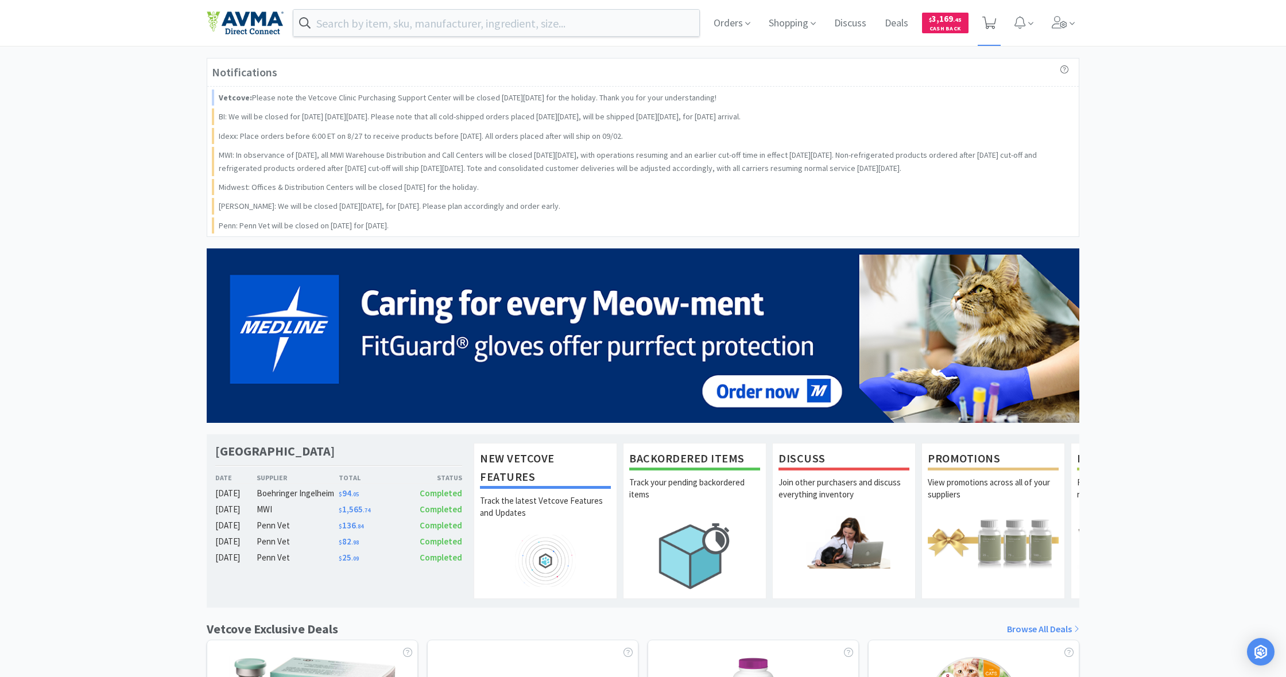
click at [986, 24] on icon at bounding box center [989, 23] width 14 height 13
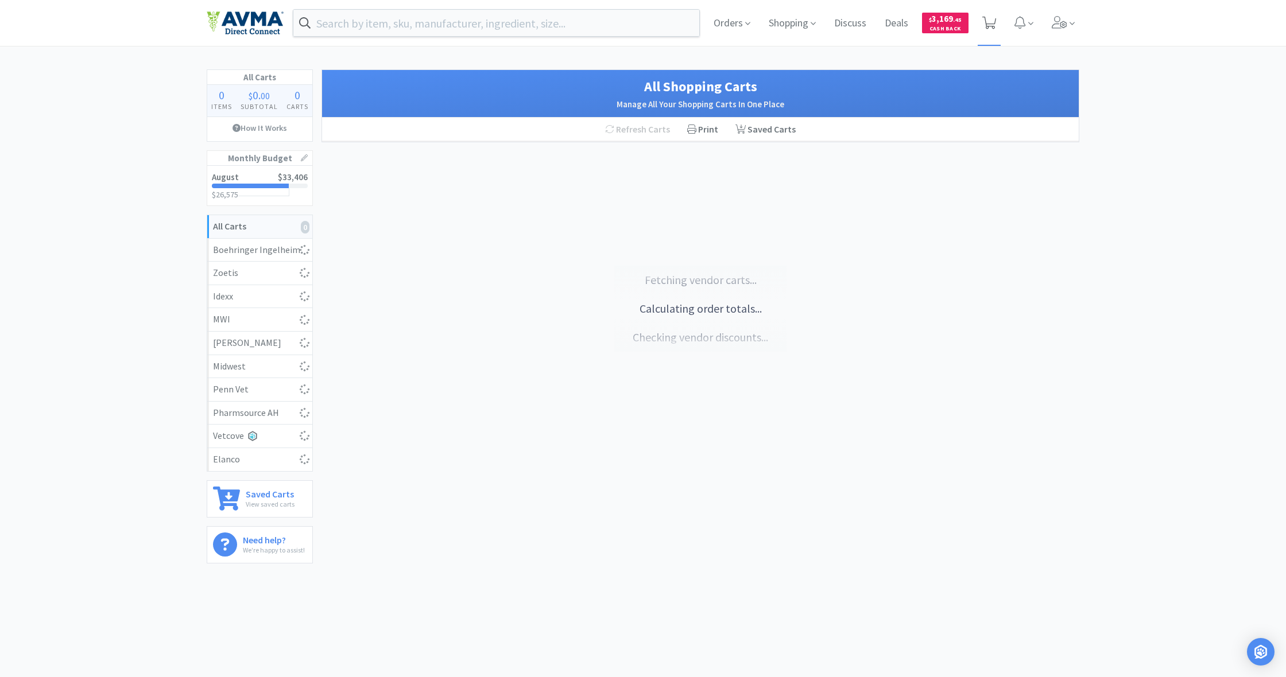
select select "3"
select select "1"
select select "3"
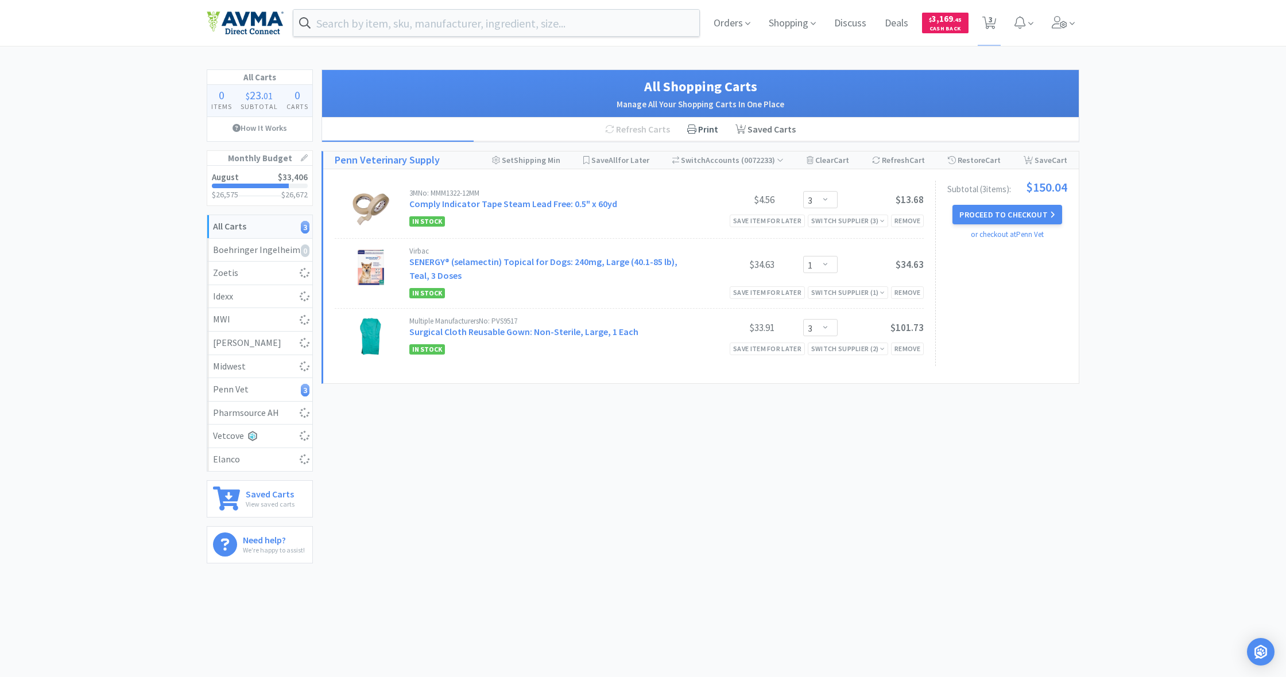
select select "12"
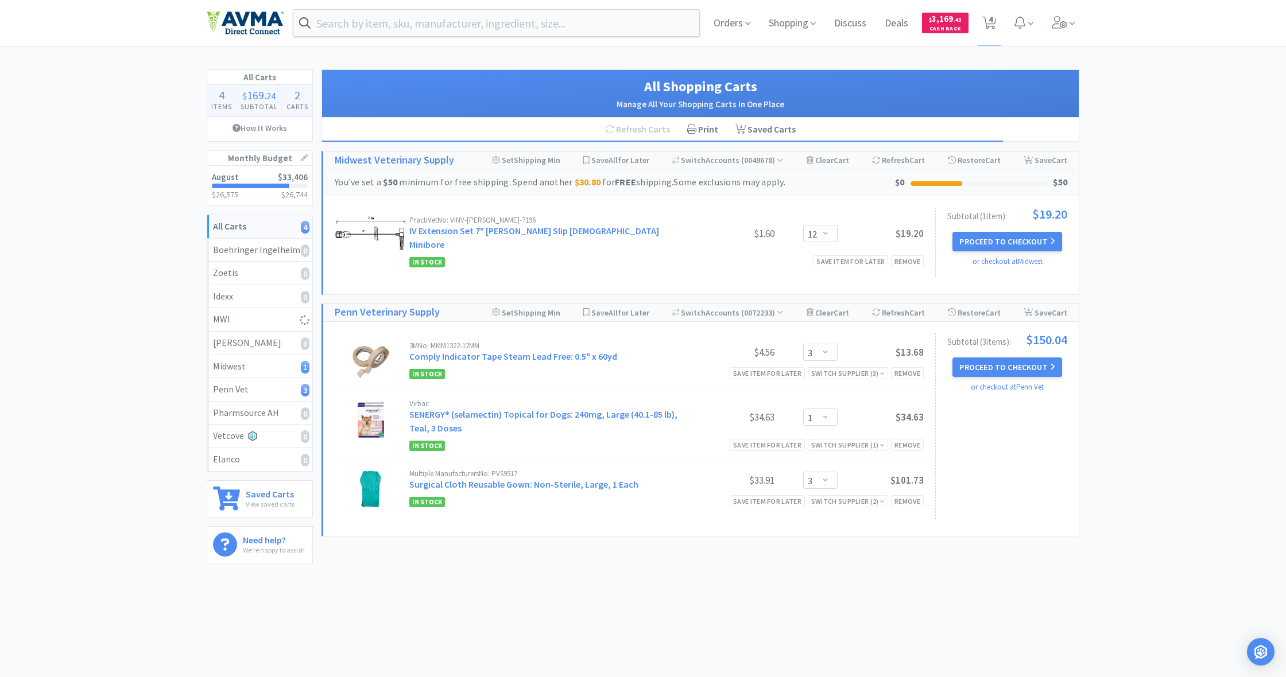
select select "1"
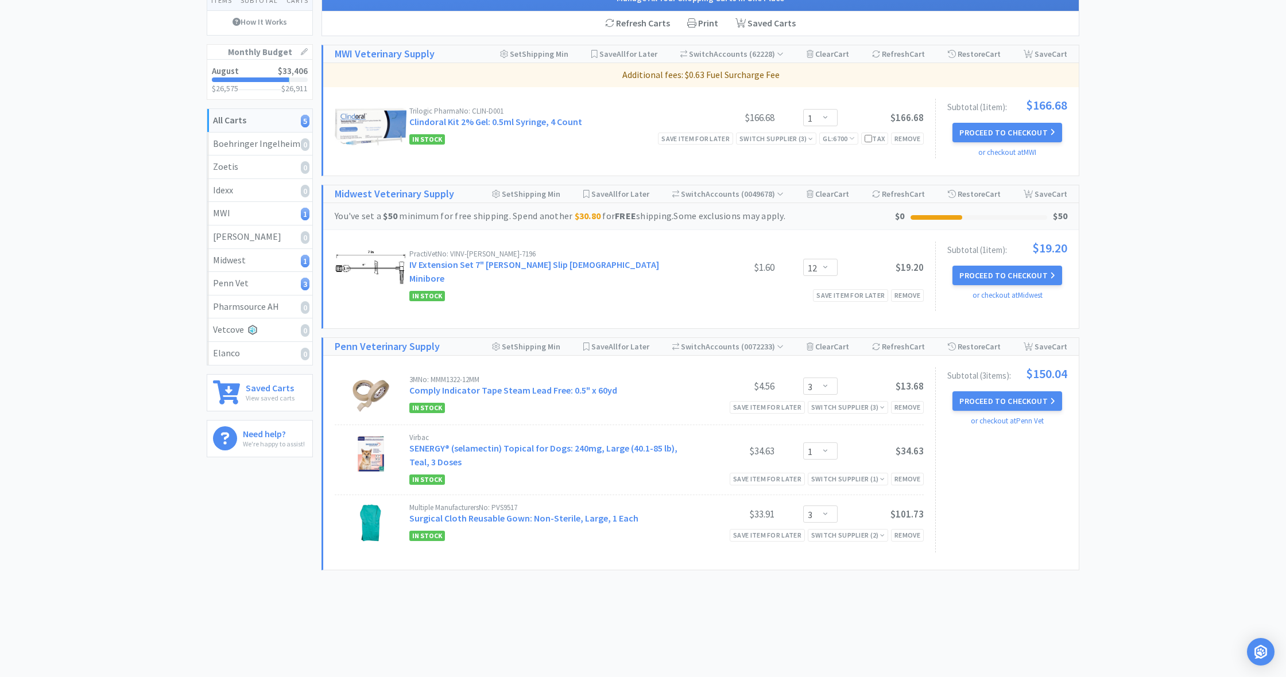
scroll to position [106, 0]
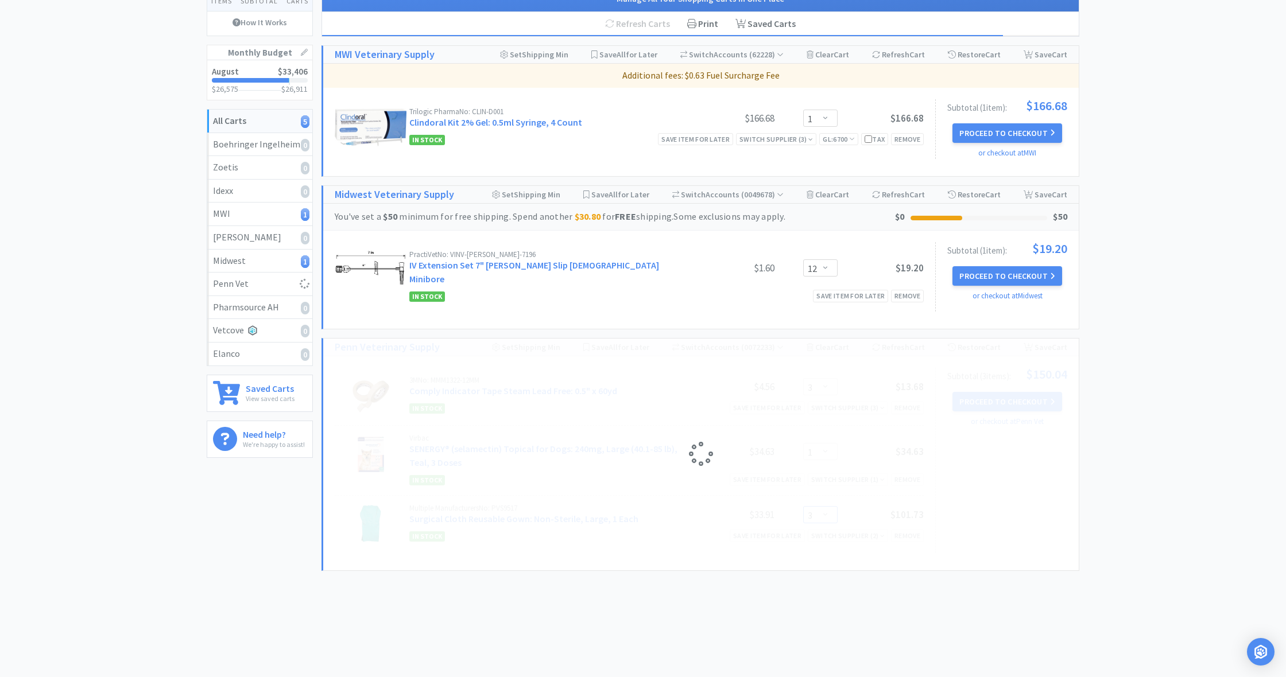
select select "4"
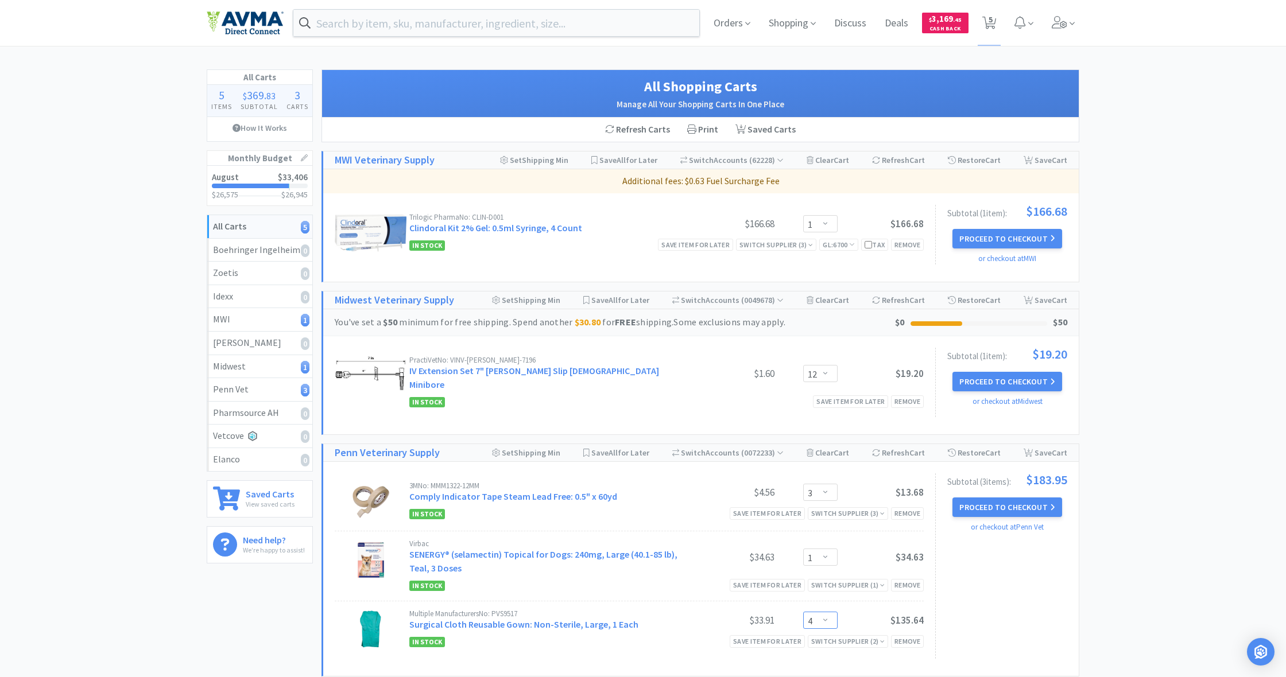
scroll to position [0, 0]
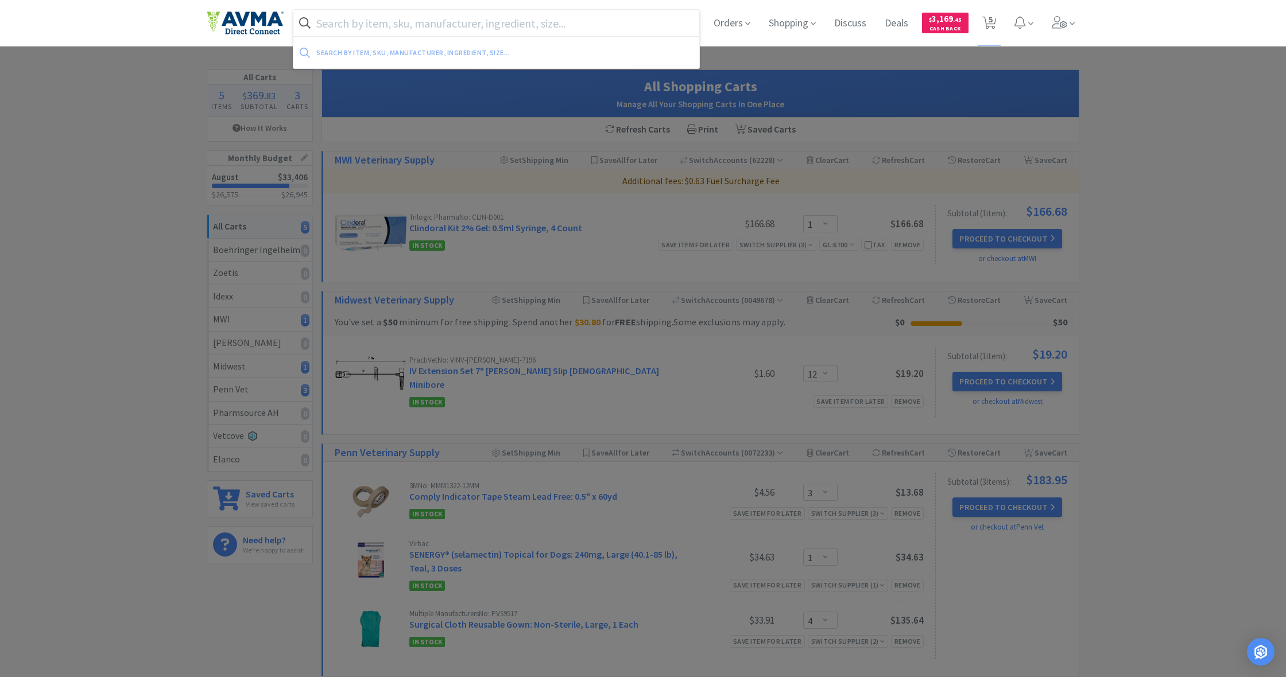
click at [415, 27] on input "text" at bounding box center [496, 23] width 406 height 26
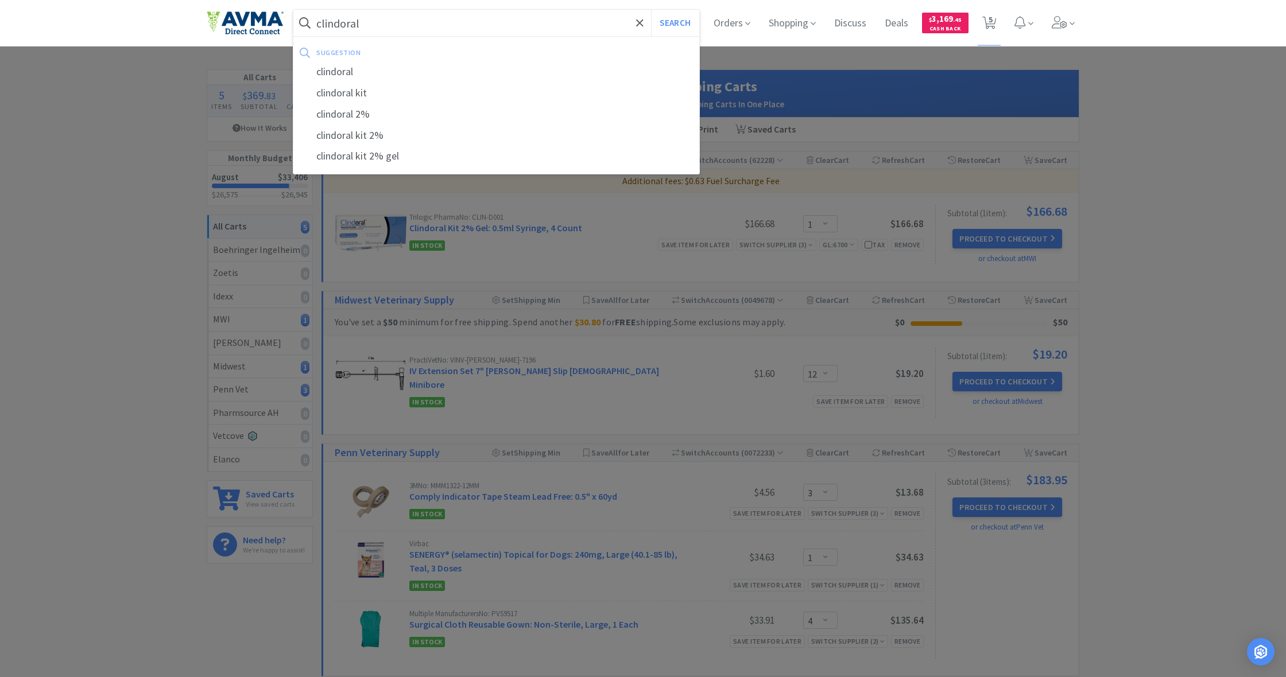
type input "clindoral"
click at [673, 23] on button "Search" at bounding box center [675, 23] width 48 height 26
select select "1"
select select "12"
select select "3"
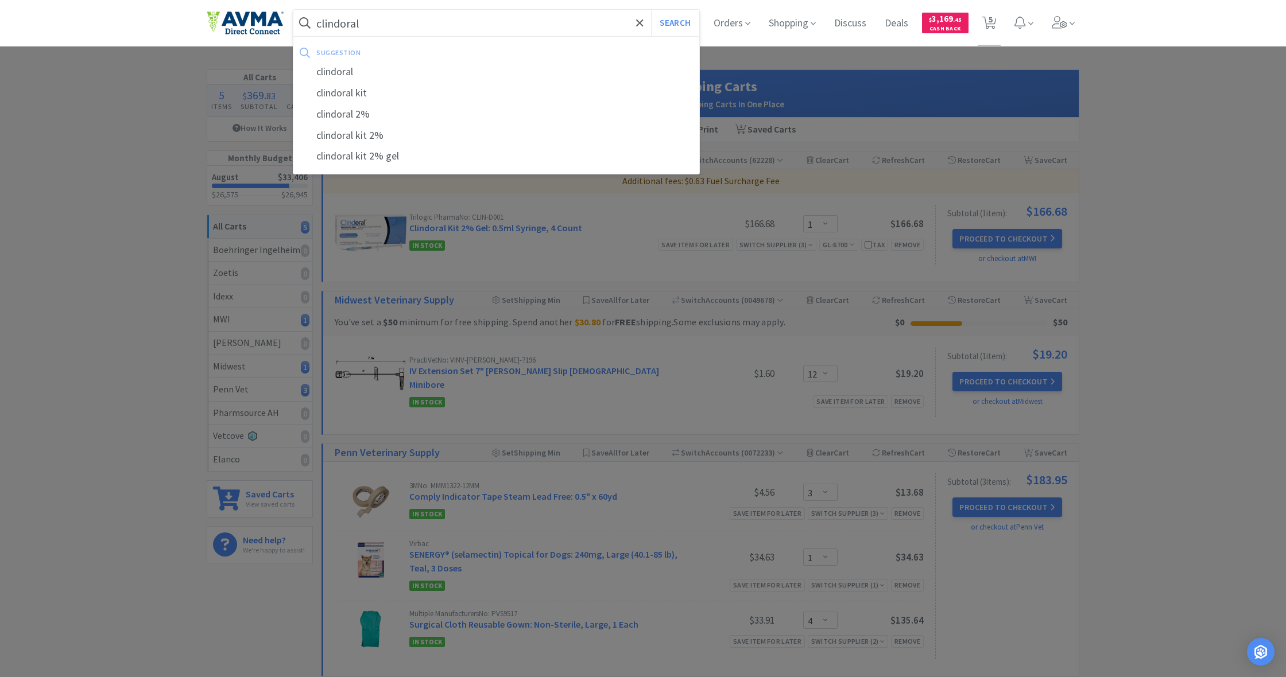
select select "1"
select select "4"
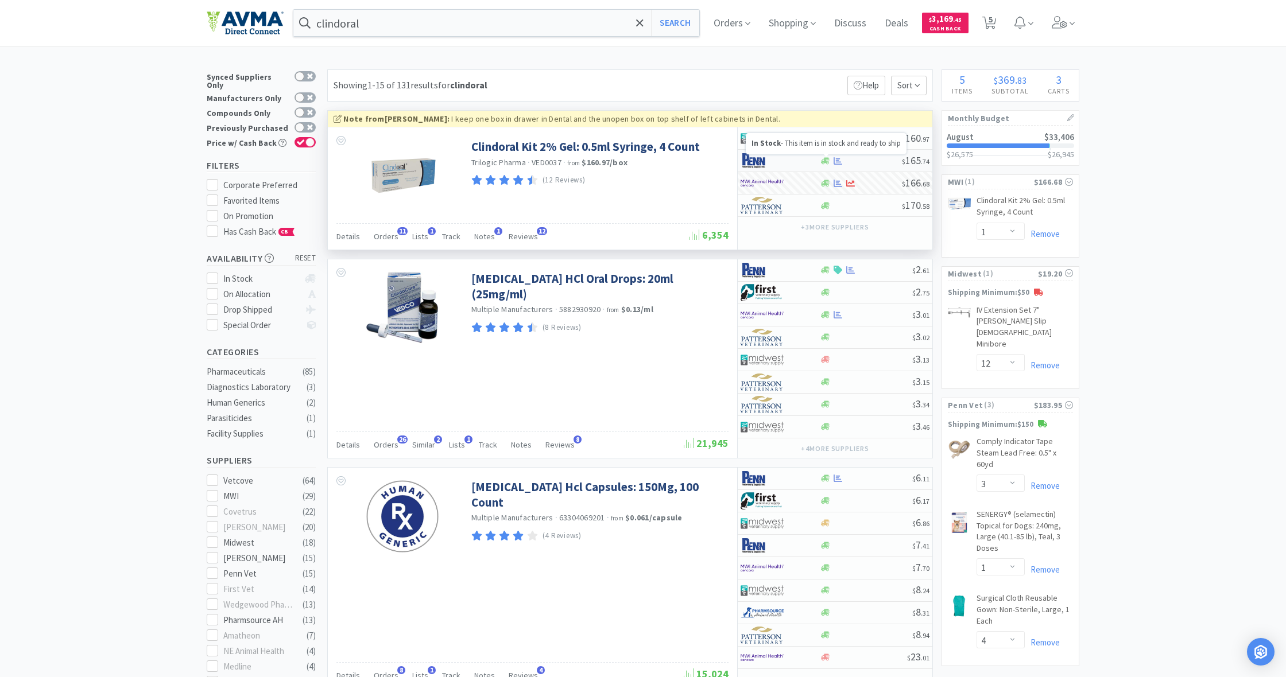
click at [823, 161] on icon at bounding box center [825, 160] width 9 height 7
select select "1"
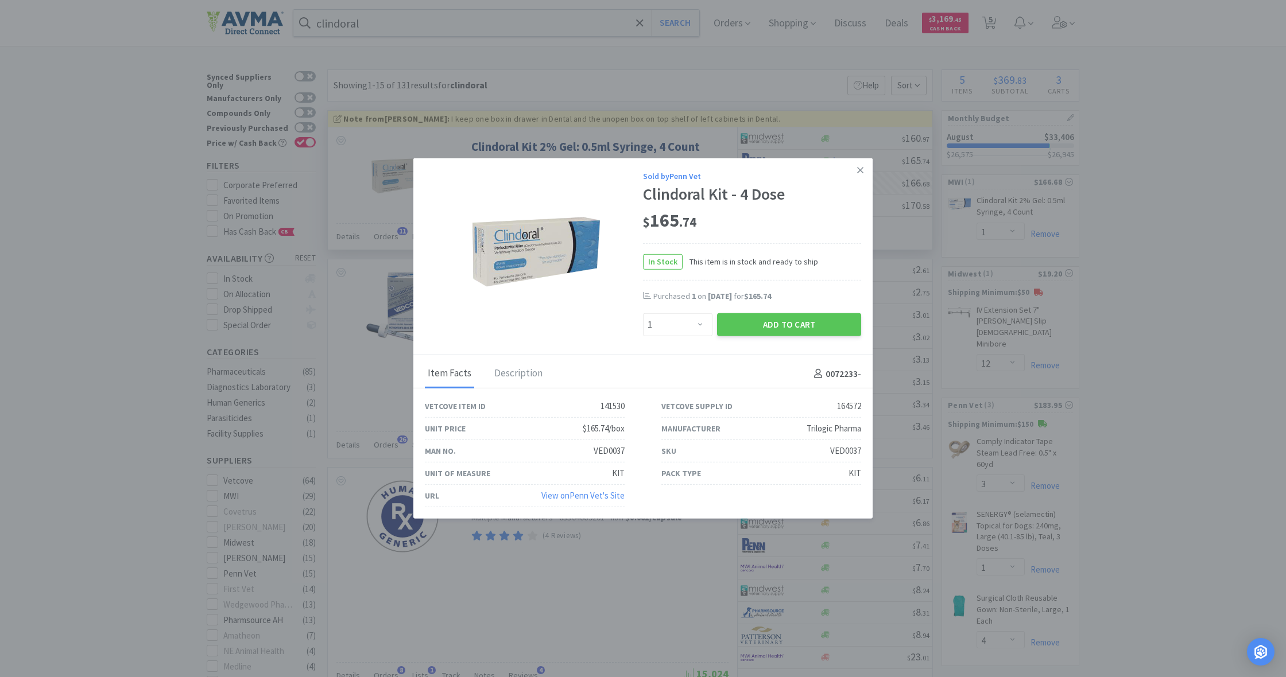
click at [857, 169] on icon at bounding box center [860, 170] width 6 height 10
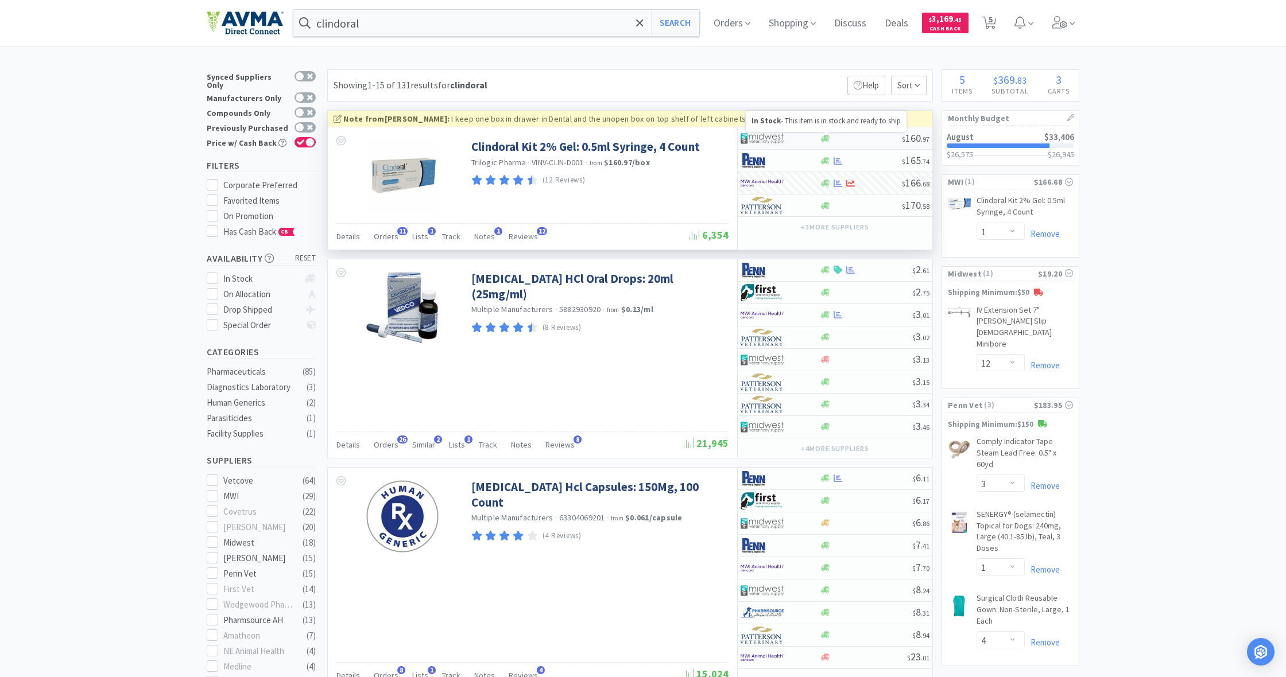
click at [826, 136] on icon at bounding box center [825, 138] width 9 height 7
select select "1"
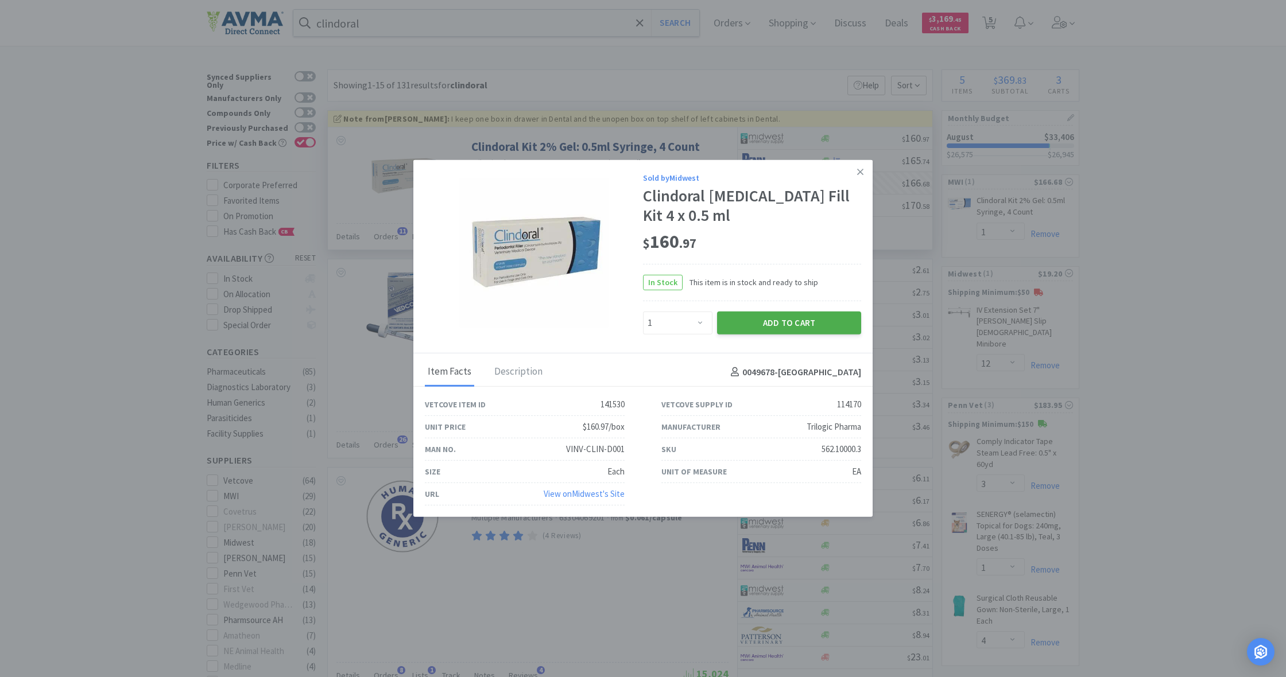
click at [809, 321] on button "Add to Cart" at bounding box center [789, 323] width 144 height 23
select select "1"
select select "12"
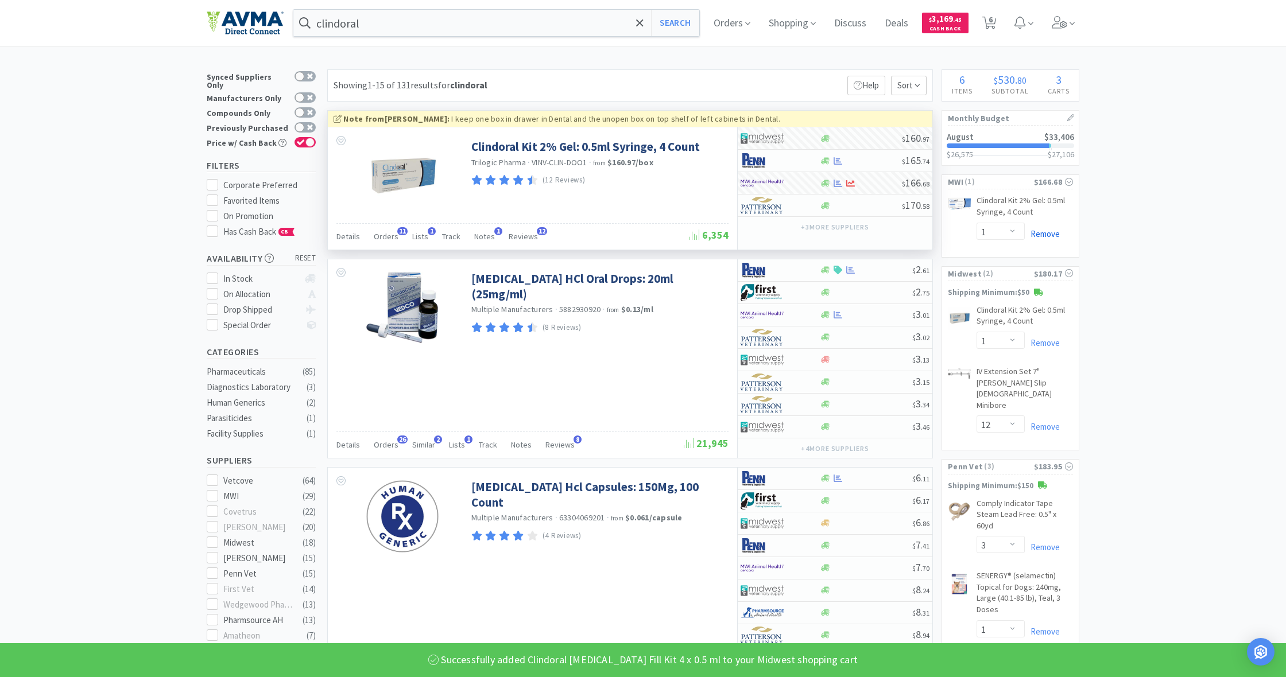
click at [1044, 229] on link "Remove" at bounding box center [1041, 233] width 35 height 11
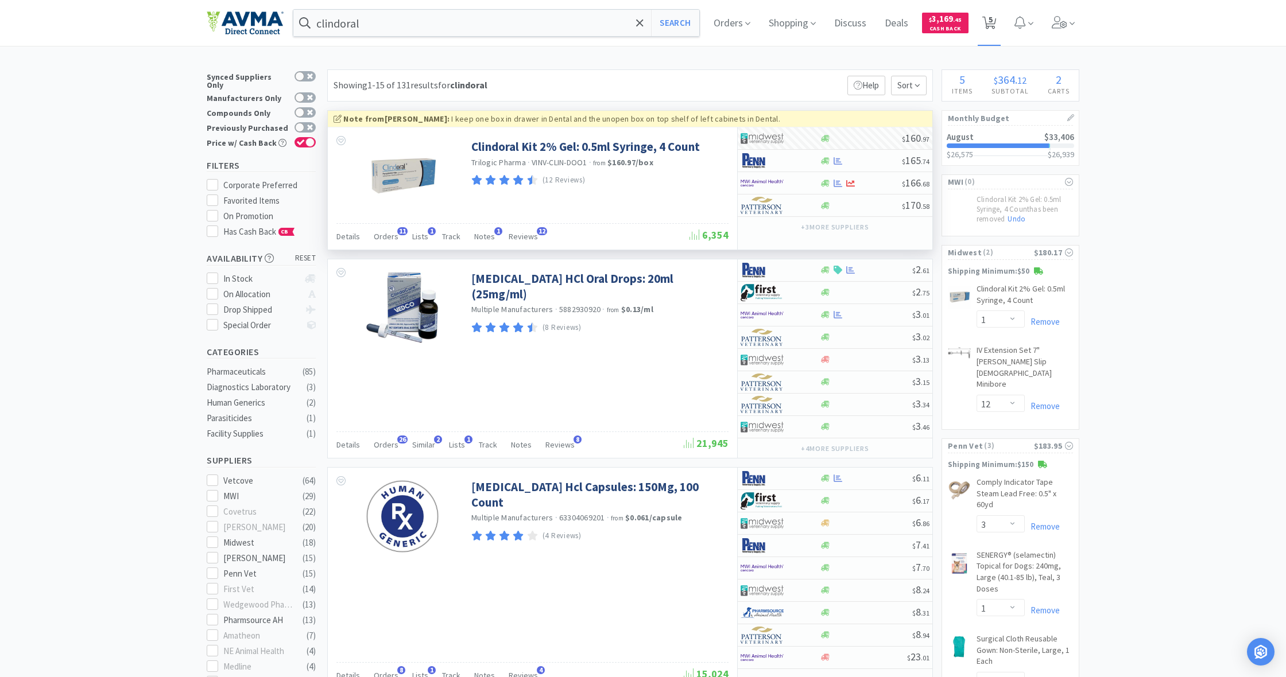
click at [988, 23] on span "5" at bounding box center [990, 20] width 4 height 46
select select "1"
select select "12"
select select "3"
select select "1"
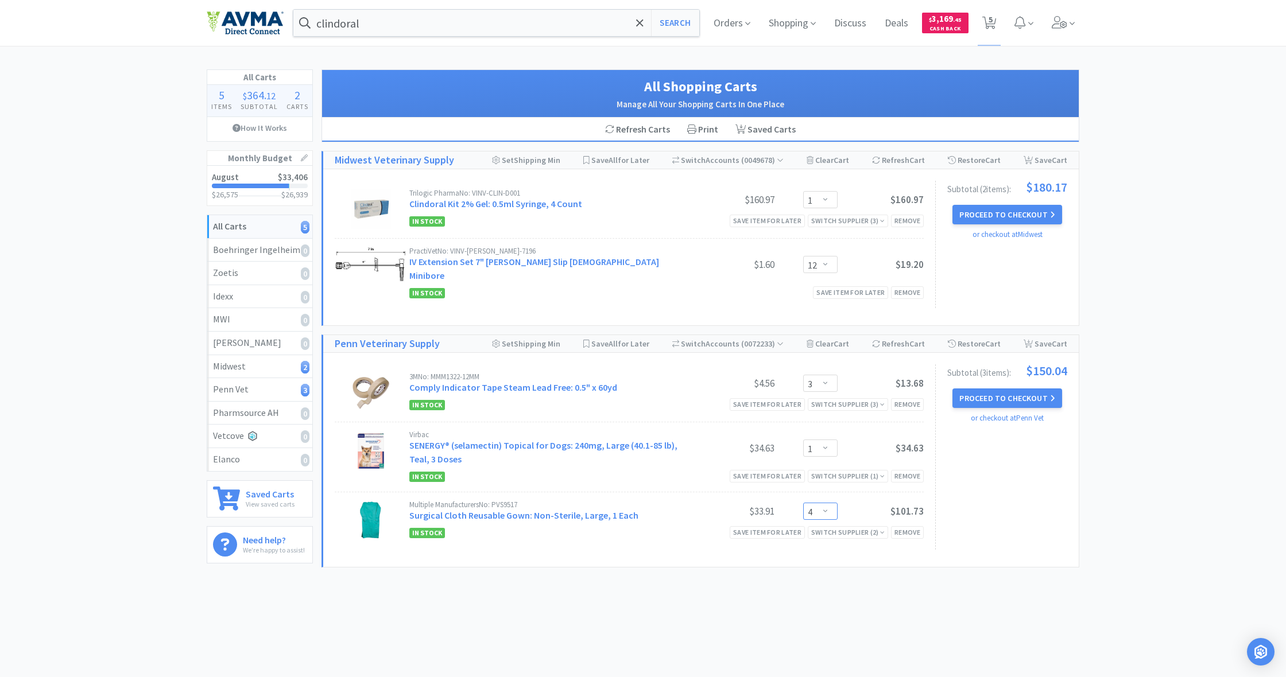
select select "3"
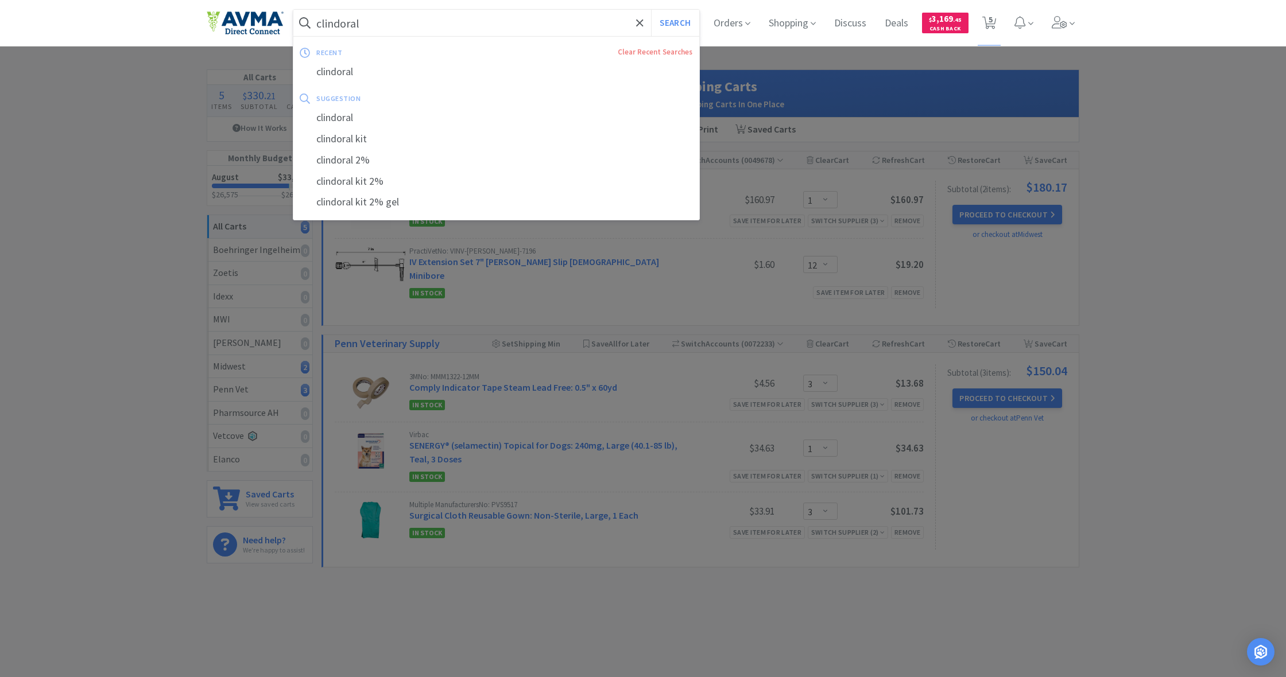
drag, startPoint x: 365, startPoint y: 24, endPoint x: 294, endPoint y: 21, distance: 70.7
click at [293, 20] on form "clindoral Search" at bounding box center [496, 23] width 406 height 26
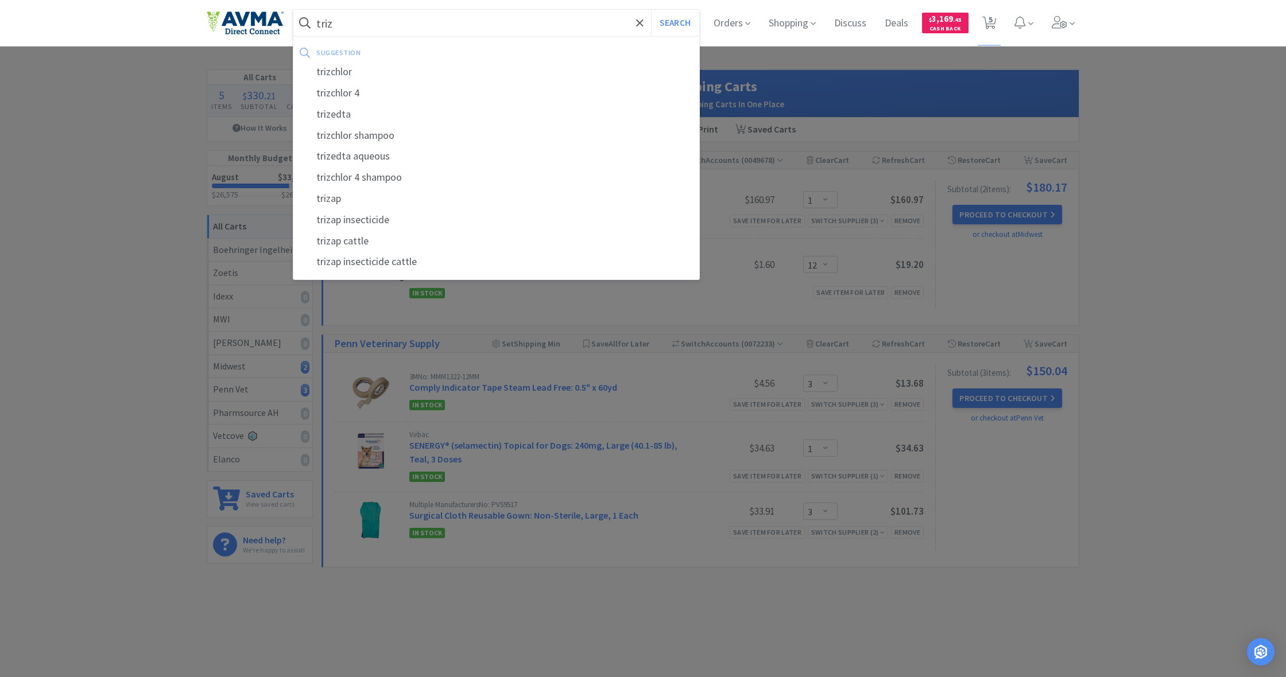
type input "triz"
click at [673, 23] on button "Search" at bounding box center [675, 23] width 48 height 26
select select "1"
select select "12"
select select "3"
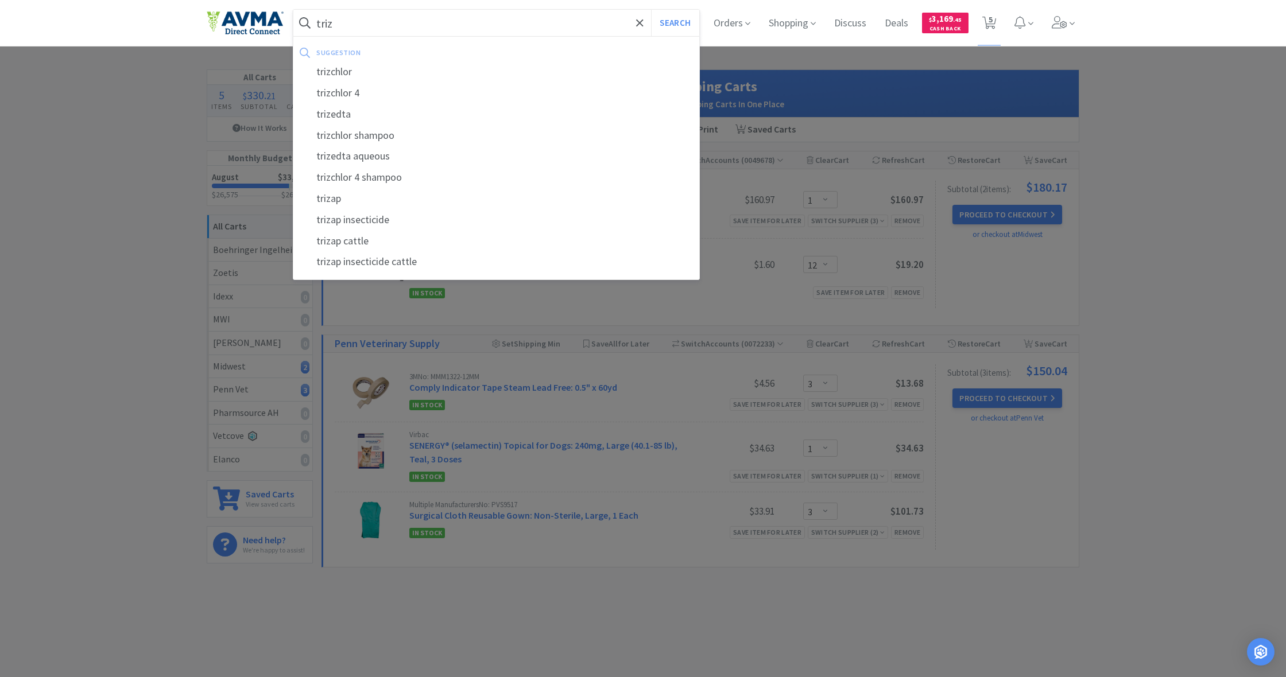
select select "1"
select select "3"
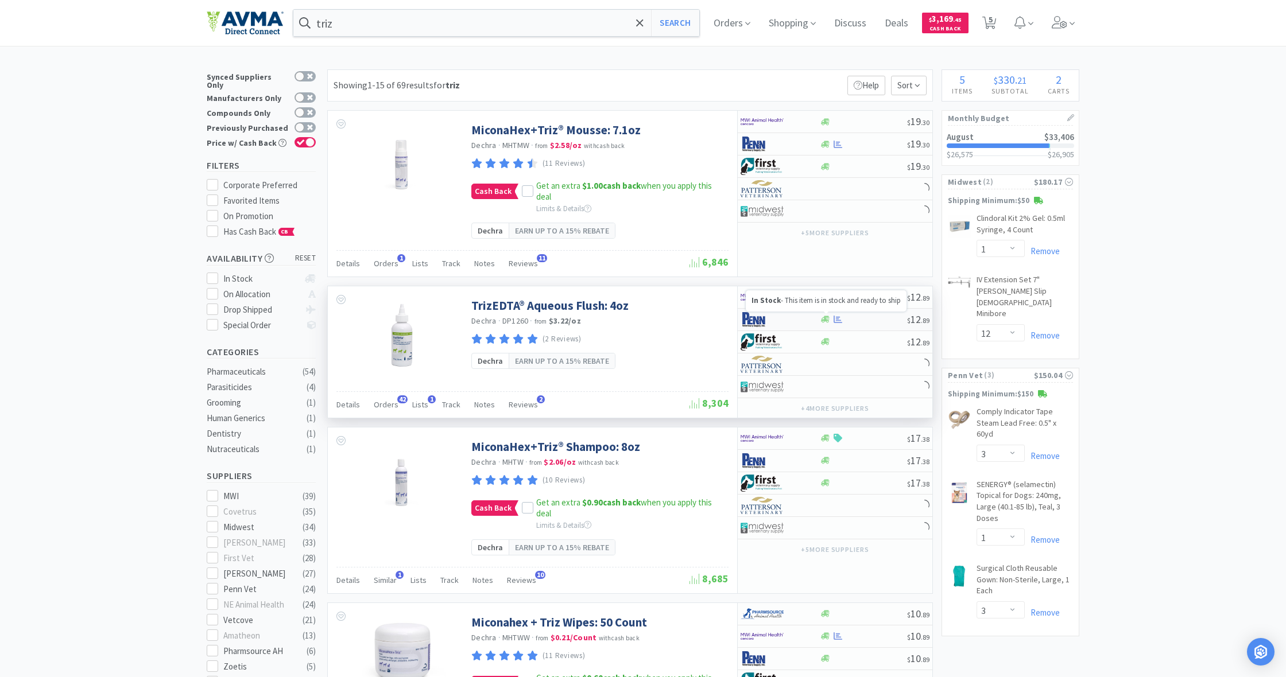
click at [826, 317] on icon at bounding box center [825, 319] width 9 height 7
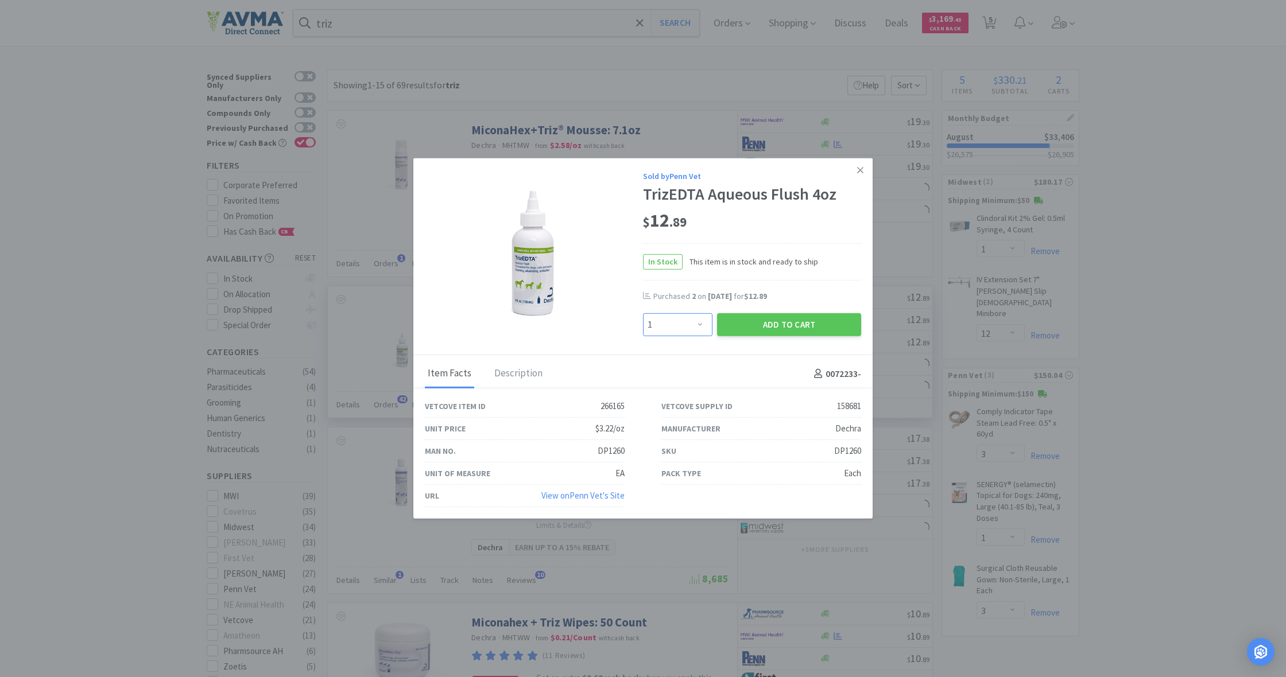
select select "2"
click at [770, 329] on button "Add to Cart" at bounding box center [789, 324] width 144 height 23
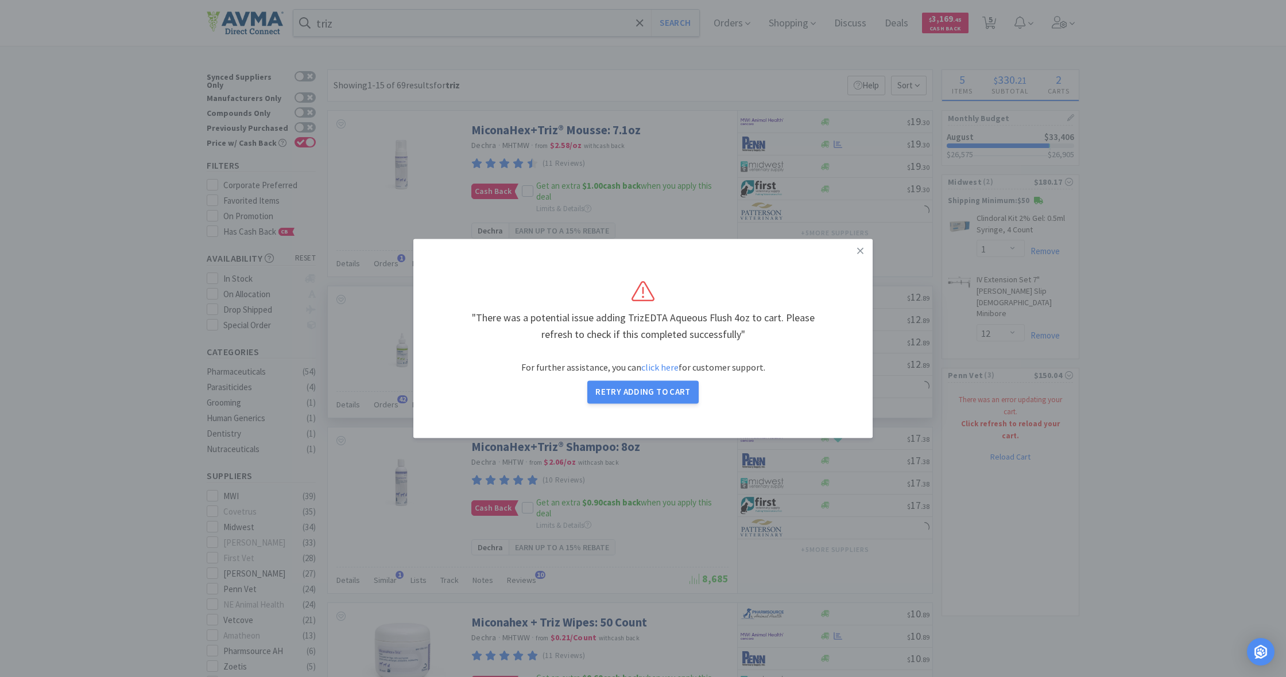
select select "3"
select select "1"
select select "3"
select select "2"
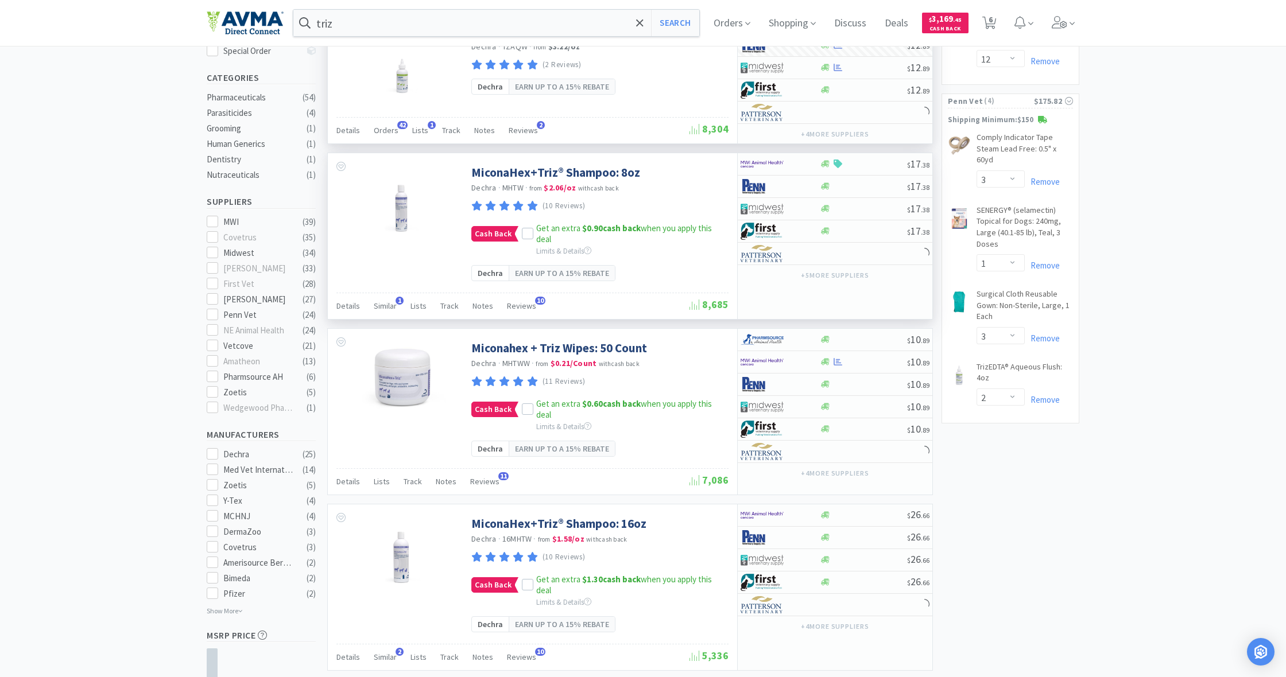
scroll to position [275, 0]
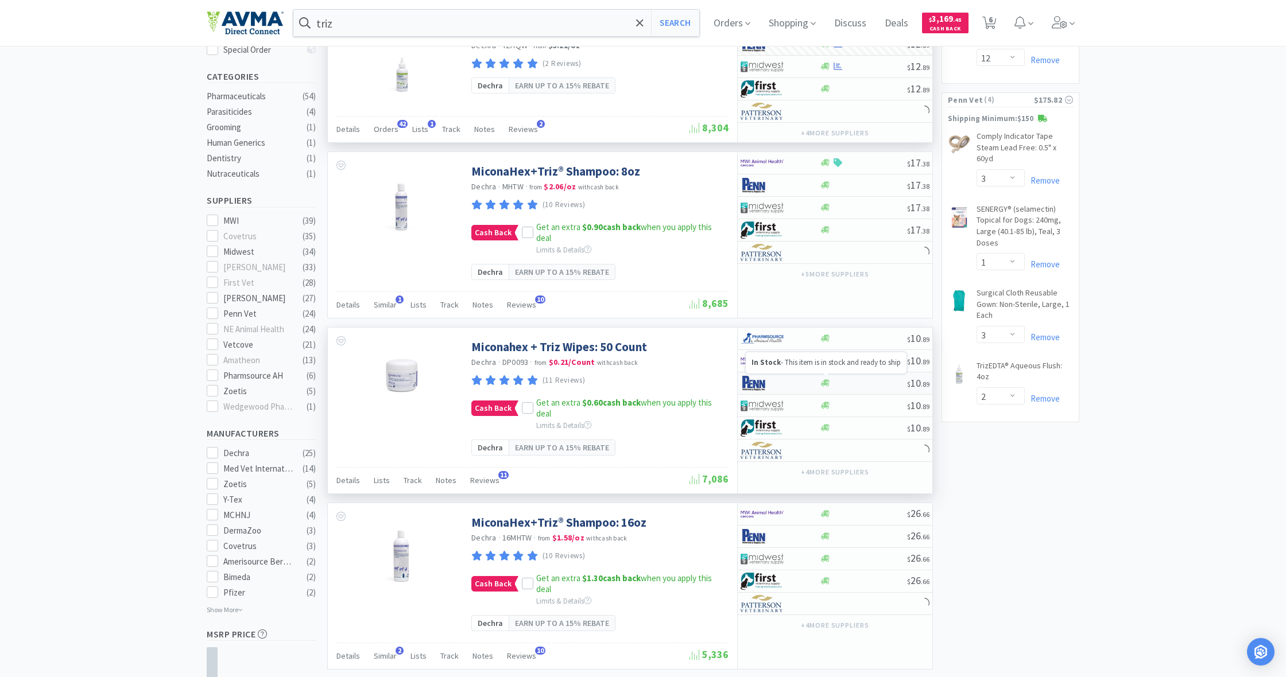
click at [826, 381] on icon at bounding box center [825, 383] width 9 height 7
select select "1"
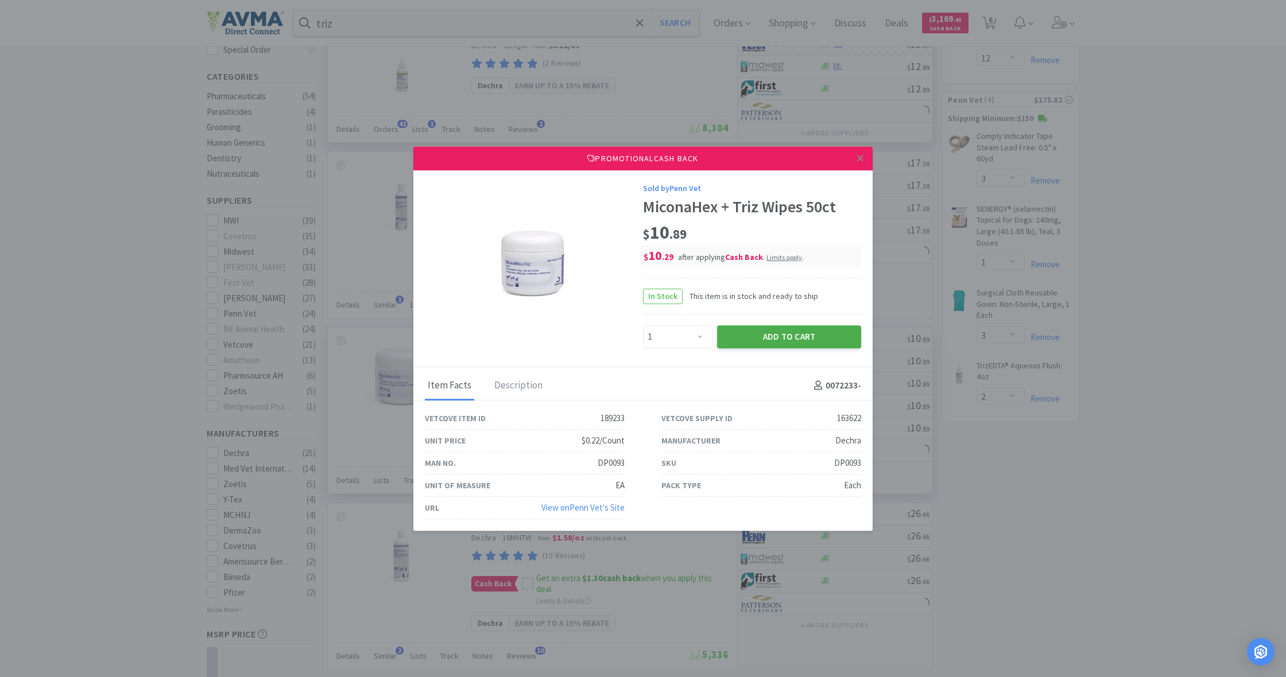
click at [802, 335] on button "Add to Cart" at bounding box center [789, 336] width 144 height 23
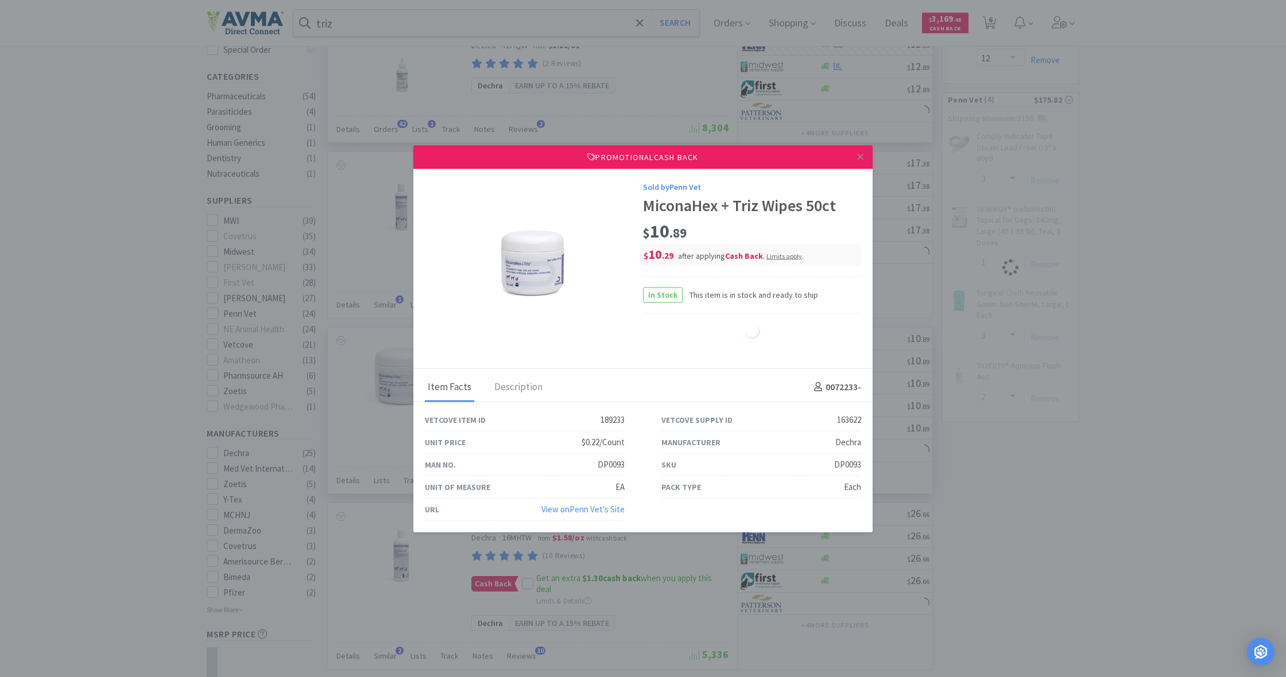
select select "1"
select select "3"
select select "2"
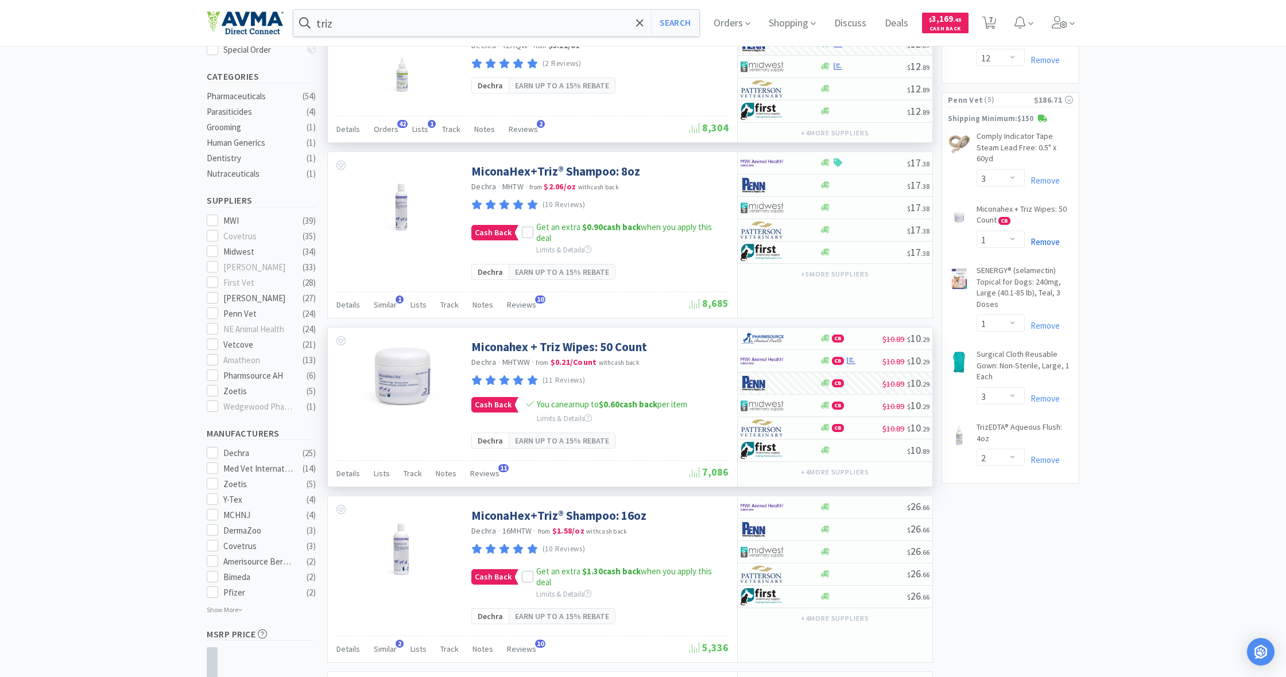
click at [1042, 236] on link "Remove" at bounding box center [1041, 241] width 35 height 11
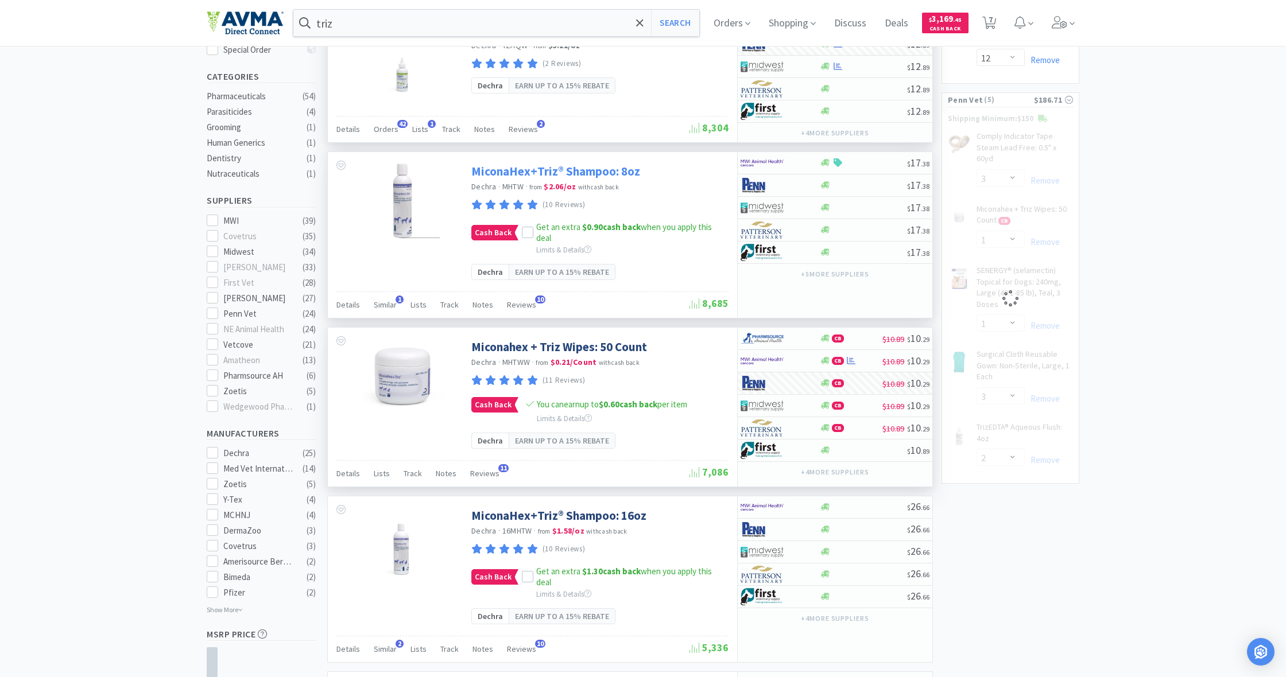
select select "3"
select select "2"
select select "1"
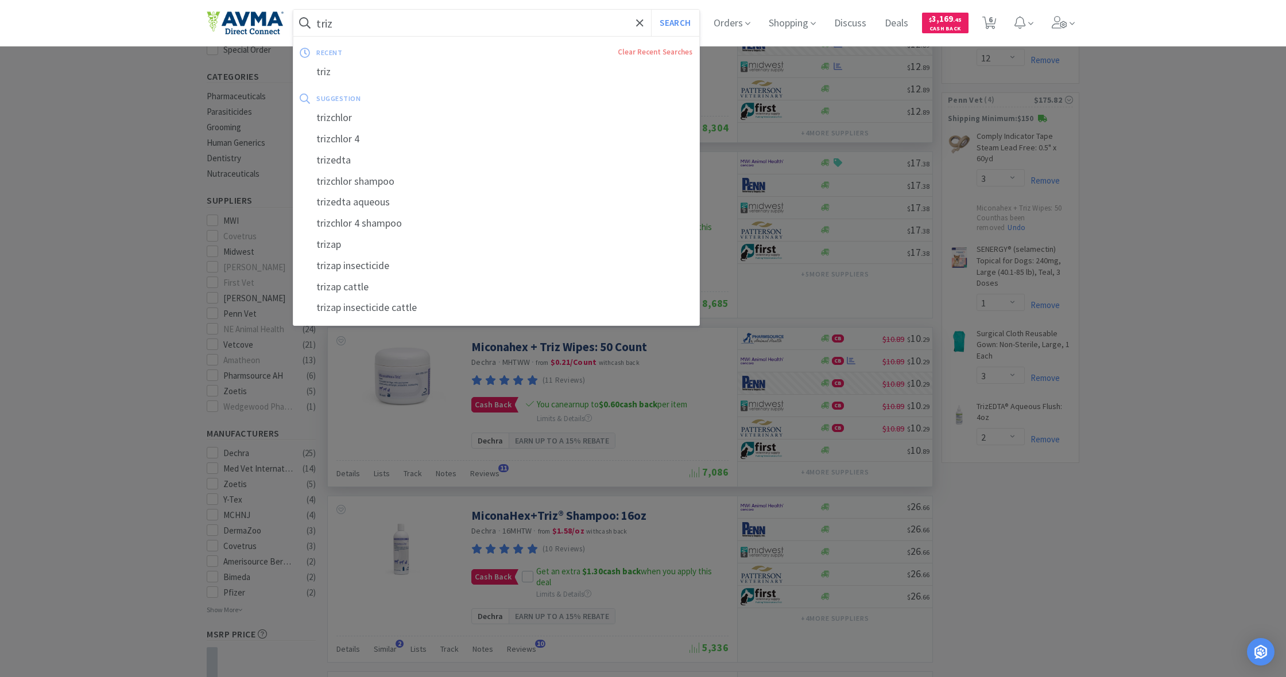
drag, startPoint x: 339, startPoint y: 24, endPoint x: 311, endPoint y: 23, distance: 28.1
click at [311, 22] on form "triz Search" at bounding box center [496, 23] width 406 height 26
drag, startPoint x: 315, startPoint y: 20, endPoint x: 348, endPoint y: 24, distance: 33.5
click at [348, 24] on form "triz Search" at bounding box center [496, 23] width 406 height 26
click at [348, 24] on input "triz" at bounding box center [496, 23] width 406 height 26
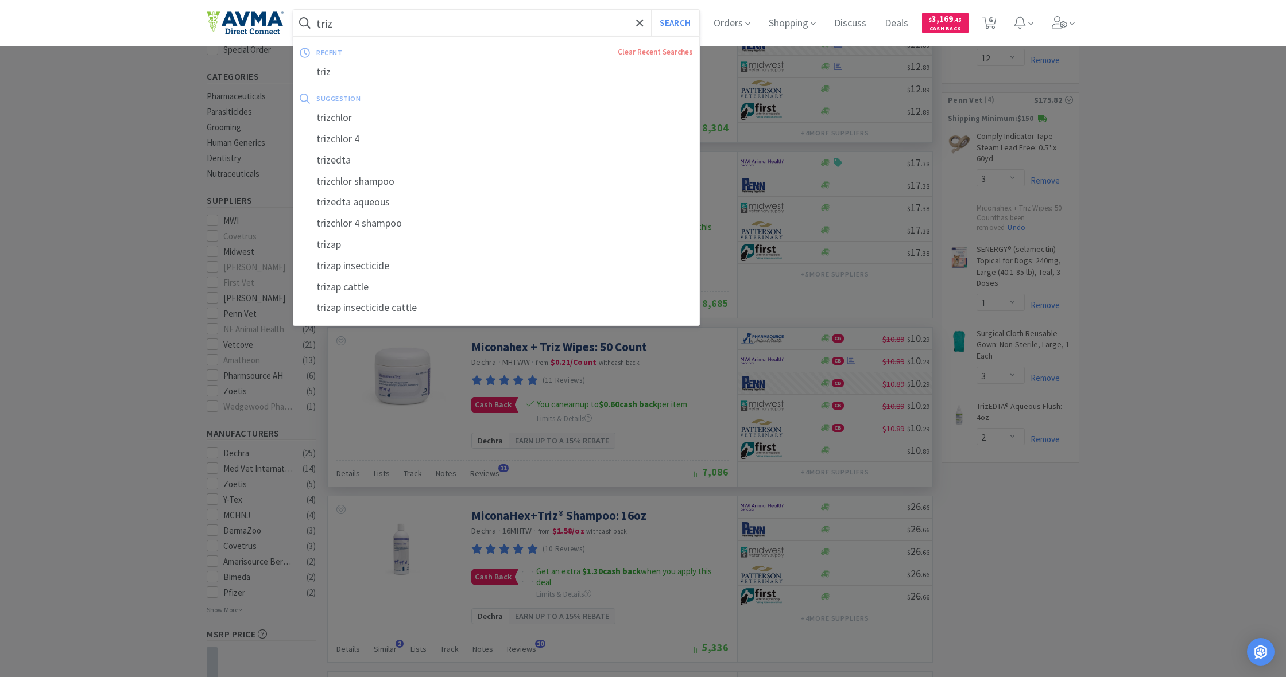
drag, startPoint x: 335, startPoint y: 23, endPoint x: 315, endPoint y: 22, distance: 20.7
click at [315, 22] on form "triz Search" at bounding box center [496, 23] width 406 height 26
drag, startPoint x: 316, startPoint y: 22, endPoint x: 327, endPoint y: 22, distance: 10.9
click at [327, 22] on form "triz Search" at bounding box center [496, 23] width 406 height 26
click at [327, 22] on input "triz" at bounding box center [496, 23] width 406 height 26
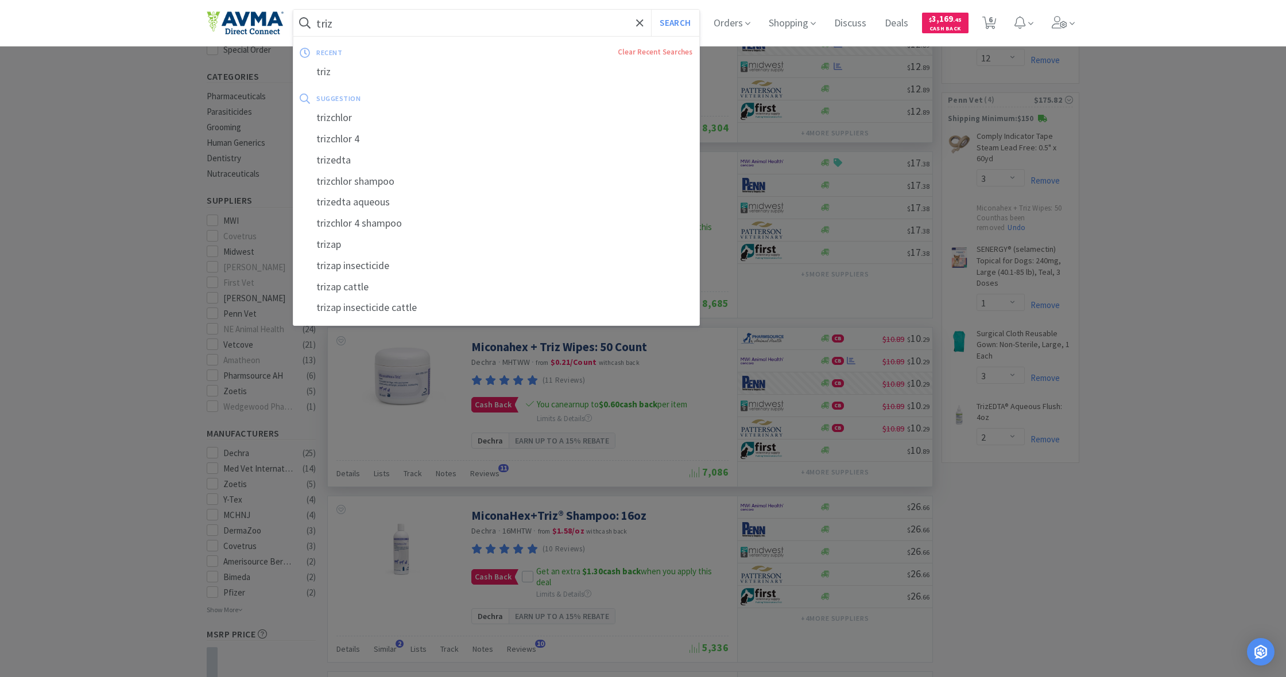
drag, startPoint x: 336, startPoint y: 24, endPoint x: 319, endPoint y: 24, distance: 17.2
click at [319, 24] on input "triz" at bounding box center [496, 23] width 406 height 26
type input "t"
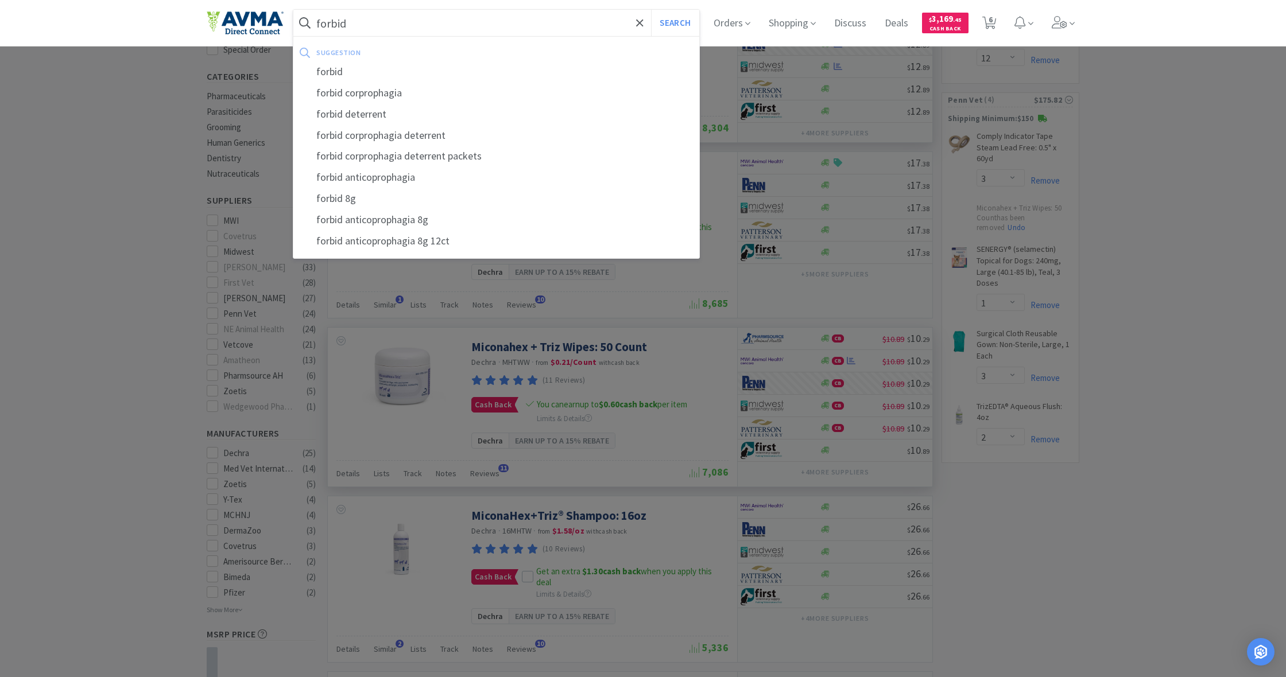
type input "forbid"
click at [673, 23] on button "Search" at bounding box center [675, 23] width 48 height 26
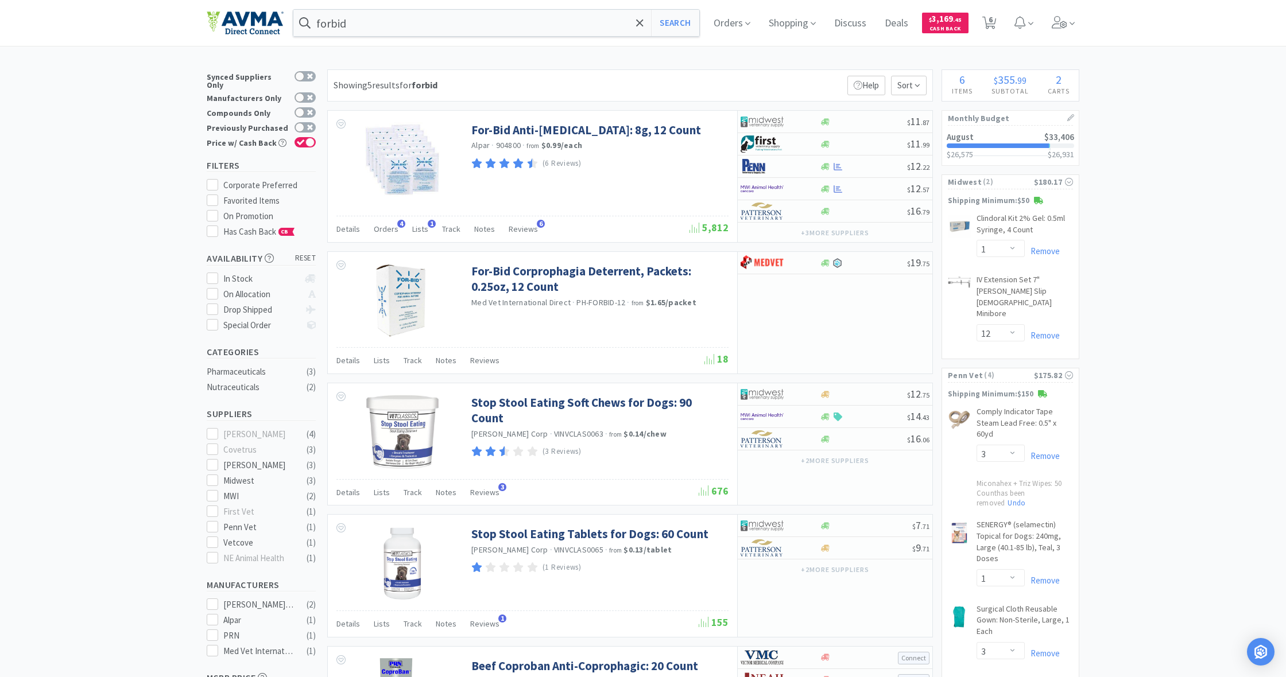
scroll to position [5, 0]
